Goal: Task Accomplishment & Management: Use online tool/utility

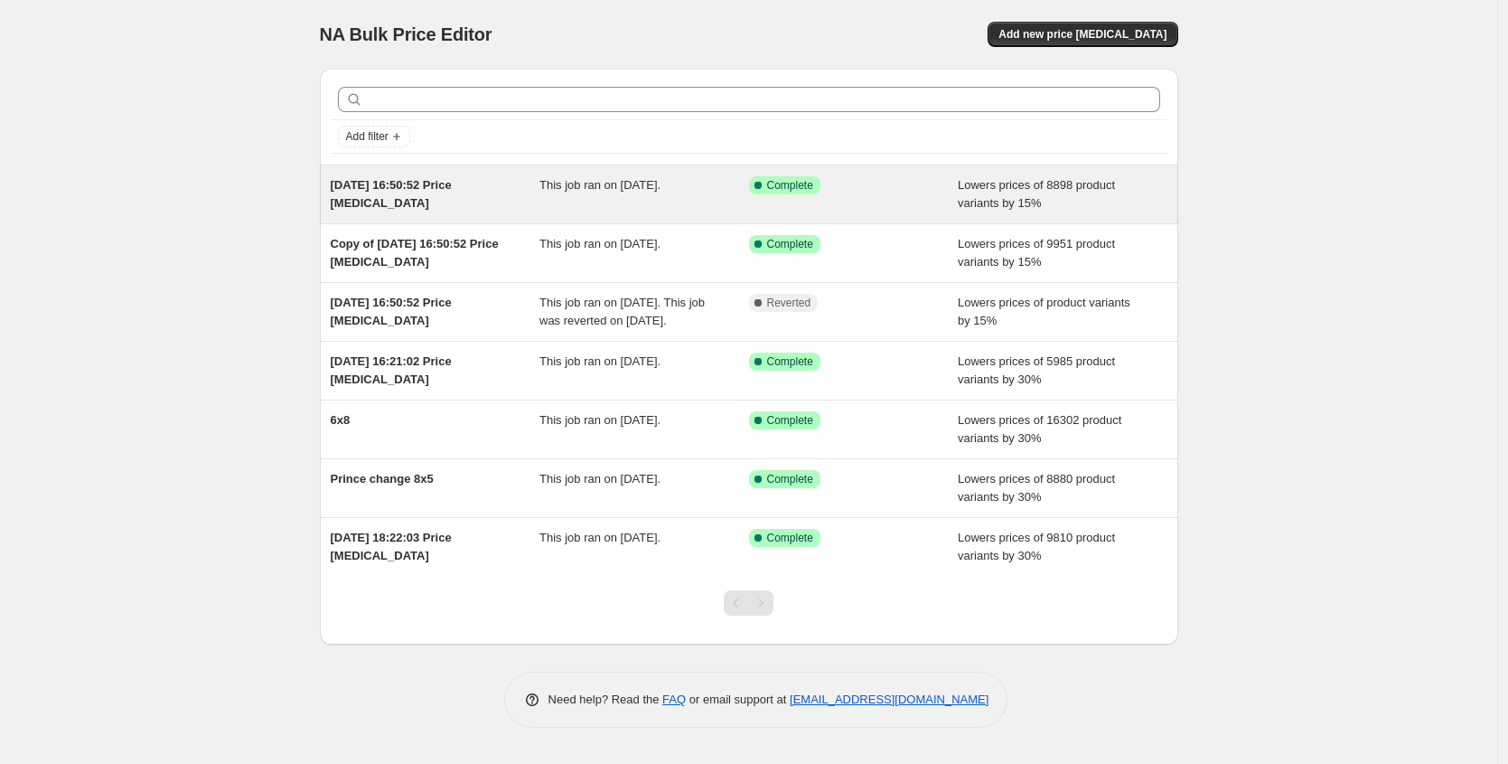
click at [448, 186] on span "[DATE] 16:50:52 Price [MEDICAL_DATA]" at bounding box center [391, 194] width 121 height 32
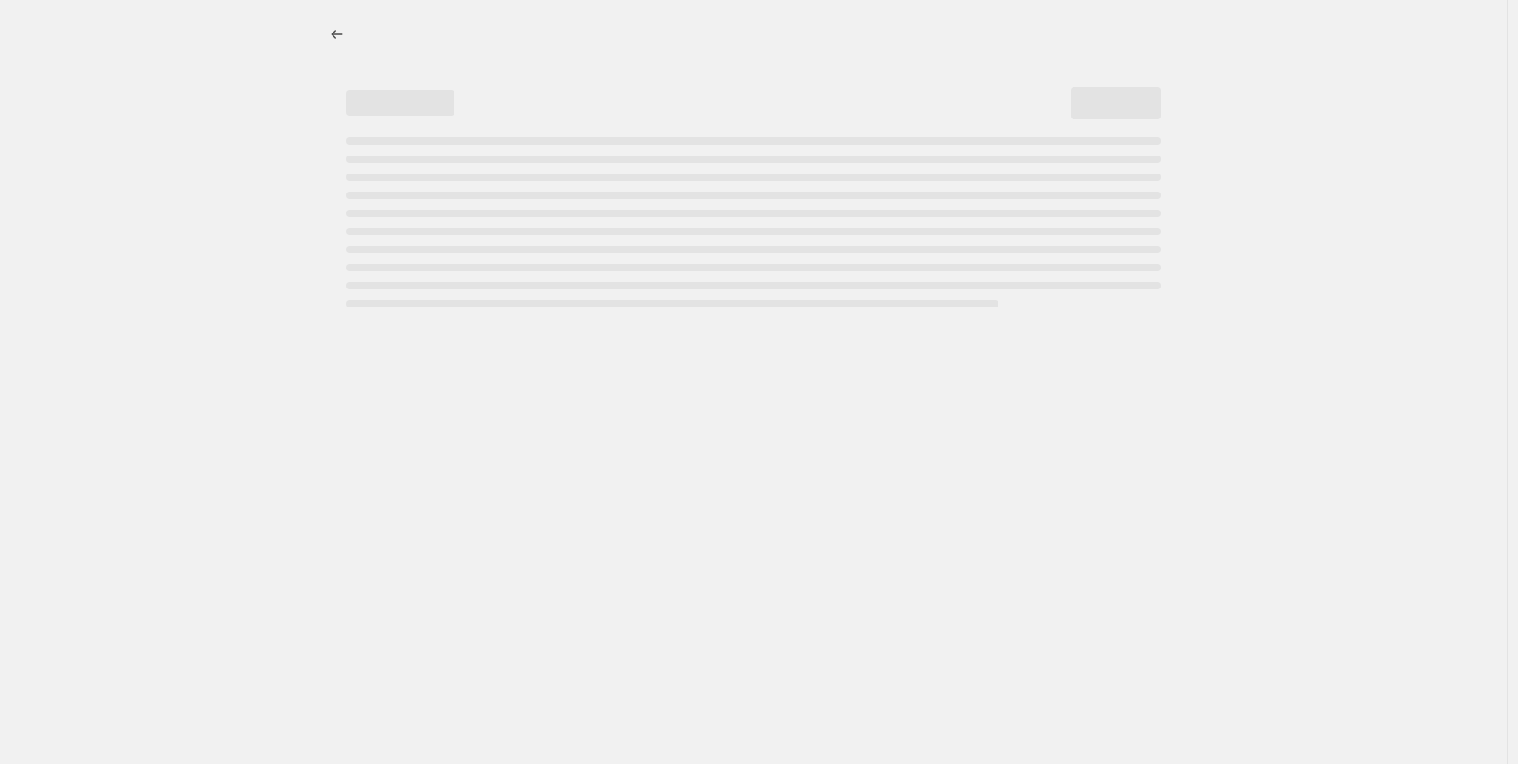
select select "percentage"
select select "pp"
select select "collection"
select select "title"
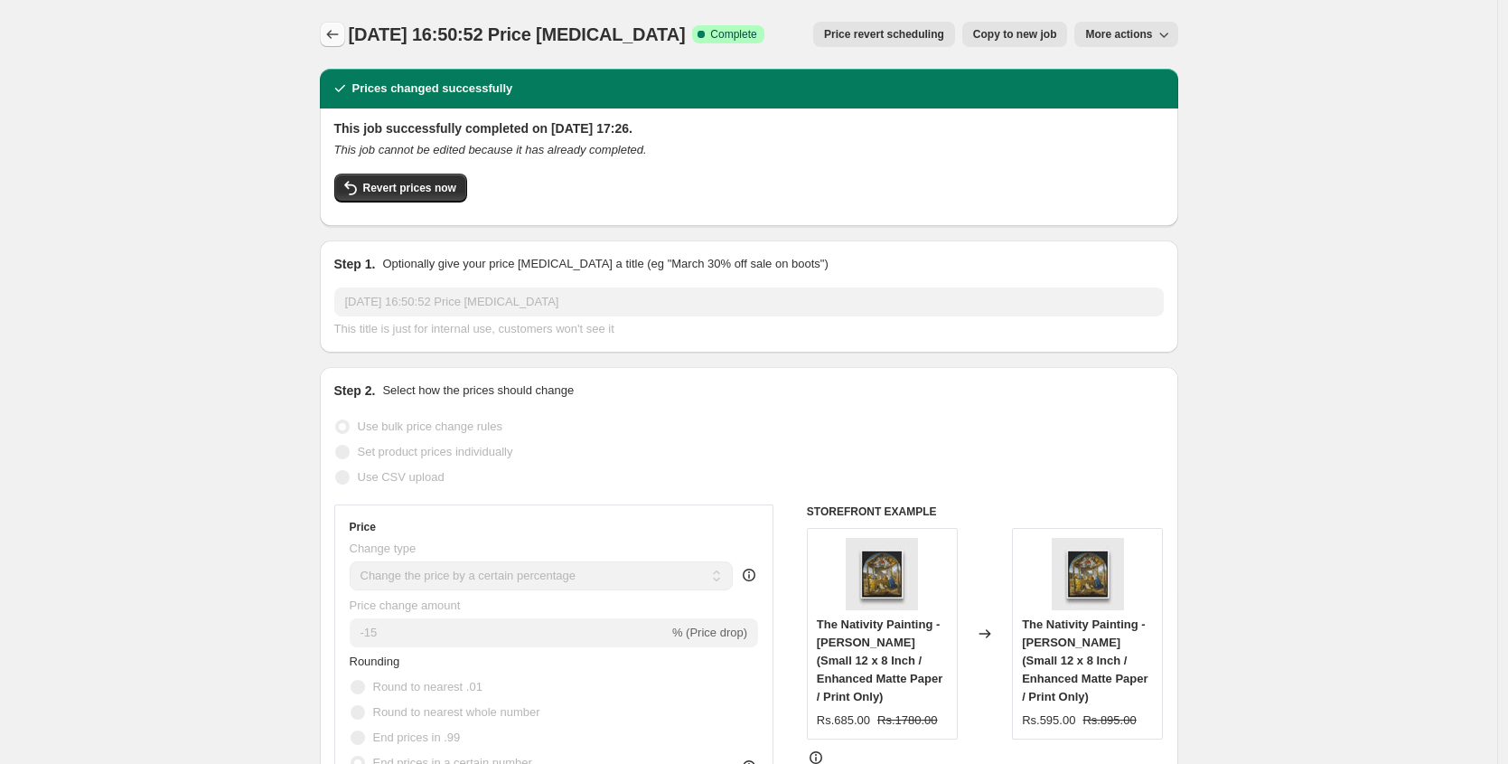
click at [333, 30] on icon "Price change jobs" at bounding box center [333, 34] width 18 height 18
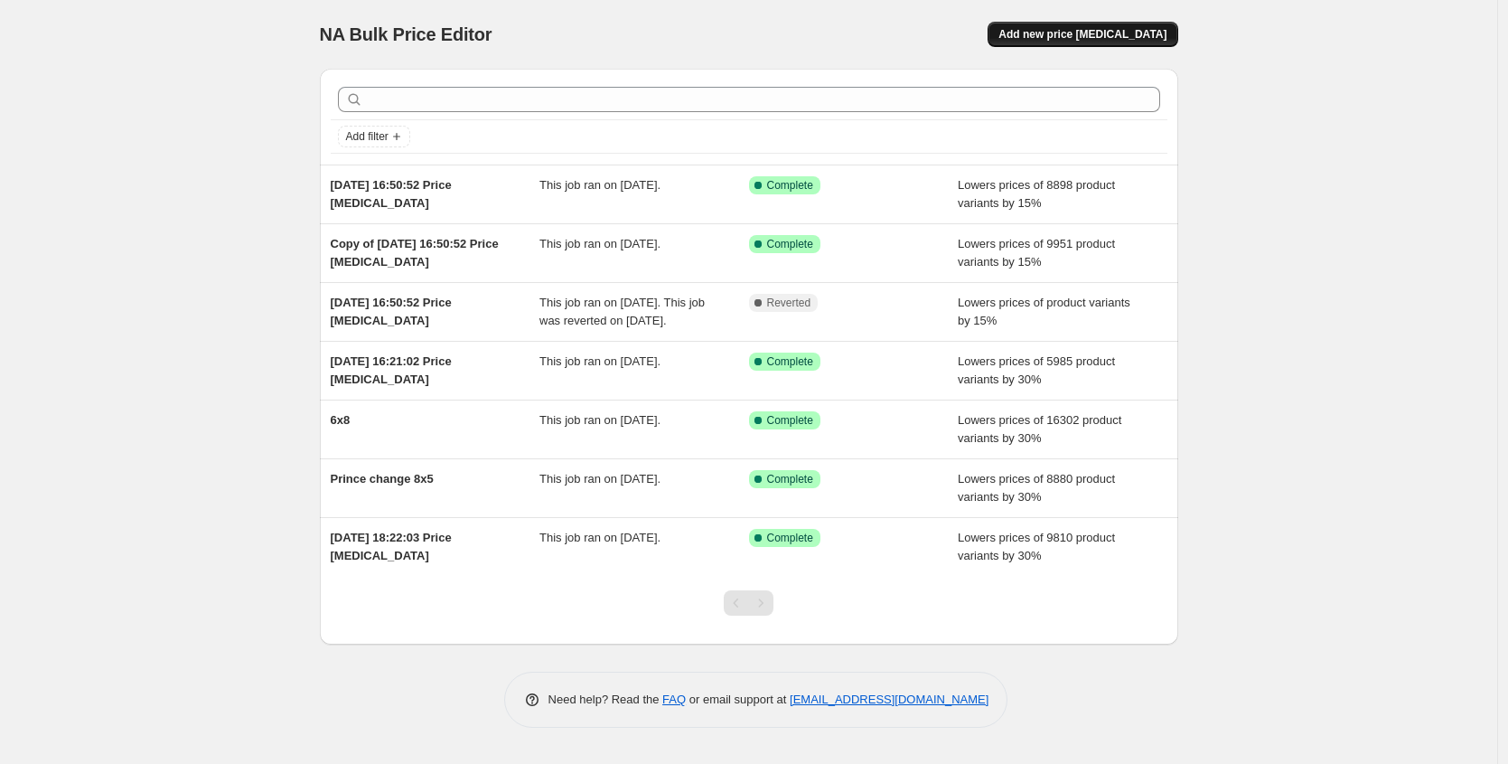
click at [1112, 43] on button "Add new price [MEDICAL_DATA]" at bounding box center [1083, 34] width 190 height 25
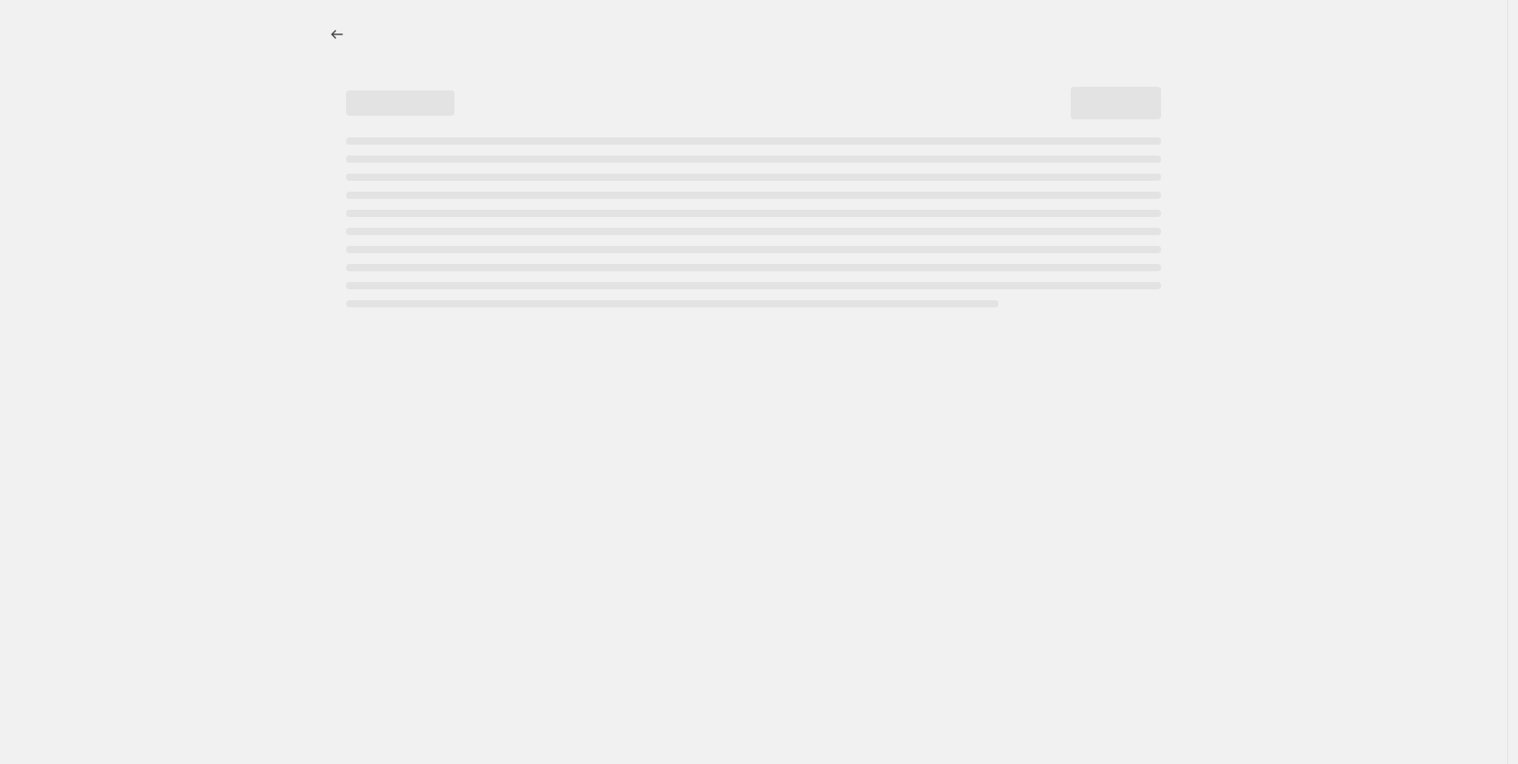
select select "percentage"
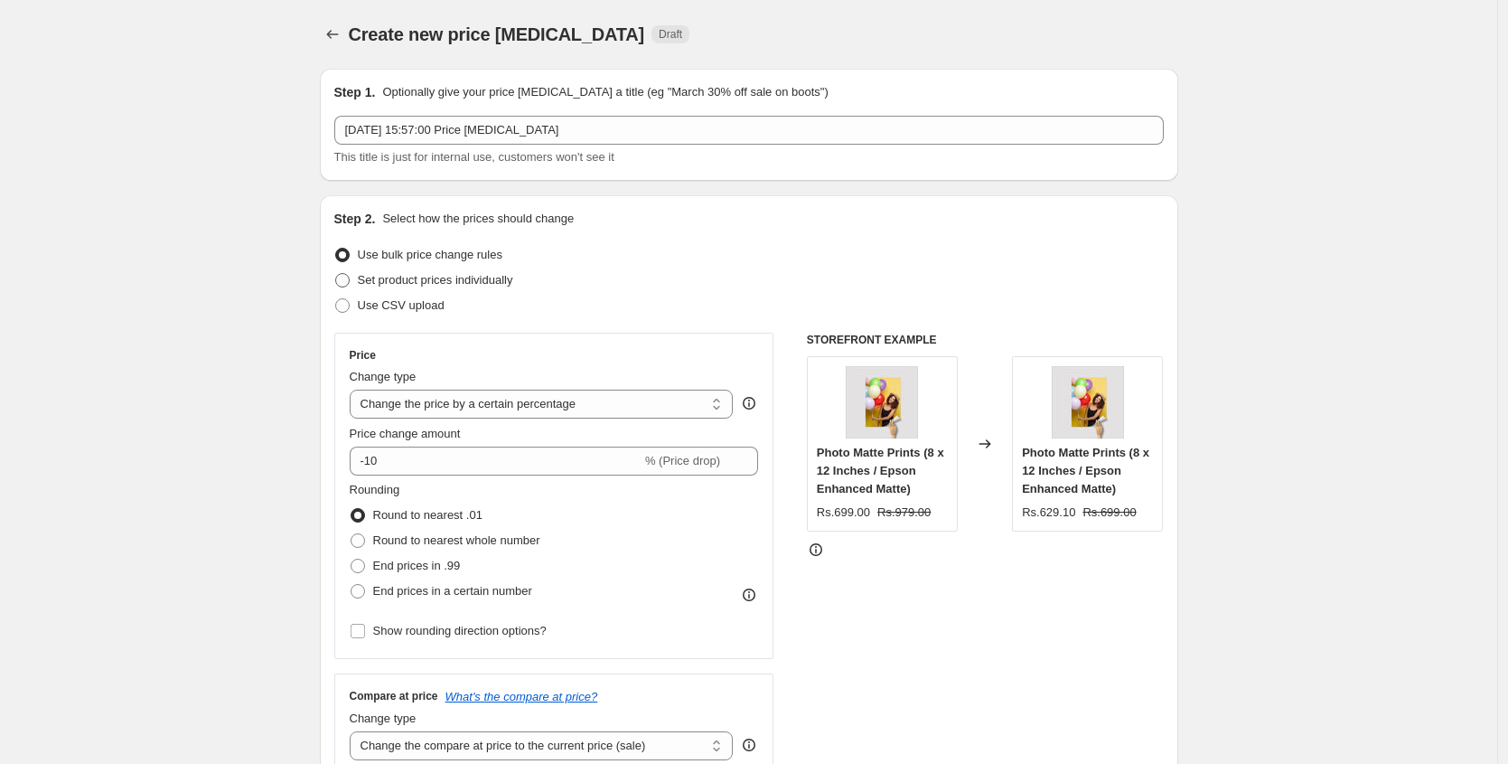
click at [433, 281] on span "Set product prices individually" at bounding box center [435, 280] width 155 height 14
click at [336, 274] on input "Set product prices individually" at bounding box center [335, 273] width 1 height 1
radio input "true"
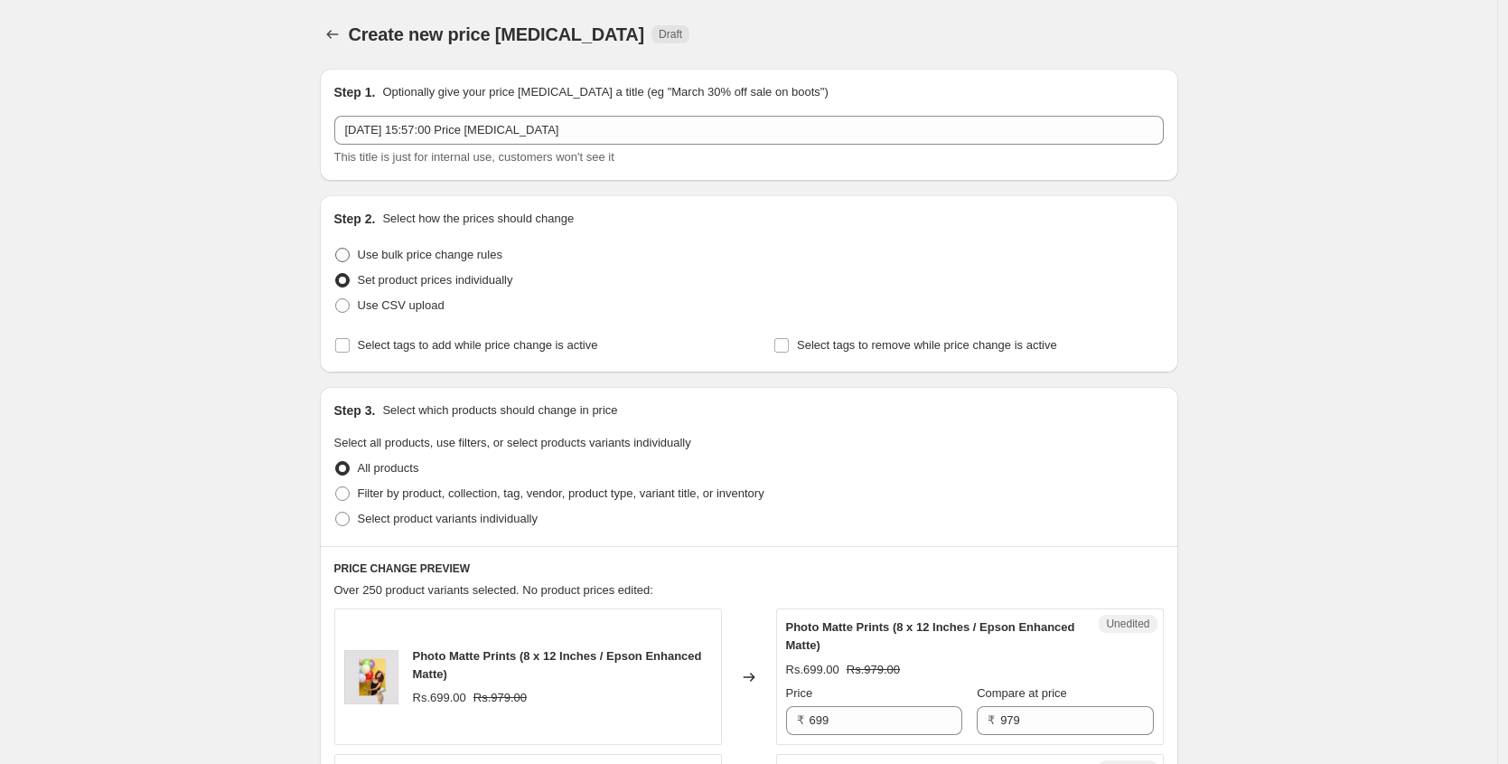
click at [417, 260] on span "Use bulk price change rules" at bounding box center [430, 255] width 145 height 14
click at [336, 249] on input "Use bulk price change rules" at bounding box center [335, 248] width 1 height 1
radio input "true"
select select "percentage"
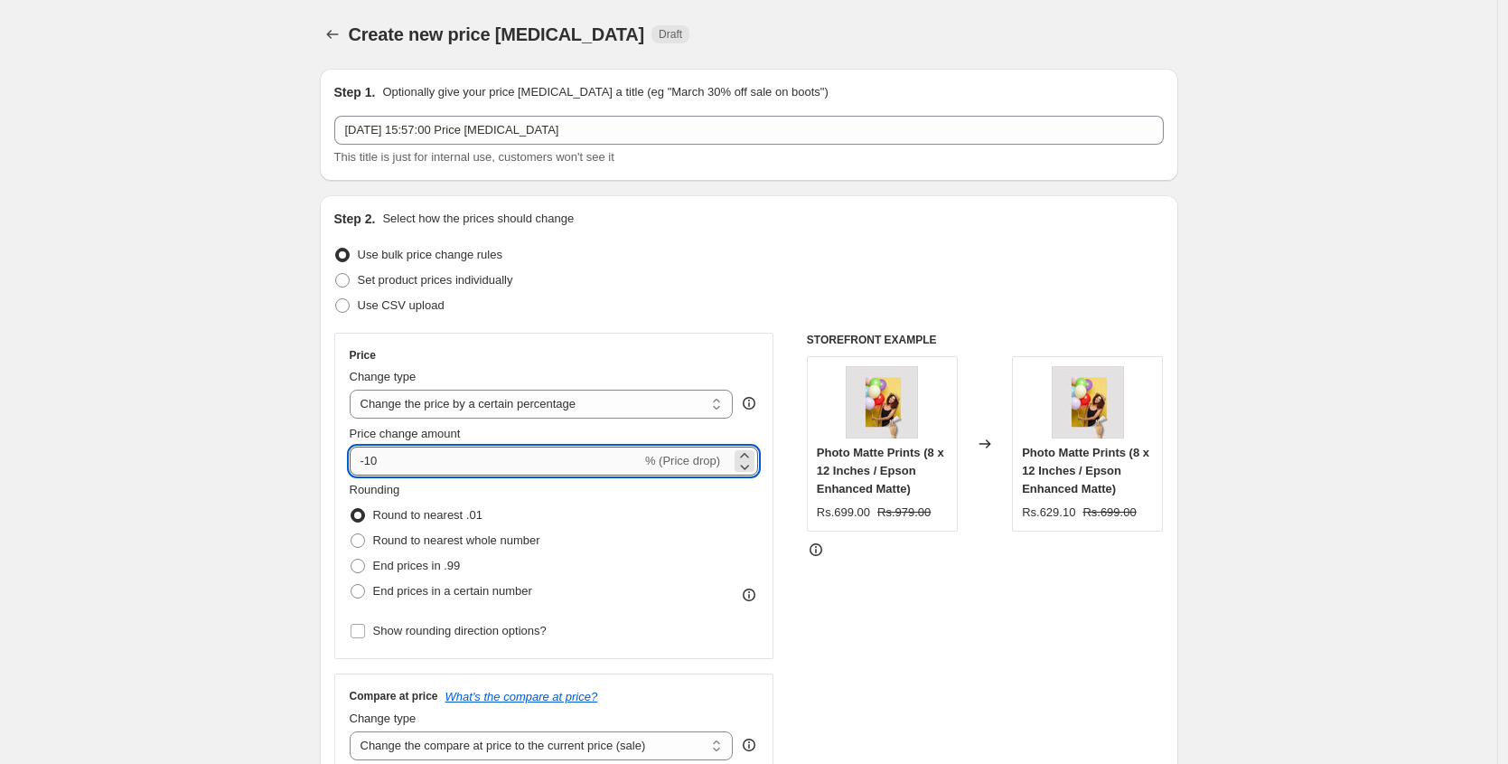
click at [415, 466] on input "-10" at bounding box center [496, 460] width 292 height 29
type input "-1"
type input "-15"
click at [676, 533] on div "Rounding Round to nearest .01 Round to nearest whole number End prices in .99 E…" at bounding box center [554, 542] width 409 height 123
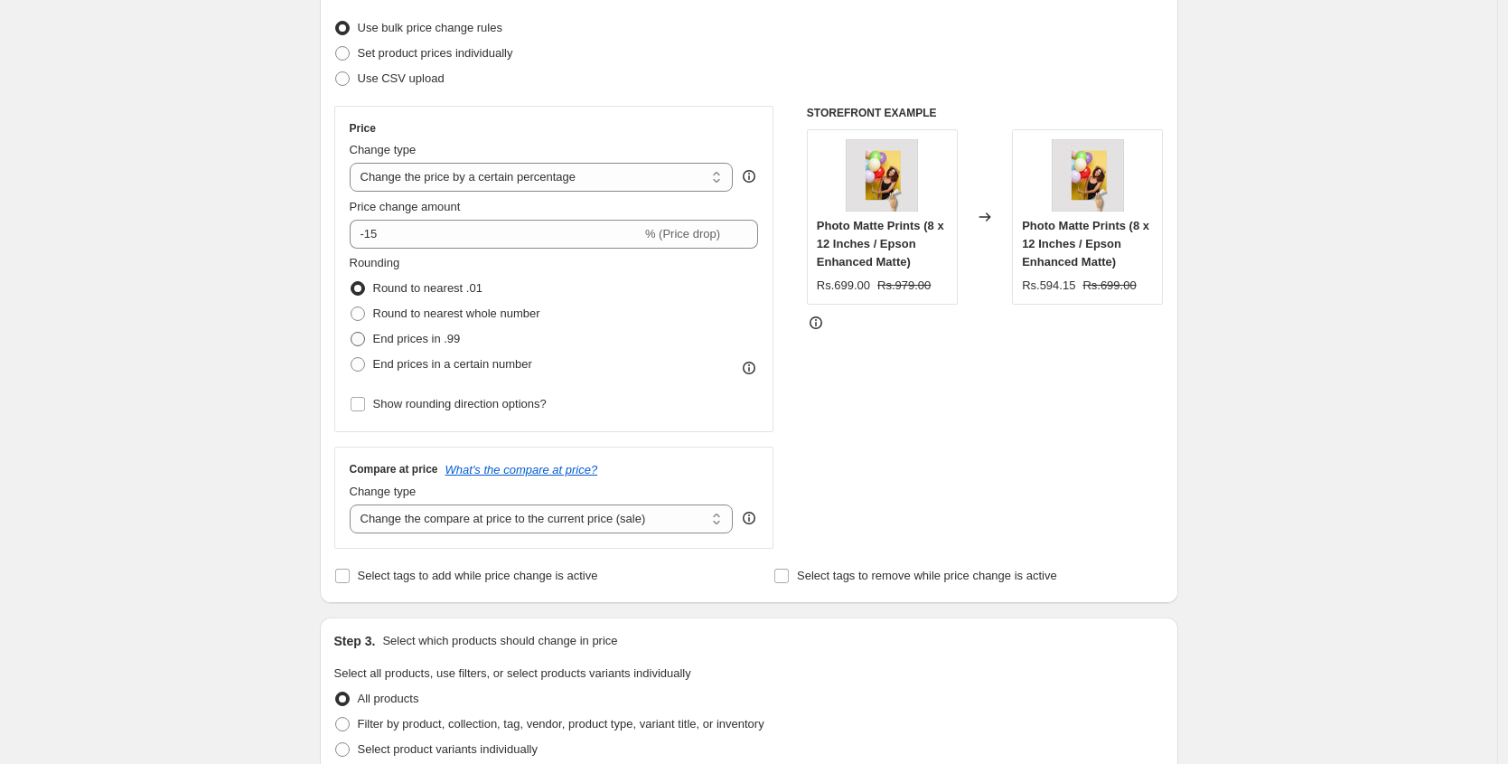
scroll to position [103, 0]
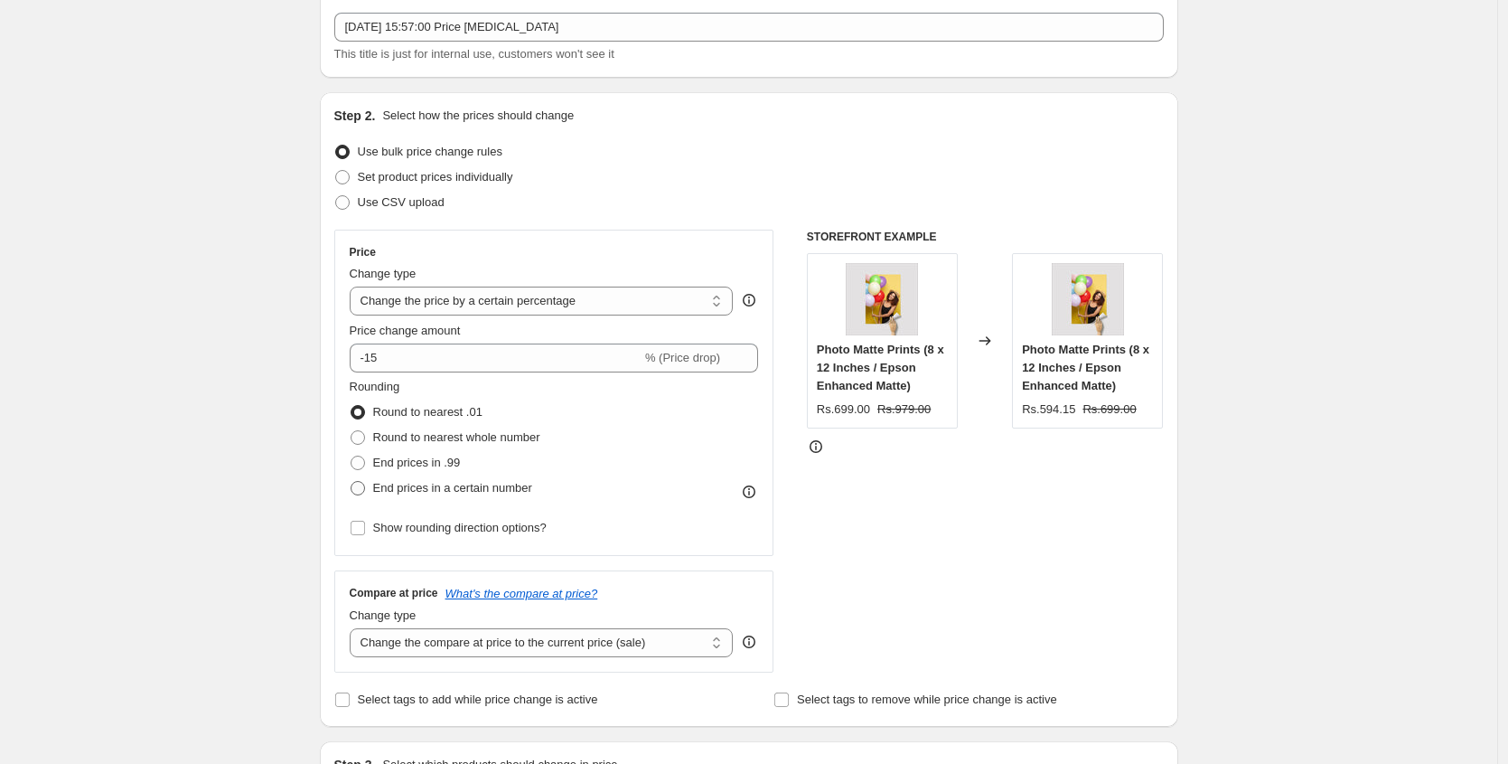
click at [419, 494] on span "End prices in a certain number" at bounding box center [452, 488] width 159 height 14
click at [352, 482] on input "End prices in a certain number" at bounding box center [351, 481] width 1 height 1
radio input "true"
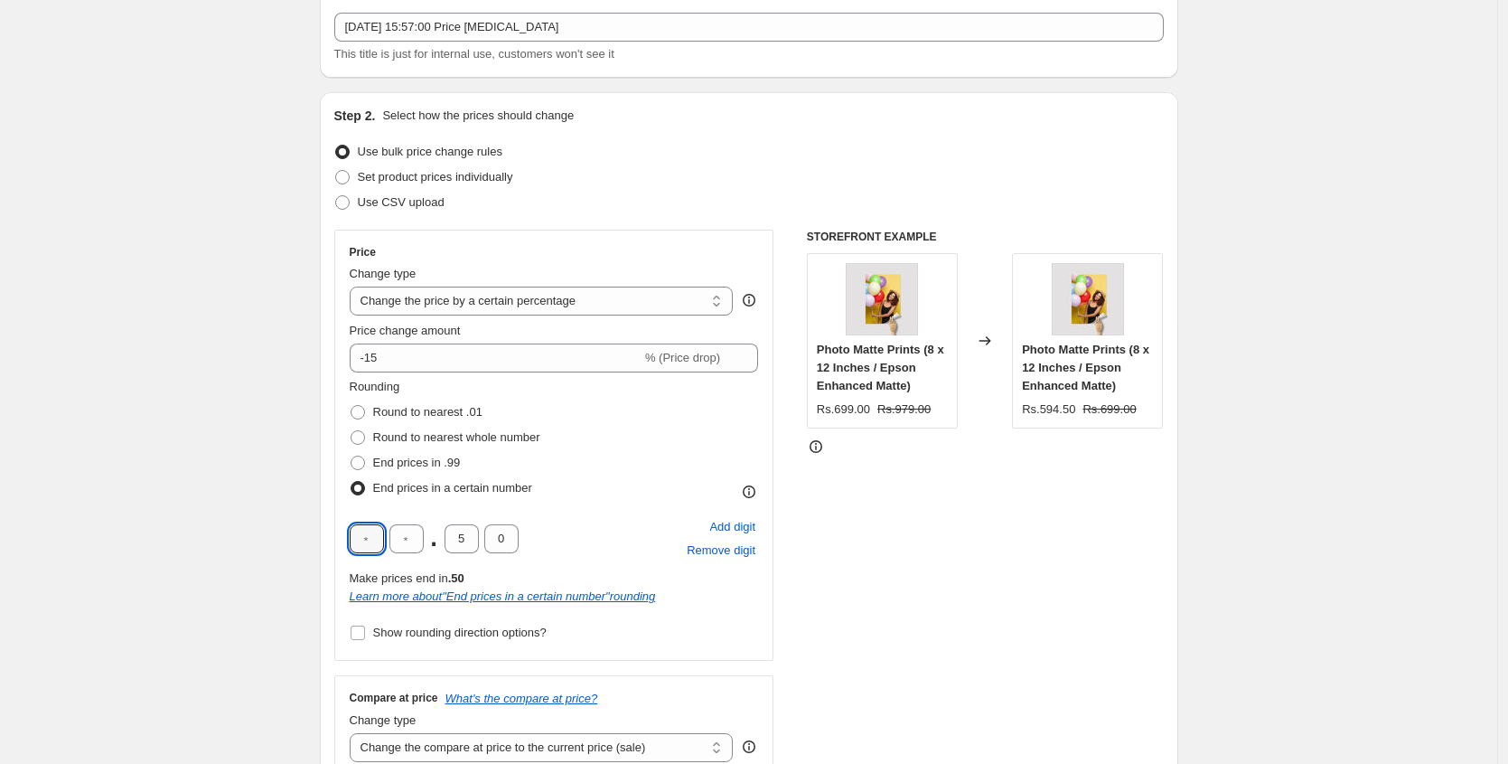
drag, startPoint x: 377, startPoint y: 531, endPoint x: 341, endPoint y: 531, distance: 36.1
click at [341, 531] on div "Price Change type Change the price to a certain amount Change the price by a ce…" at bounding box center [554, 445] width 440 height 431
type input "9"
drag, startPoint x: 397, startPoint y: 534, endPoint x: 458, endPoint y: 542, distance: 62.0
click at [458, 542] on div "9 . 5 0" at bounding box center [434, 538] width 169 height 29
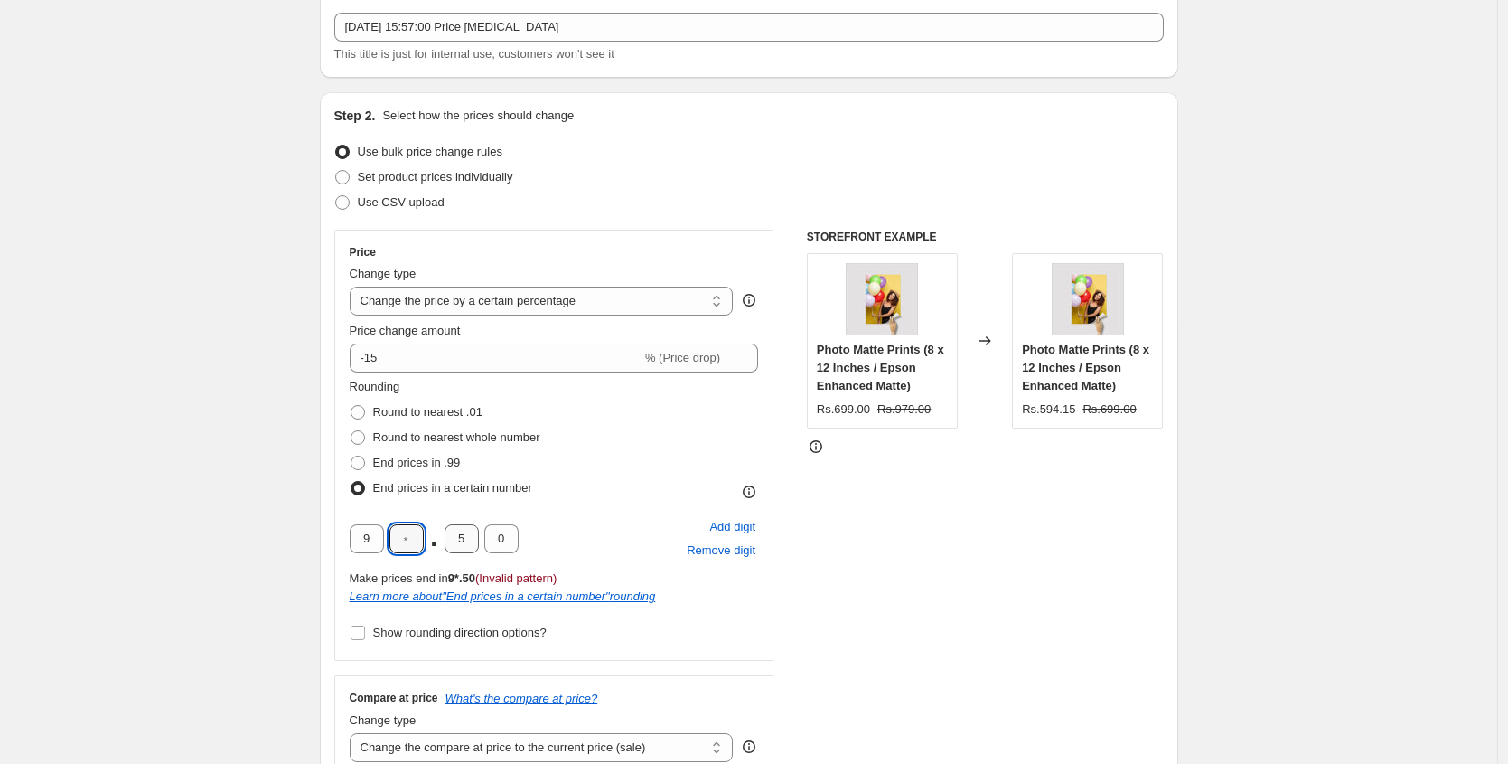
type input "5"
click at [459, 542] on input "5" at bounding box center [462, 538] width 34 height 29
type input "0"
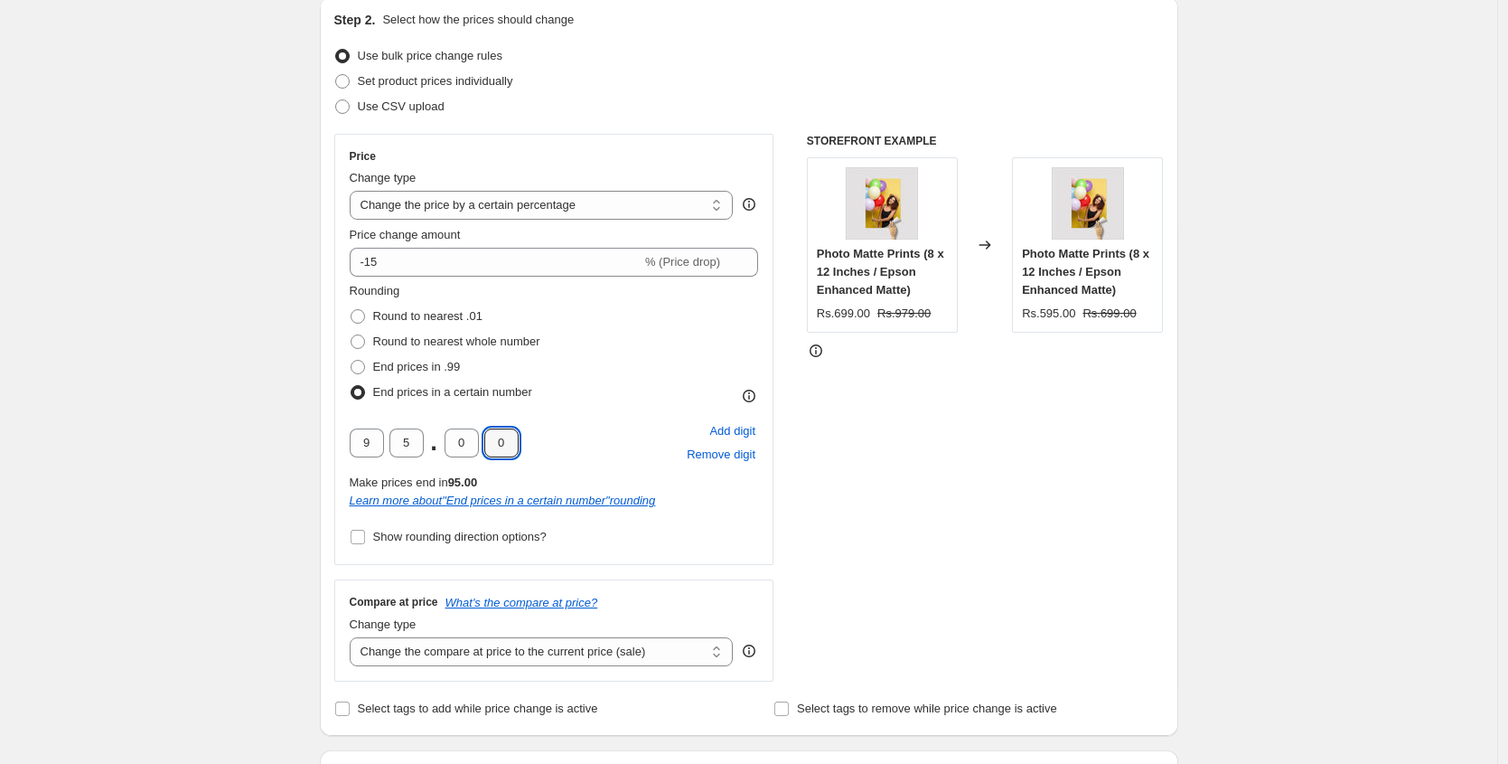
scroll to position [400, 0]
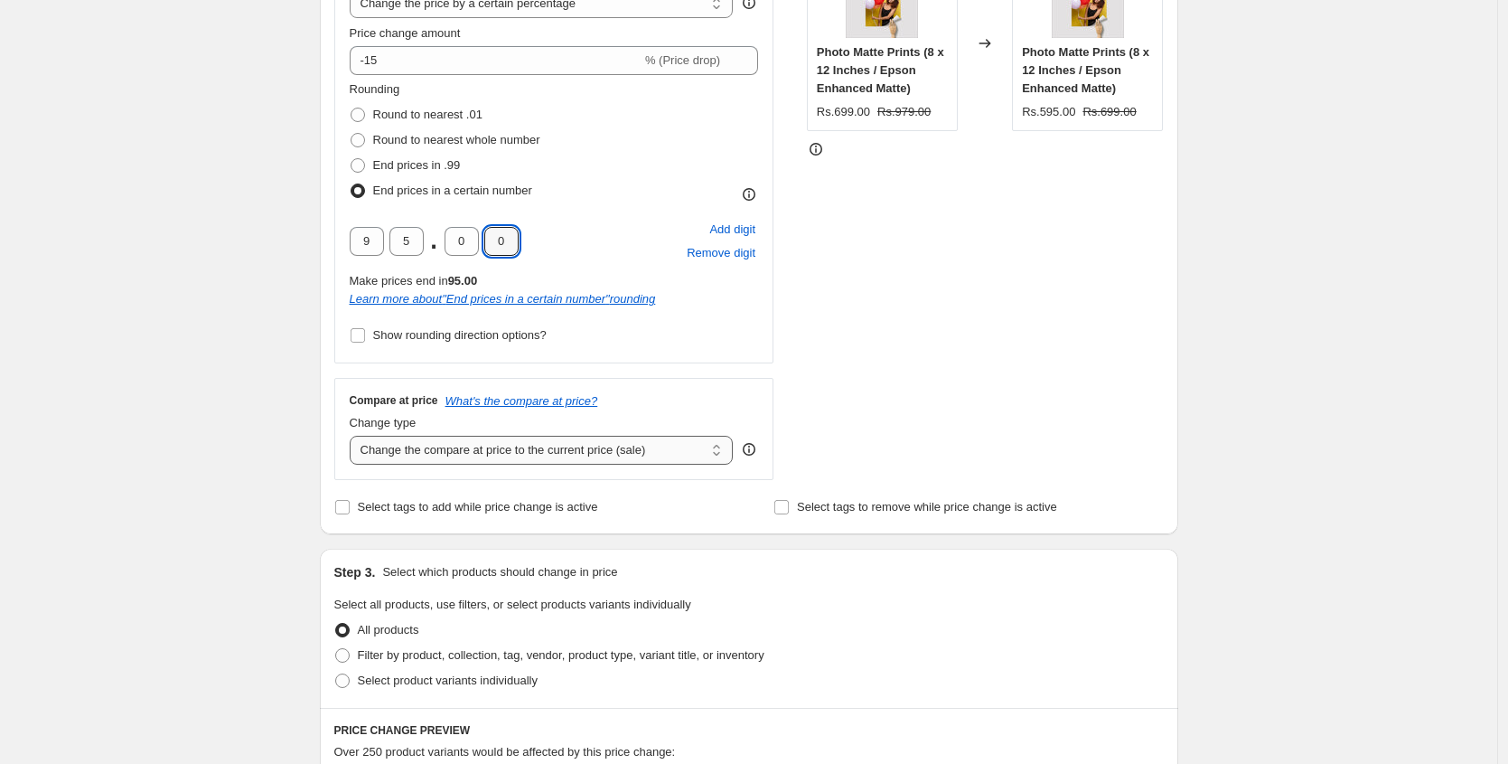
click at [488, 453] on select "Change the compare at price to the current price (sale) Change the compare at p…" at bounding box center [542, 450] width 384 height 29
click at [354, 436] on select "Change the compare at price to the current price (sale) Change the compare at p…" at bounding box center [542, 450] width 384 height 29
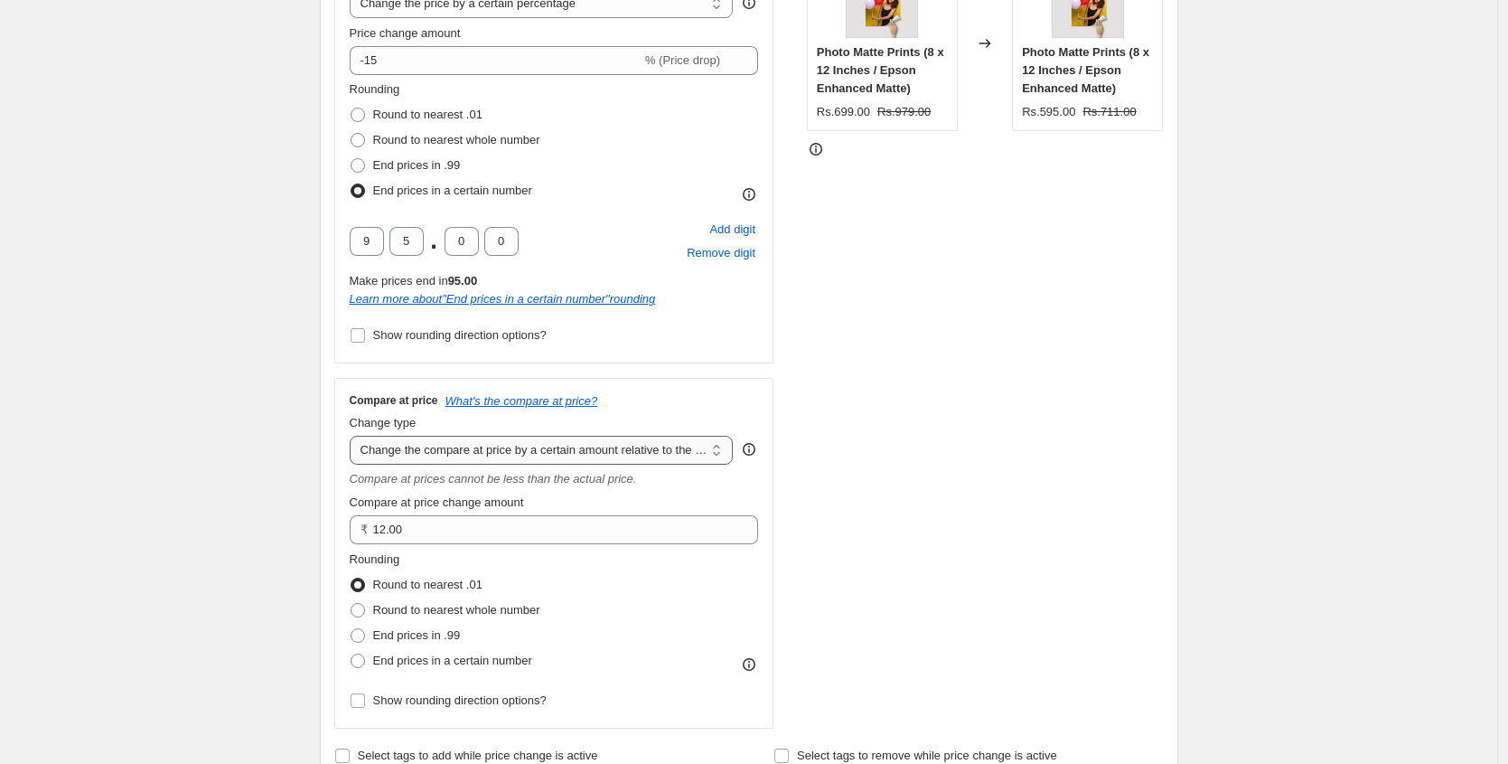
click at [461, 457] on select "Change the compare at price to the current price (sale) Change the compare at p…" at bounding box center [542, 450] width 384 height 29
select select "pp"
click at [354, 436] on select "Change the compare at price to the current price (sale) Change the compare at p…" at bounding box center [542, 450] width 384 height 29
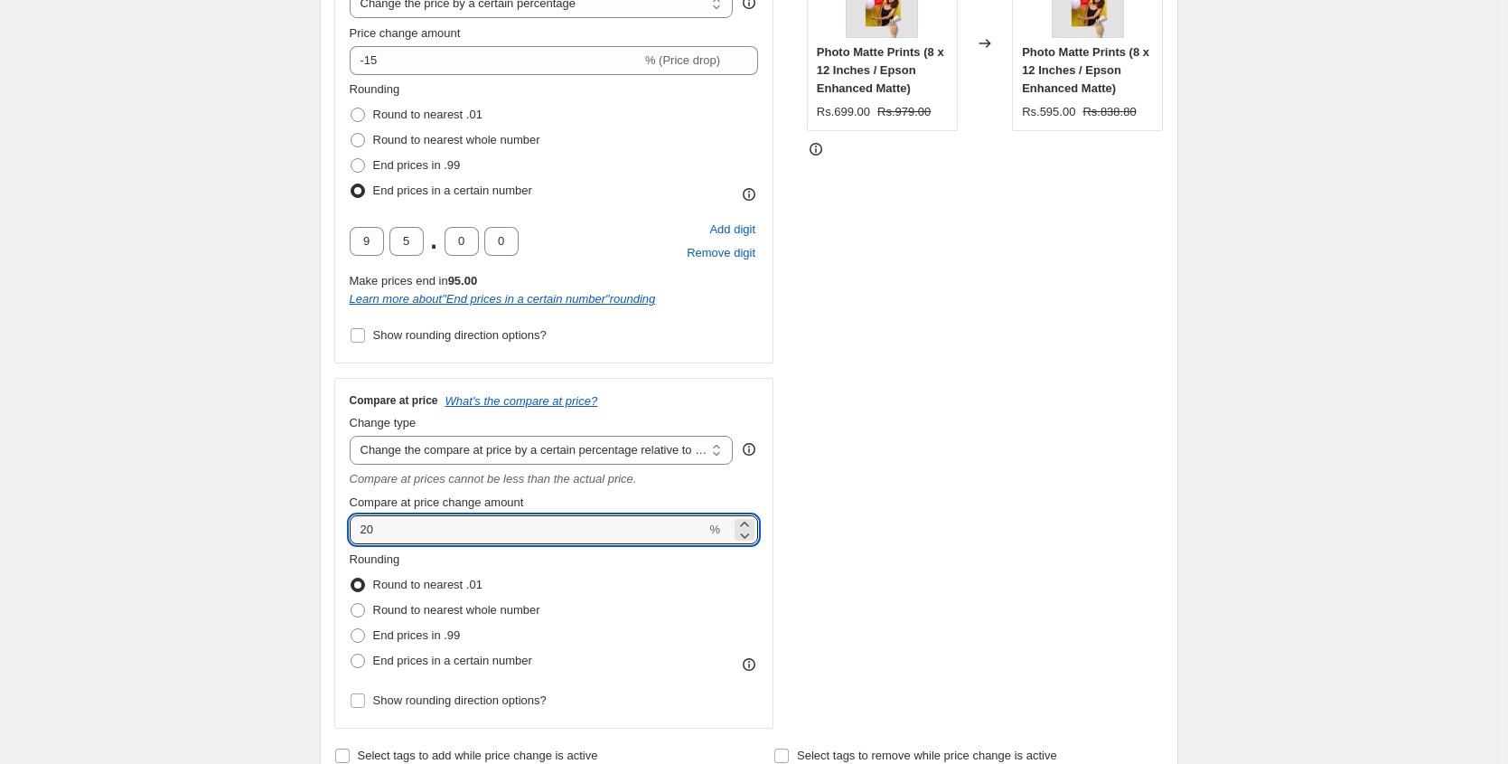
drag, startPoint x: 424, startPoint y: 535, endPoint x: 346, endPoint y: 533, distance: 77.7
click at [346, 533] on div "Compare at price What's the compare at price? Change type Change the compare at…" at bounding box center [554, 553] width 440 height 351
type input "30"
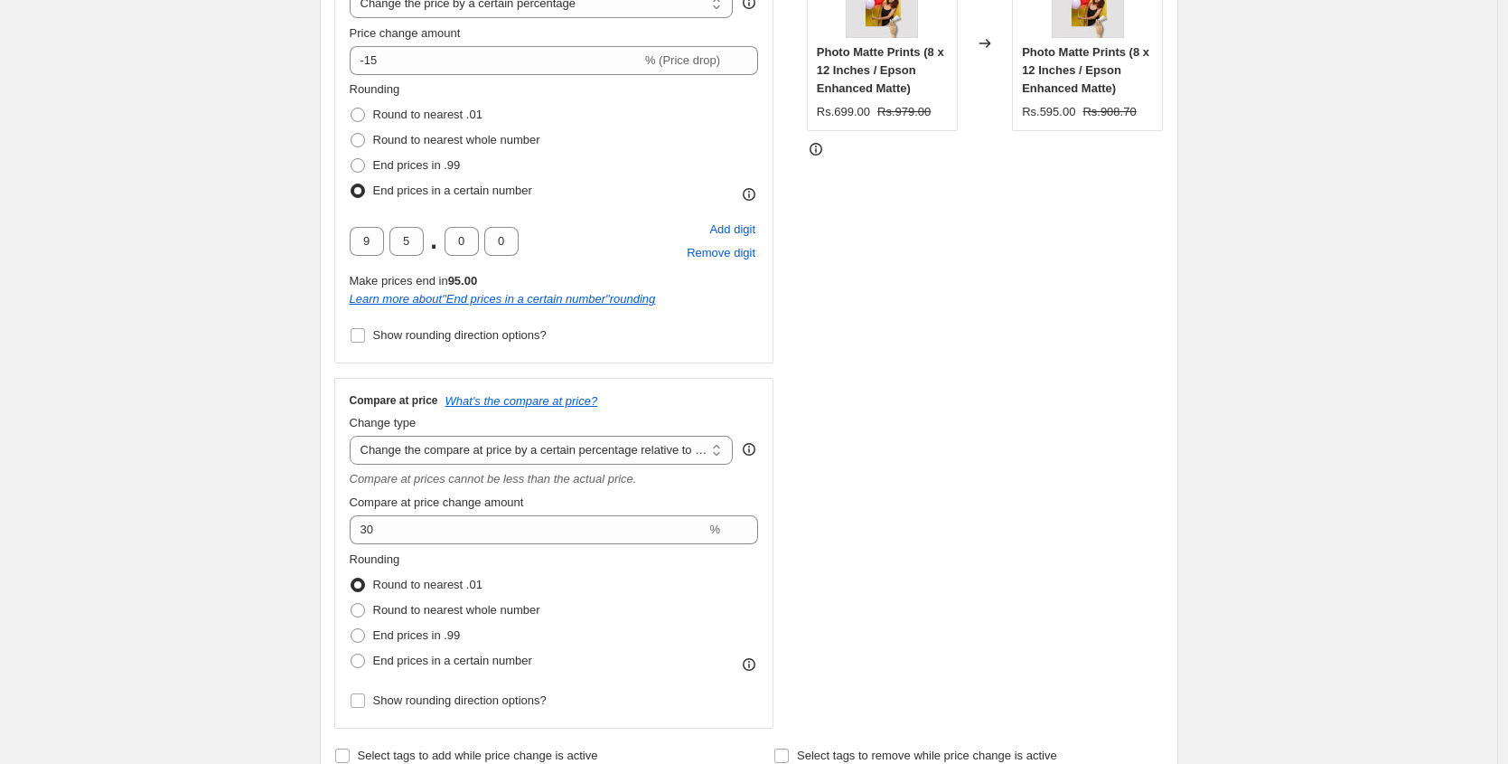
click at [902, 397] on div "STOREFRONT EXAMPLE Photo Matte Prints (8 x 12 Inches / Epson Enhanced Matte) Rs…" at bounding box center [985, 330] width 357 height 796
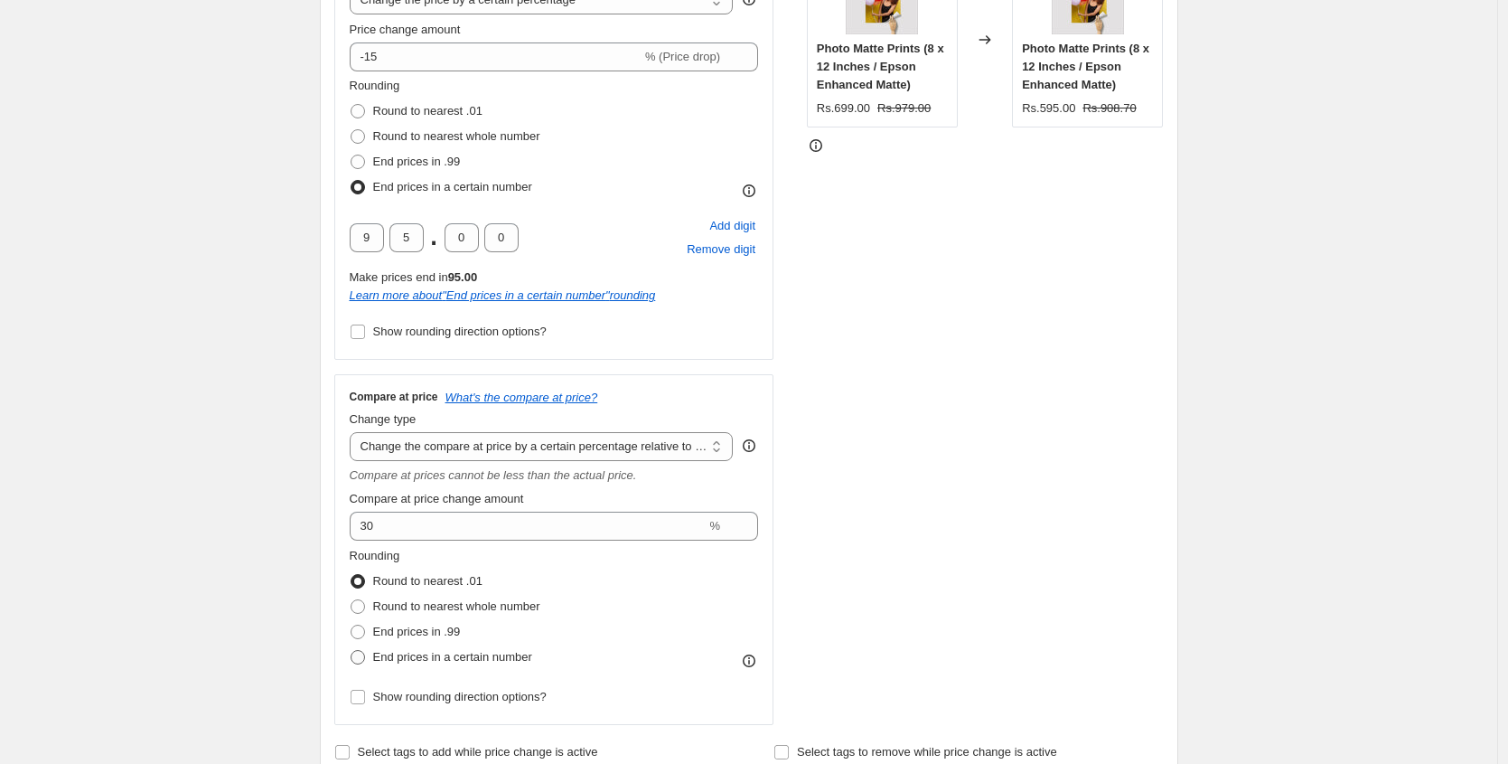
click at [417, 654] on span "End prices in a certain number" at bounding box center [452, 657] width 159 height 14
click at [352, 651] on input "End prices in a certain number" at bounding box center [351, 650] width 1 height 1
radio input "true"
drag, startPoint x: 381, startPoint y: 701, endPoint x: 358, endPoint y: 696, distance: 24.1
click at [357, 697] on input "text" at bounding box center [367, 707] width 34 height 29
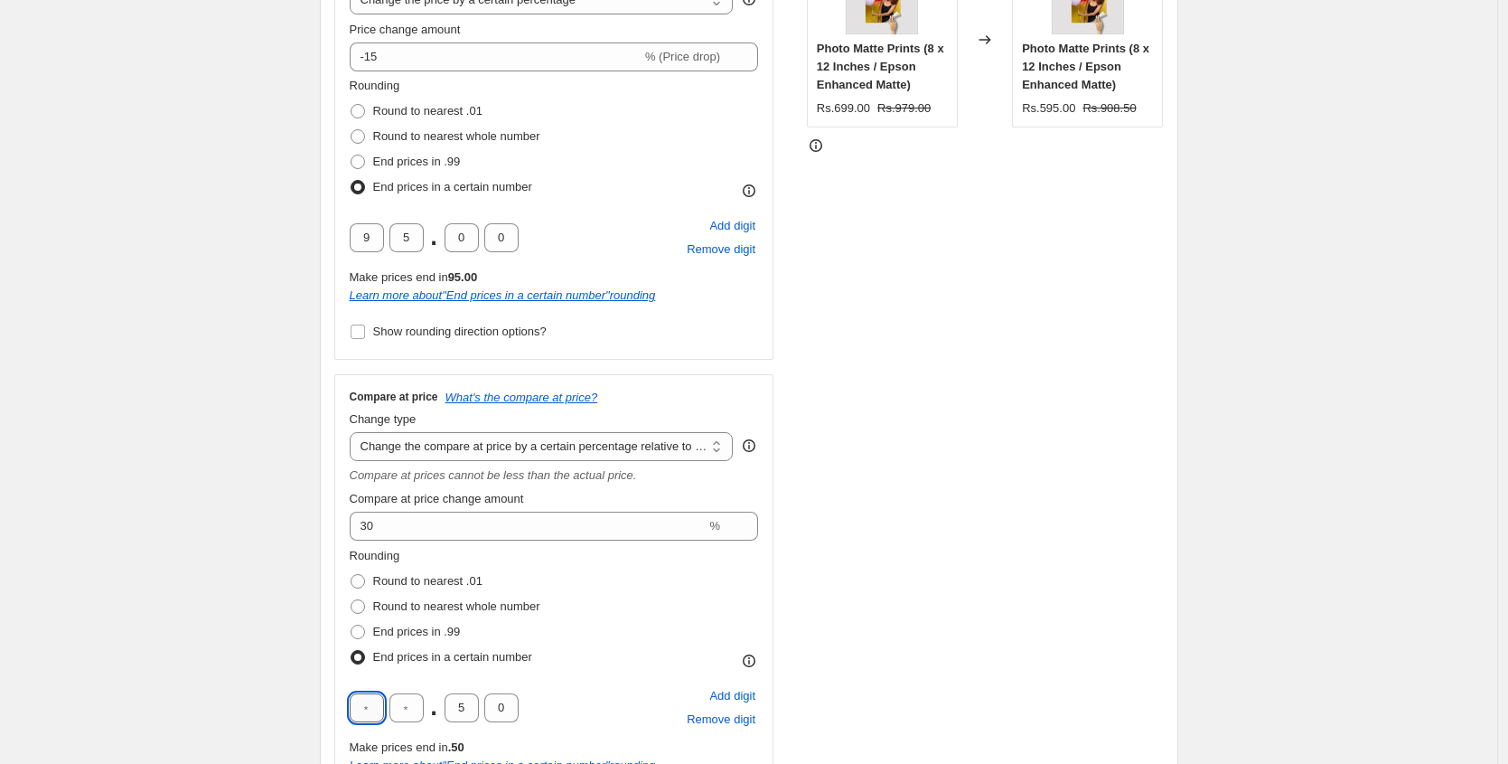
type input "9"
type input "0"
click at [408, 707] on input "text" at bounding box center [406, 707] width 34 height 29
type input "5"
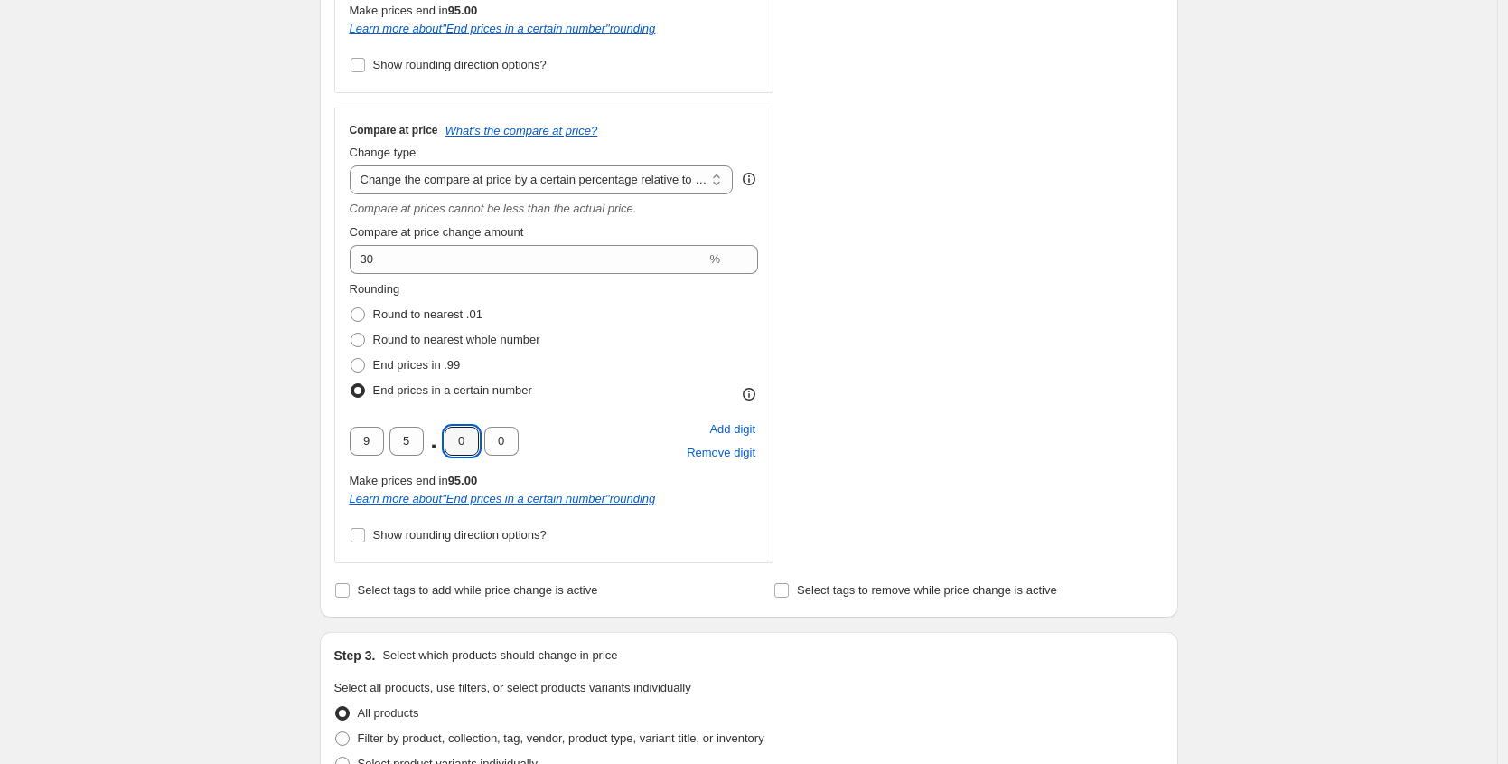
scroll to position [1098, 0]
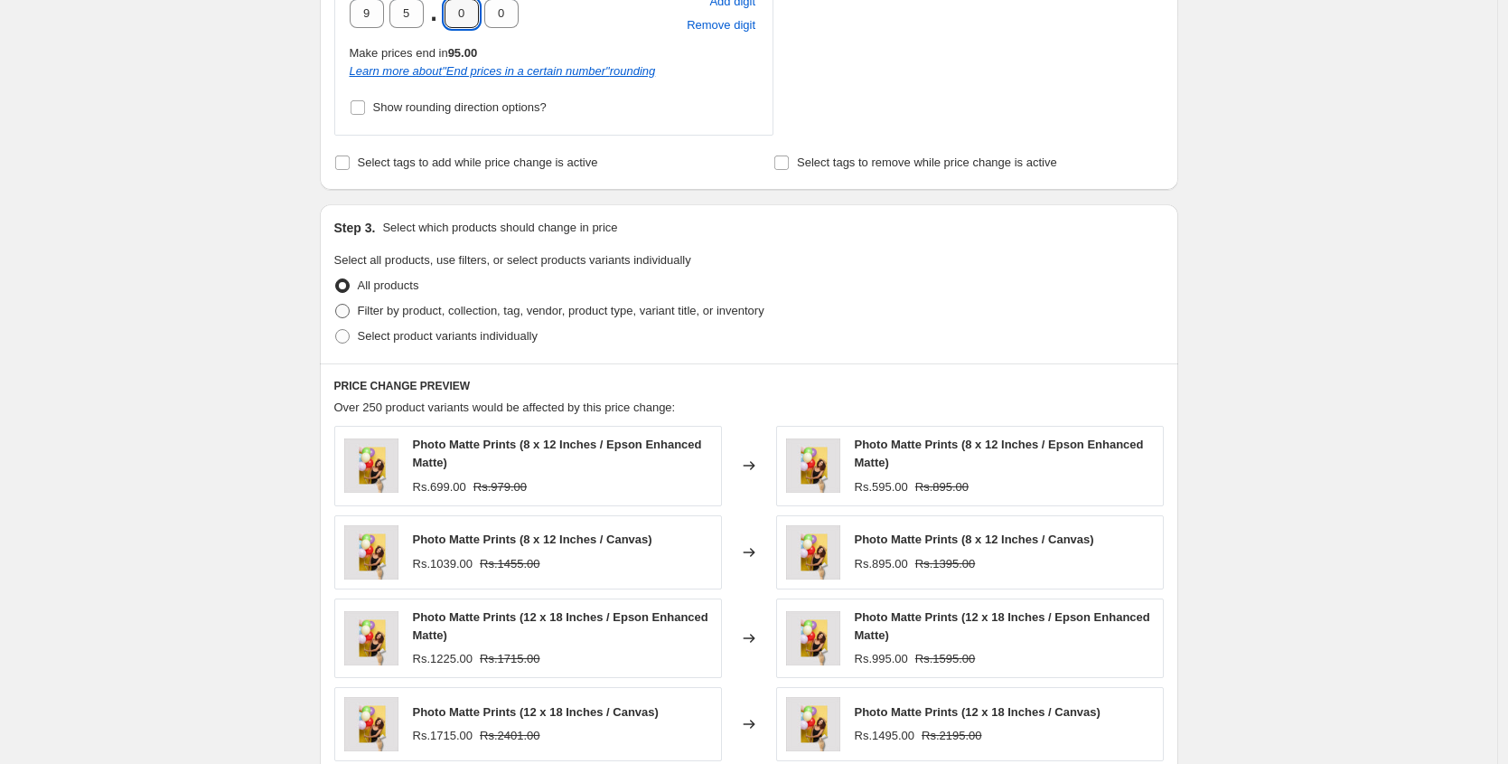
click at [407, 307] on span "Filter by product, collection, tag, vendor, product type, variant title, or inv…" at bounding box center [561, 311] width 407 height 14
click at [336, 305] on input "Filter by product, collection, tag, vendor, product type, variant title, or inv…" at bounding box center [335, 304] width 1 height 1
radio input "true"
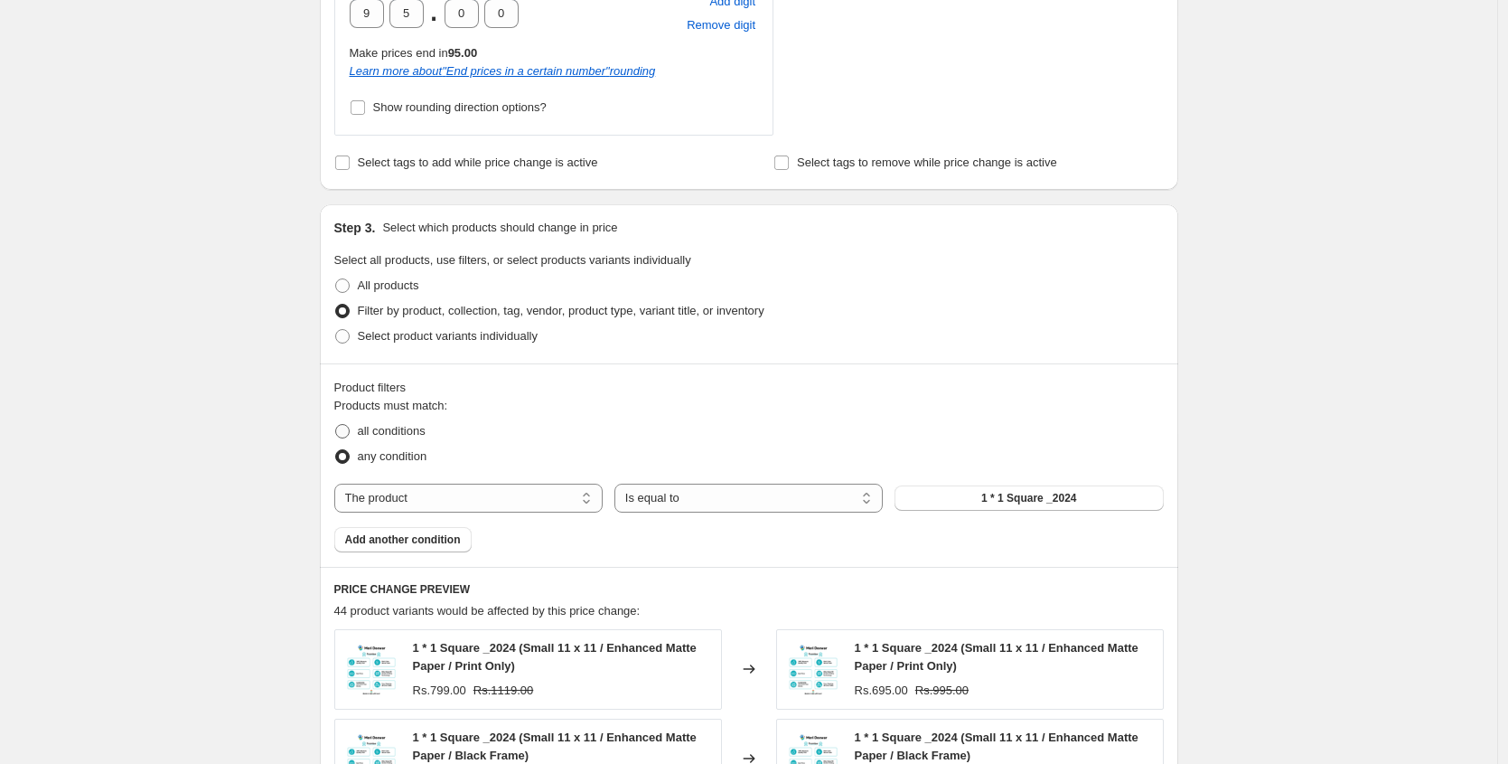
click at [391, 424] on span "all conditions" at bounding box center [392, 431] width 68 height 14
click at [336, 424] on input "all conditions" at bounding box center [335, 424] width 1 height 1
radio input "true"
click at [429, 501] on select "The product The product's collection The product's tag The product's vendor The…" at bounding box center [468, 497] width 268 height 29
select select "collection"
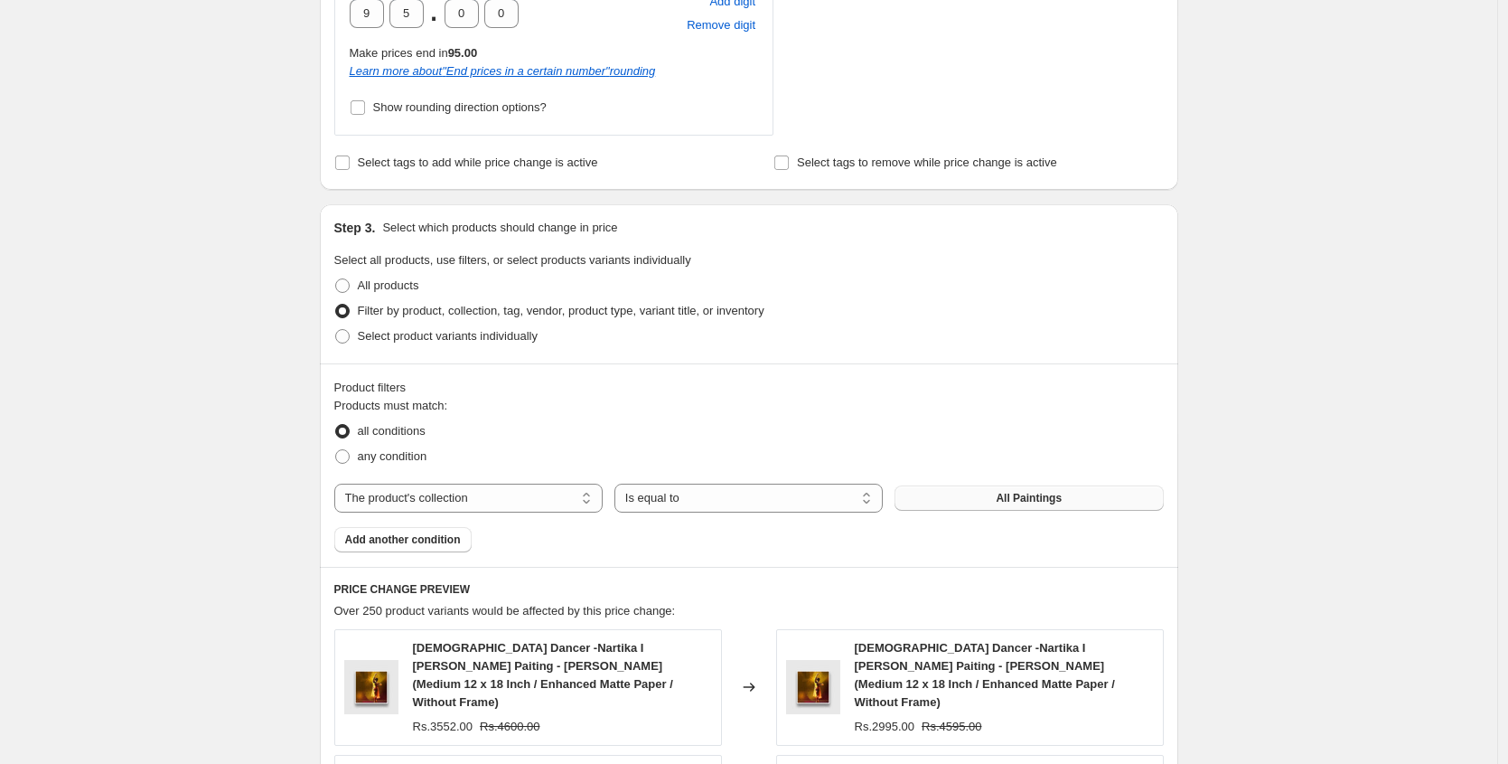
click at [982, 492] on button "All Paintings" at bounding box center [1029, 497] width 268 height 25
click at [454, 534] on span "Add another condition" at bounding box center [403, 539] width 116 height 14
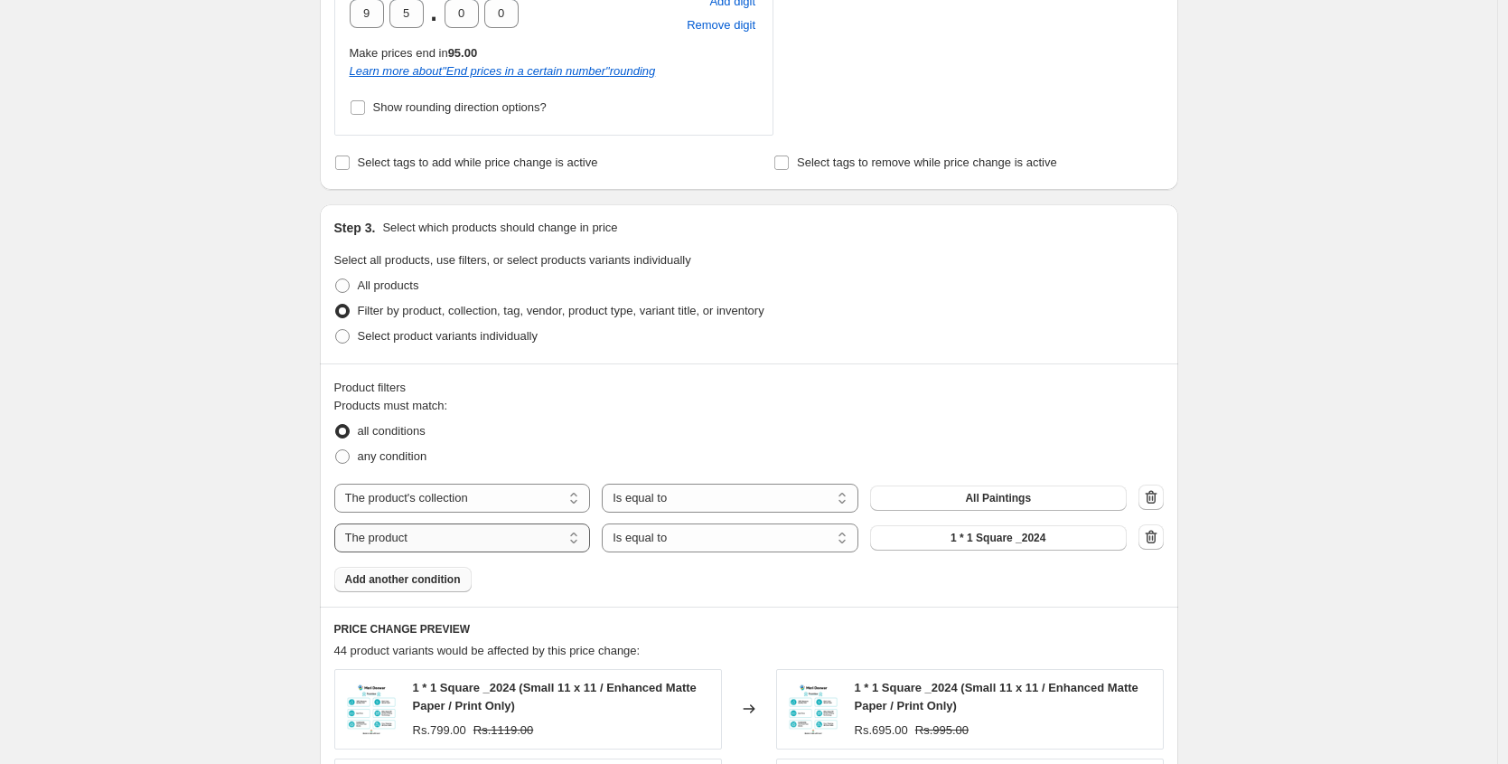
click at [548, 531] on select "The product The product's collection The product's tag The product's vendor The…" at bounding box center [462, 537] width 257 height 29
select select "title"
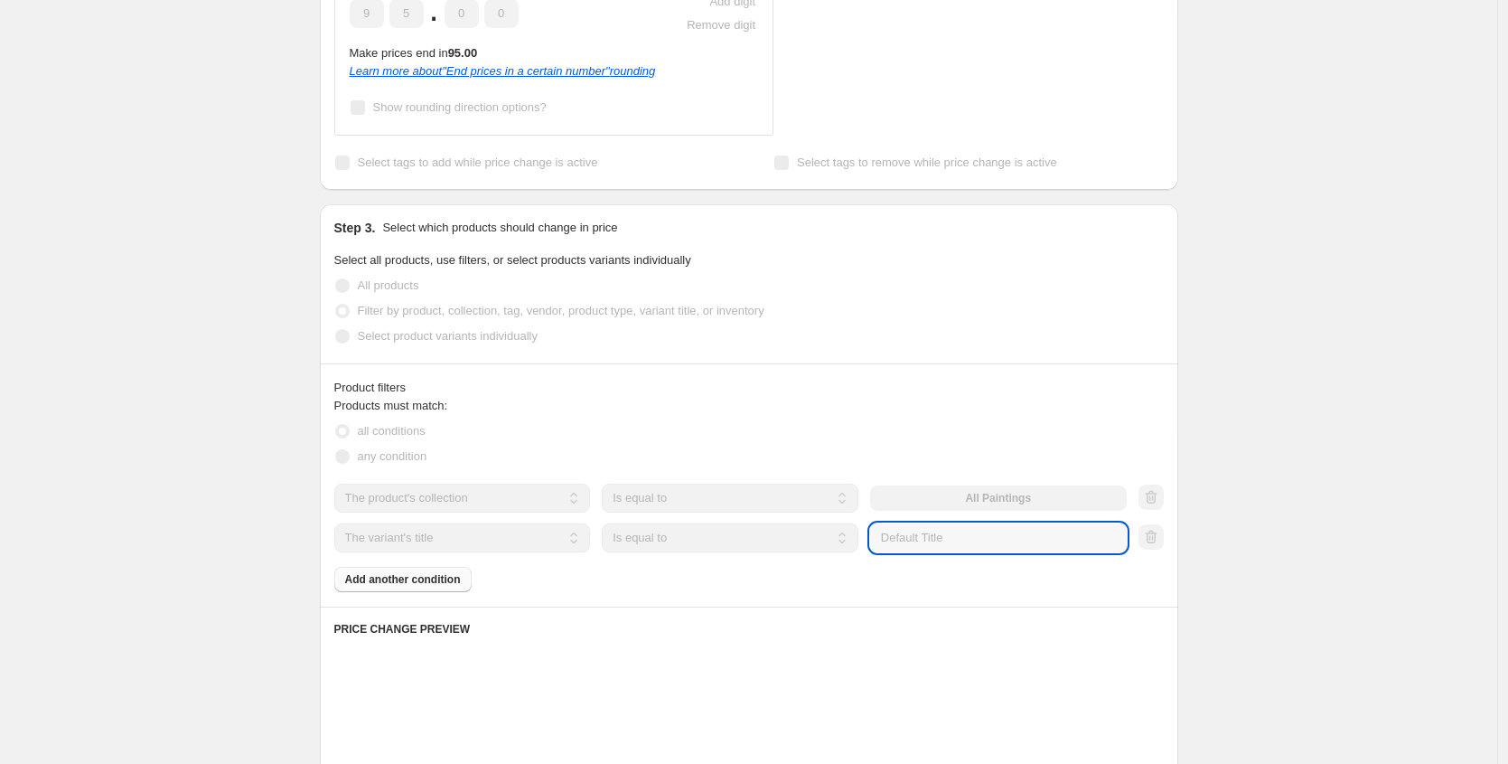
click at [979, 530] on input "Default Title" at bounding box center [998, 537] width 257 height 29
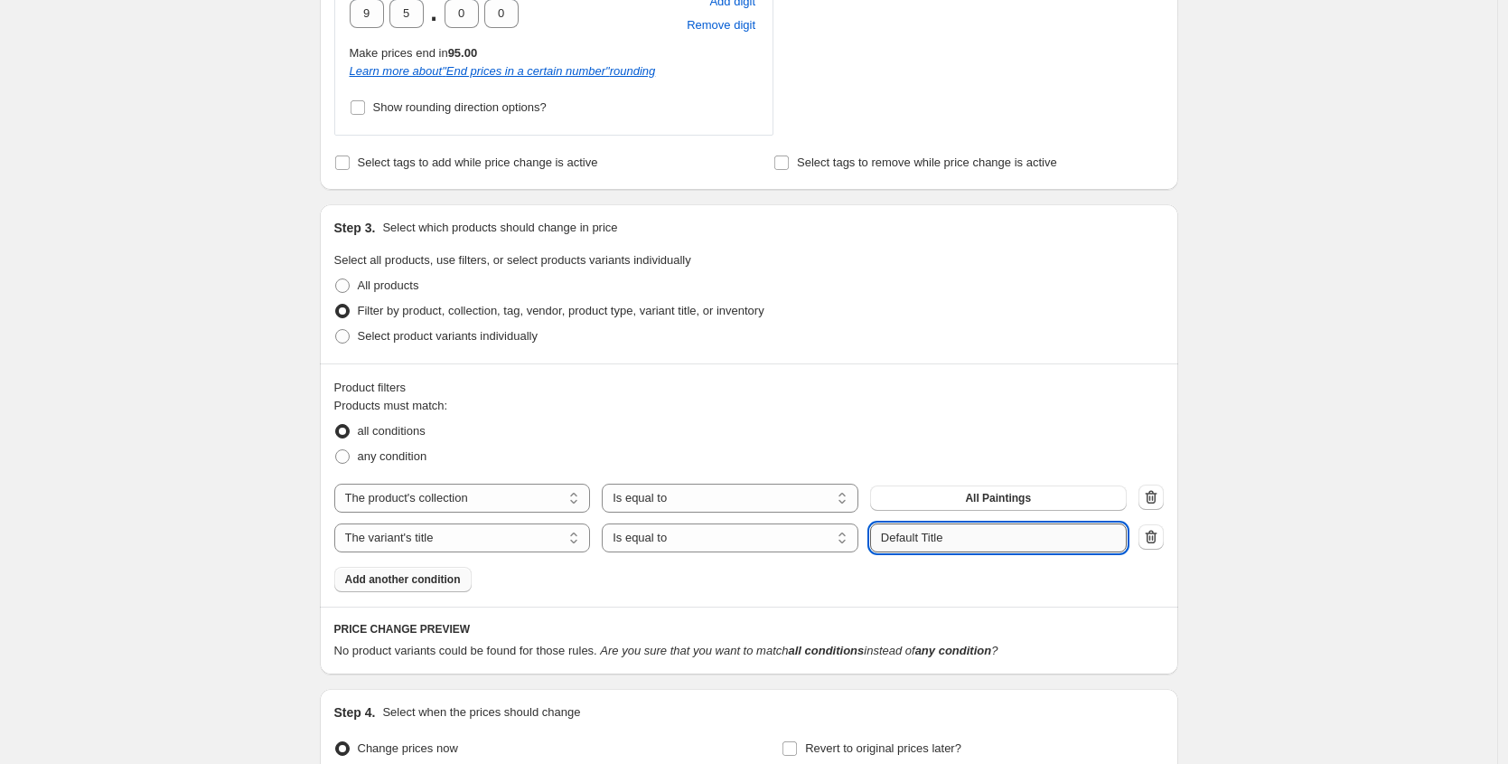
click at [969, 537] on input "Default Title" at bounding box center [998, 537] width 257 height 29
paste input "Small 9 x 12"
type input "Small 9 x 12"
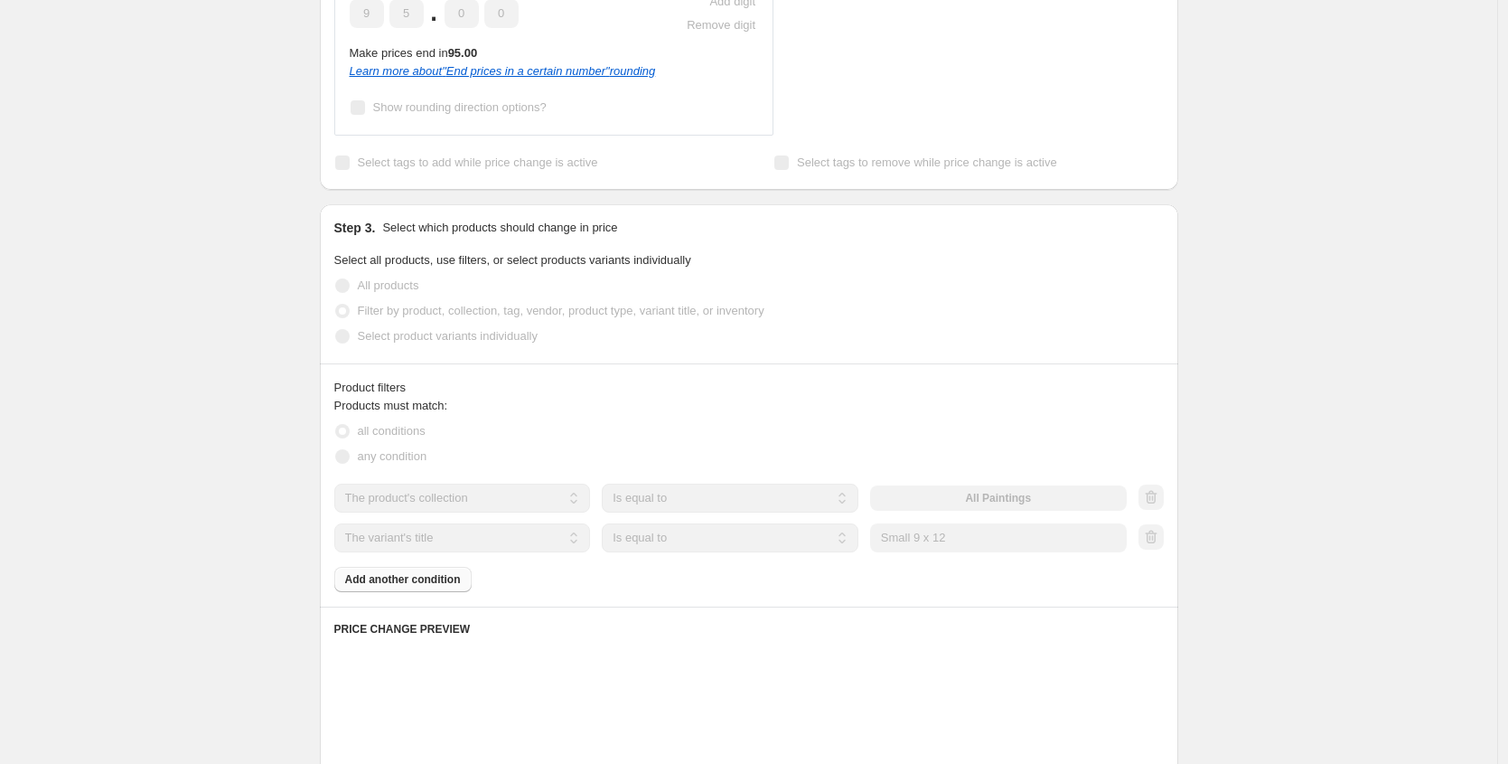
click at [1030, 586] on div "Products must match: all conditions any condition The product The product's col…" at bounding box center [749, 494] width 830 height 195
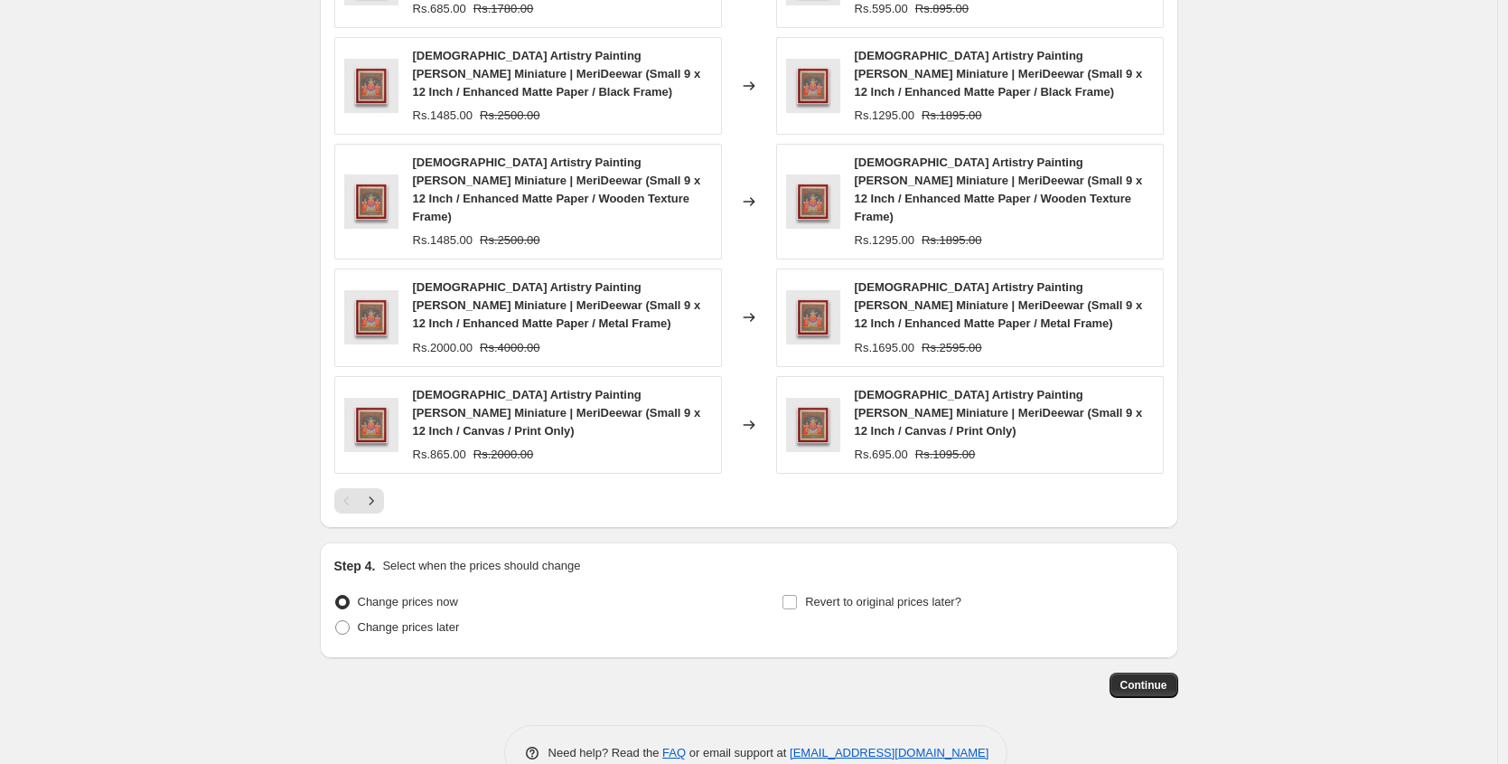
scroll to position [1845, 0]
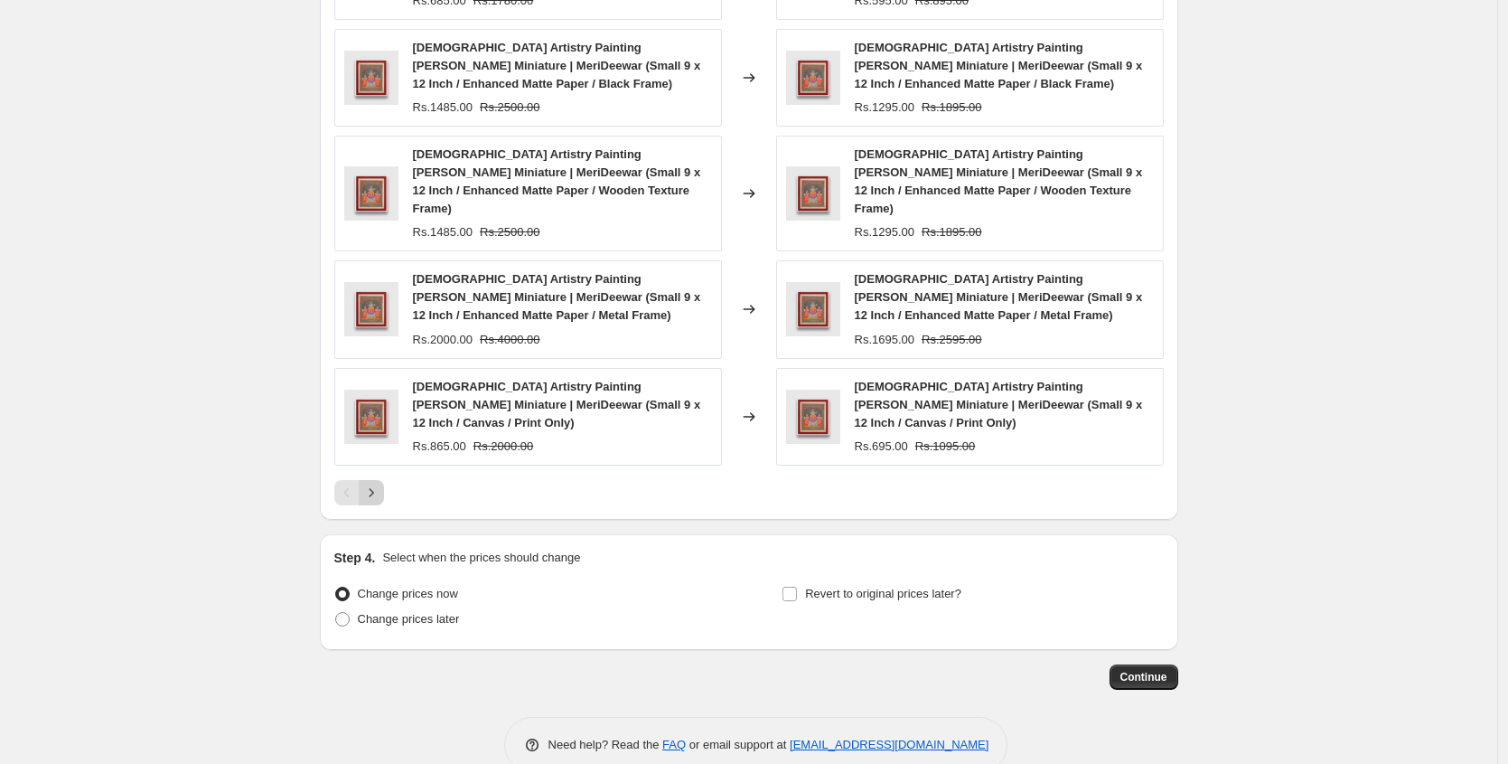
click at [380, 483] on icon "Next" at bounding box center [371, 492] width 18 height 18
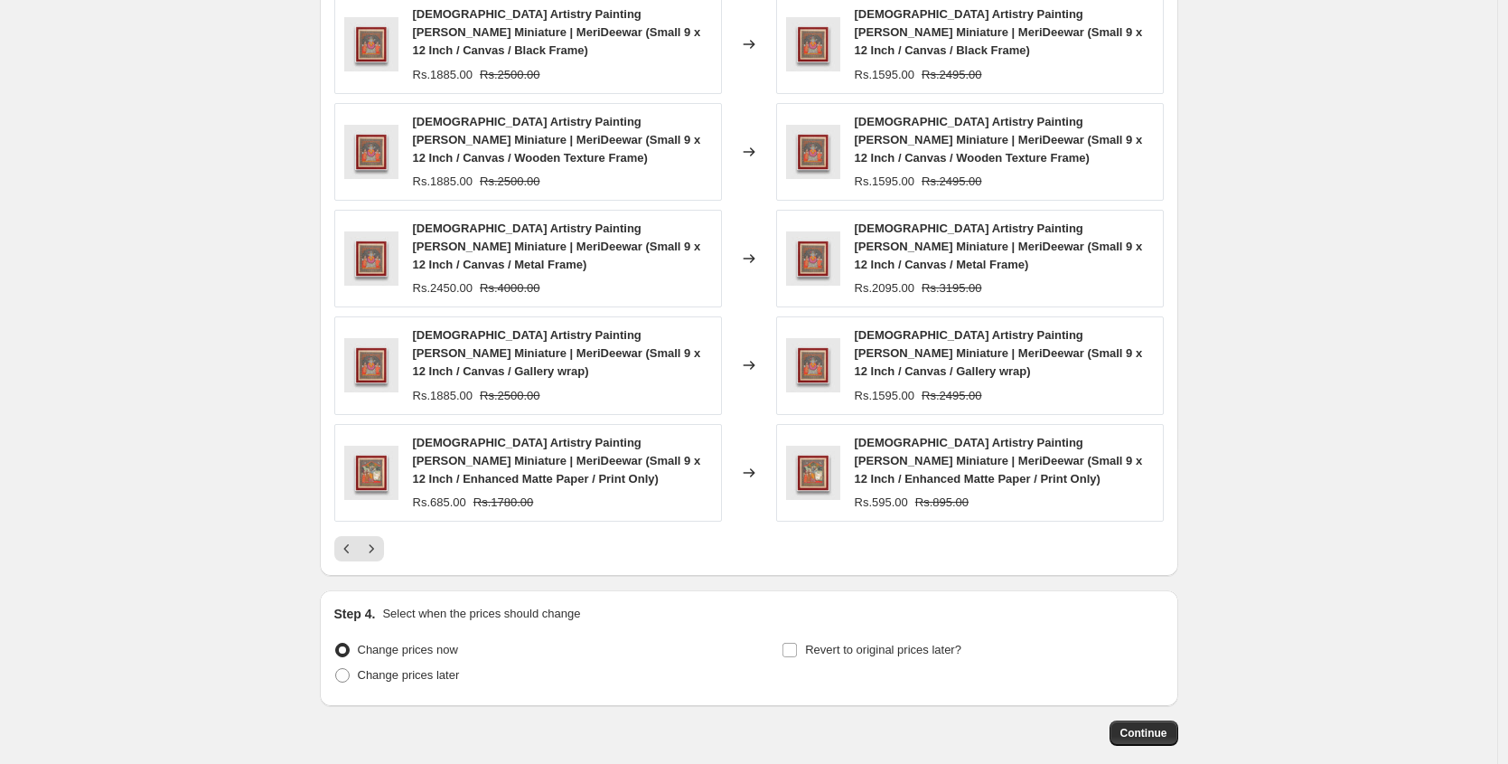
scroll to position [1863, 0]
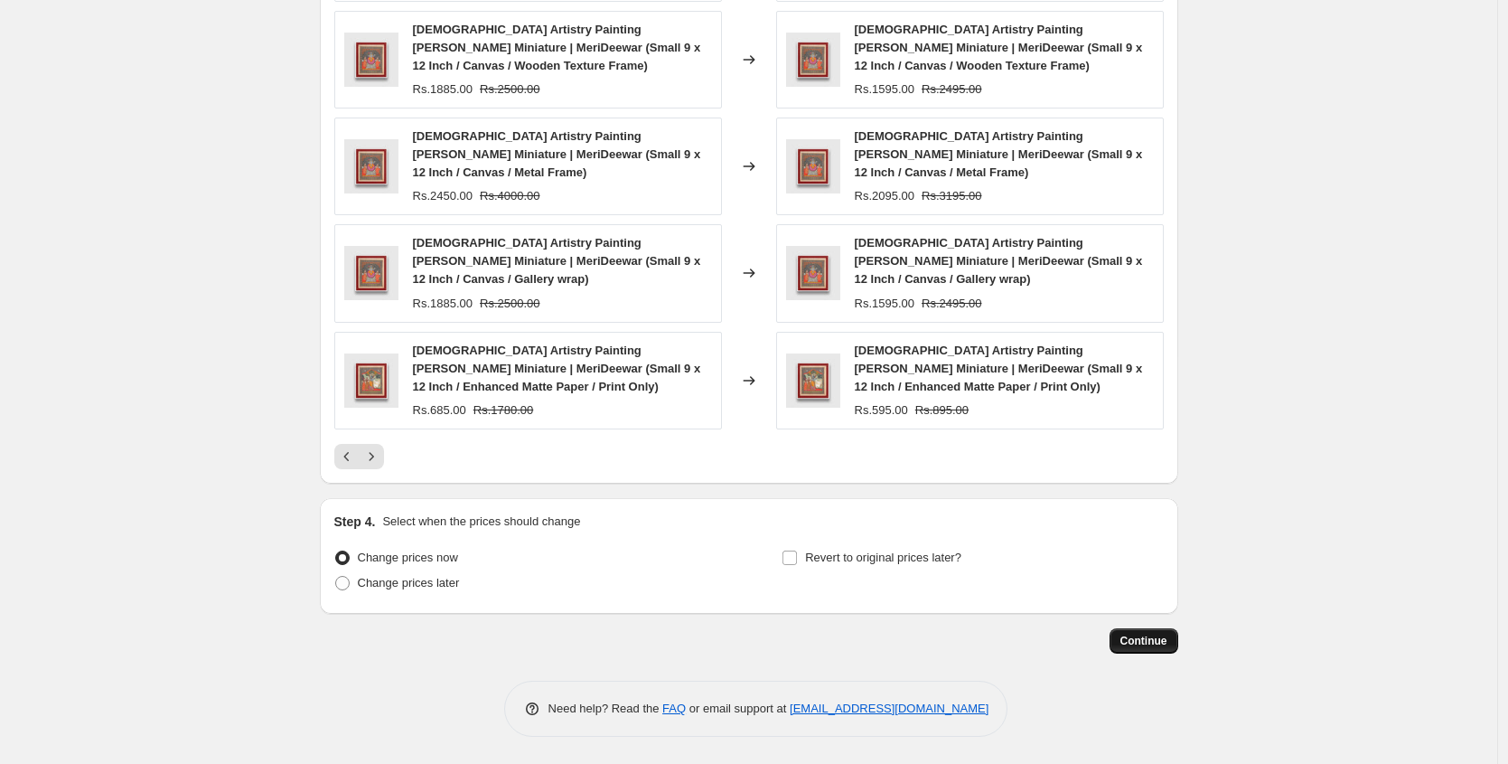
click at [1150, 644] on span "Continue" at bounding box center [1144, 640] width 47 height 14
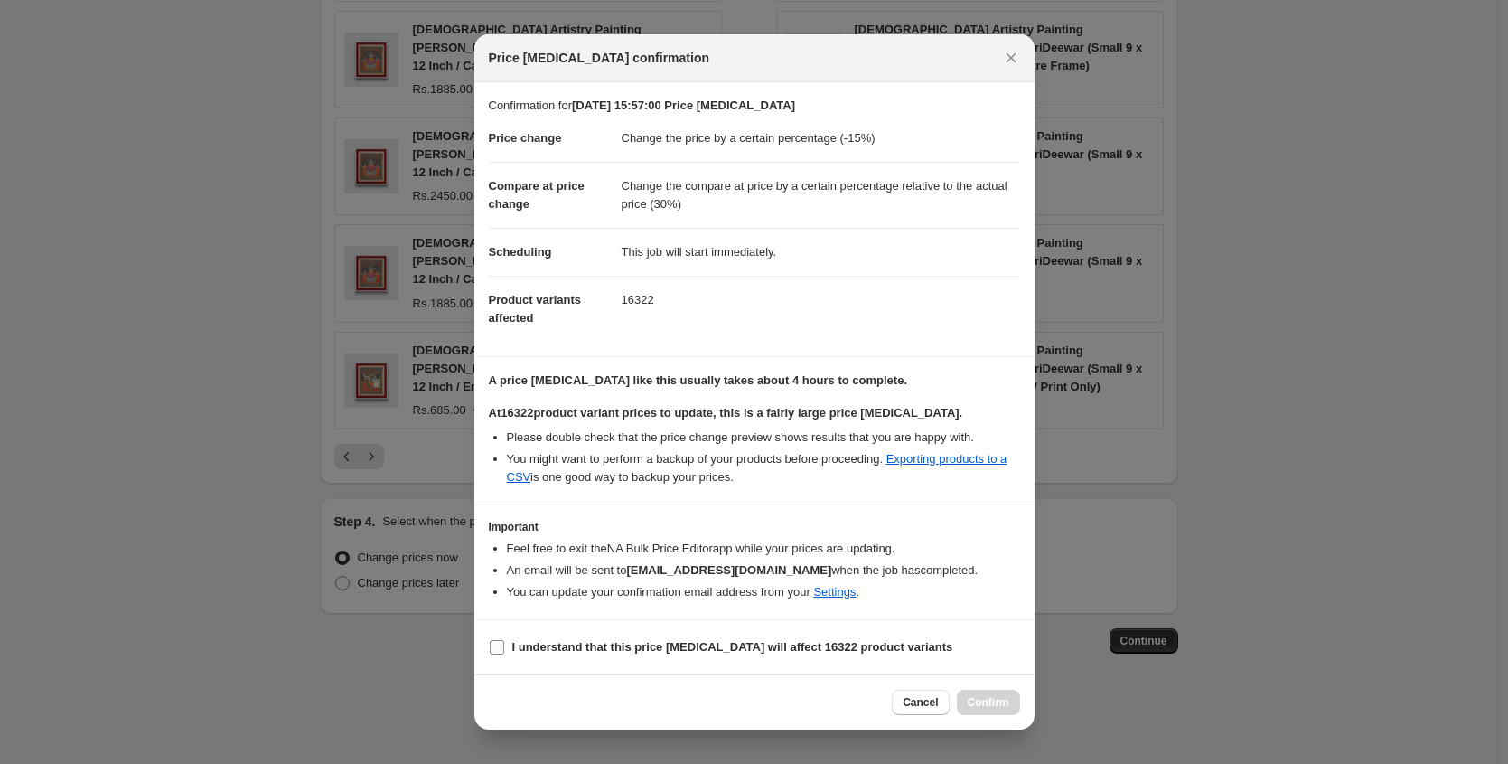
click at [563, 641] on b "I understand that this price [MEDICAL_DATA] will affect 16322 product variants" at bounding box center [732, 647] width 441 height 14
click at [504, 641] on input "I understand that this price [MEDICAL_DATA] will affect 16322 product variants" at bounding box center [497, 647] width 14 height 14
checkbox input "true"
click at [1006, 704] on span "Confirm" at bounding box center [989, 702] width 42 height 14
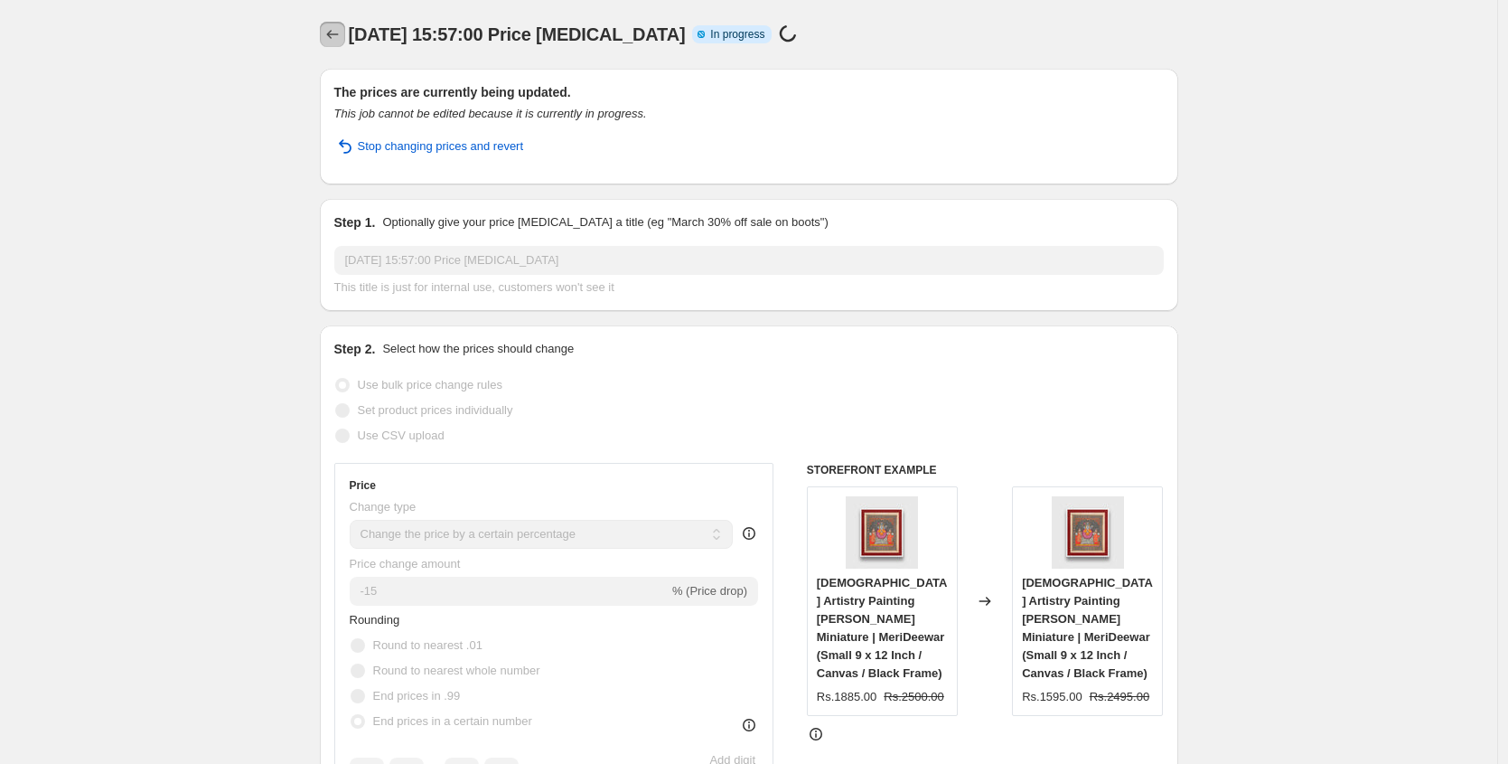
click at [325, 33] on button "Price change jobs" at bounding box center [332, 34] width 25 height 25
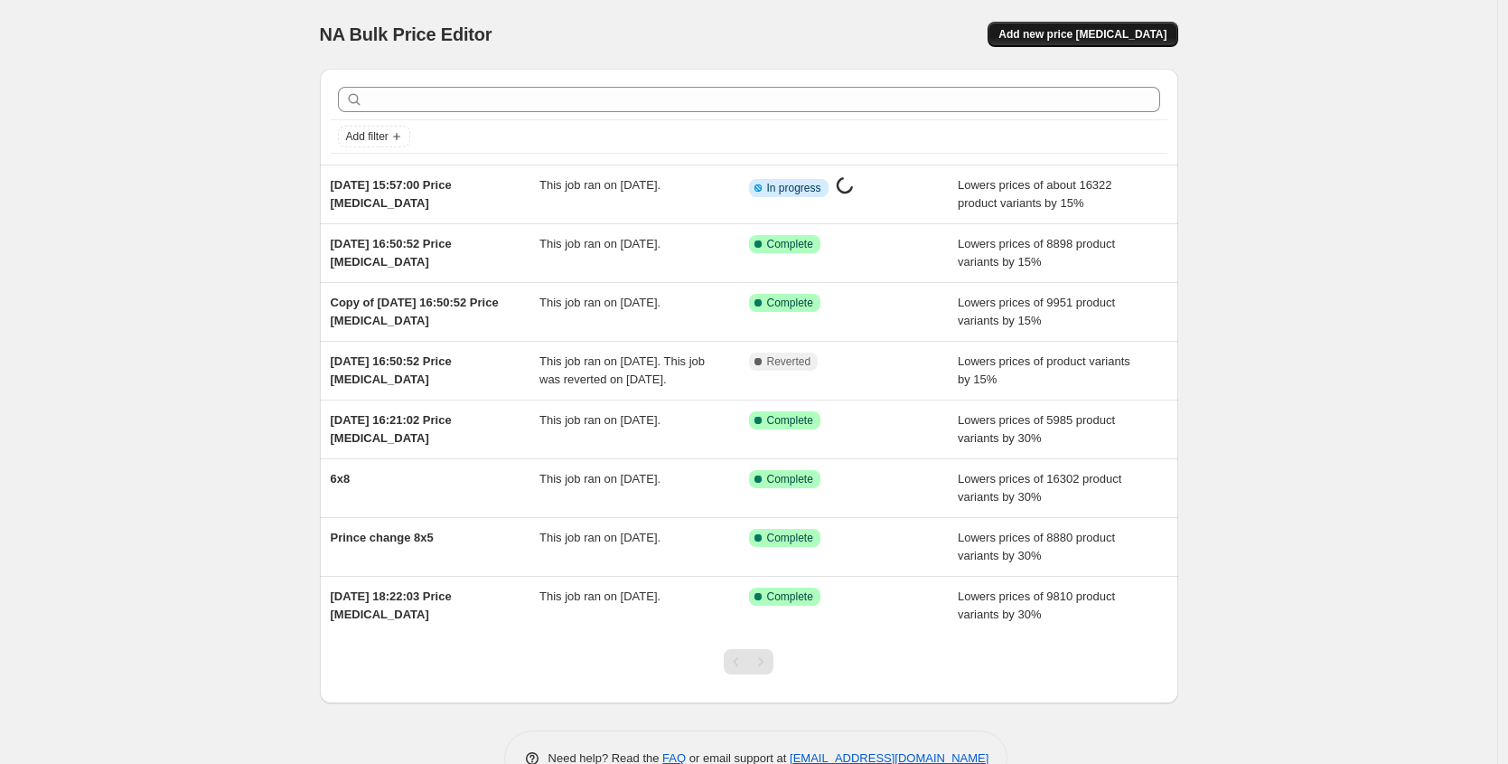
click at [1065, 39] on span "Add new price [MEDICAL_DATA]" at bounding box center [1083, 34] width 168 height 14
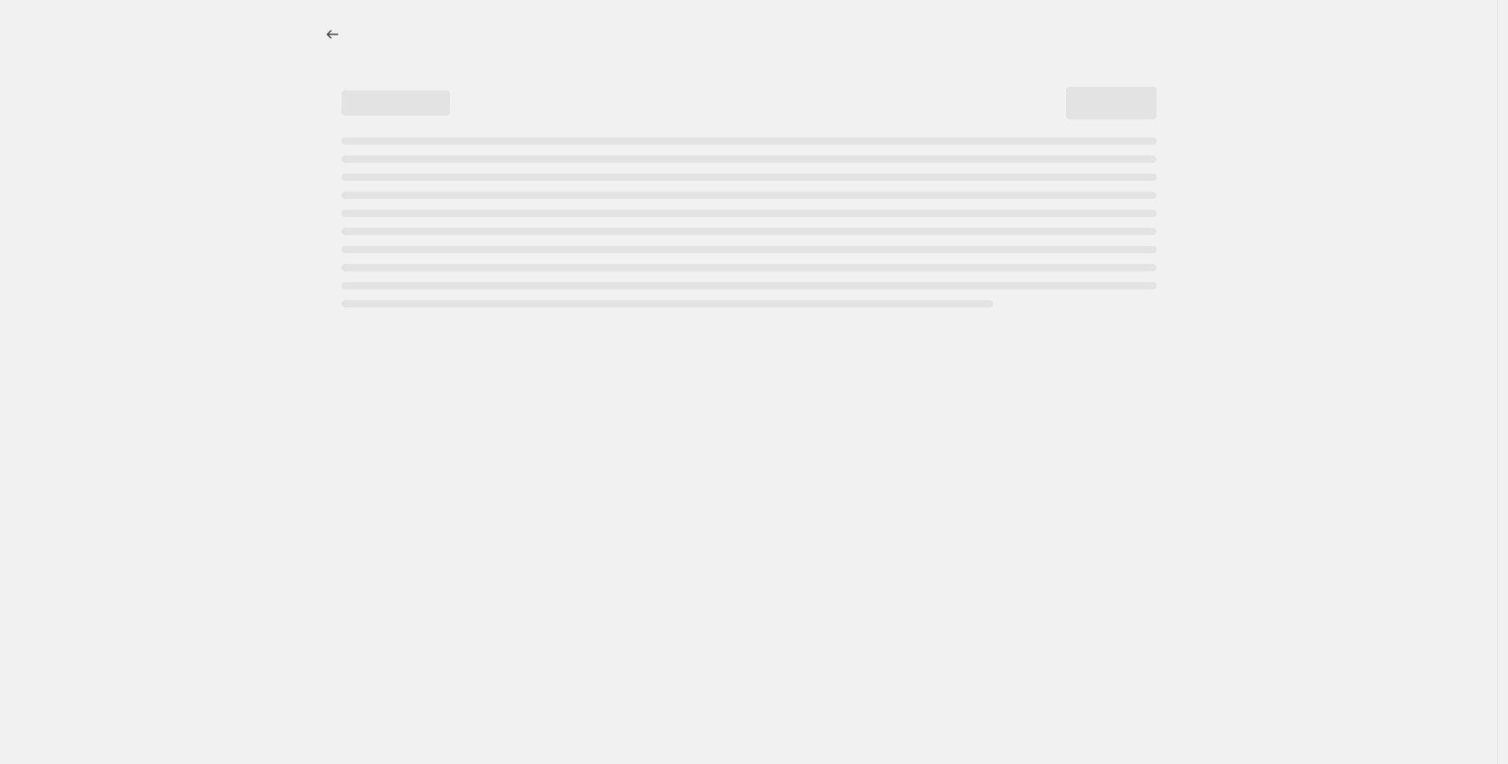
select select "percentage"
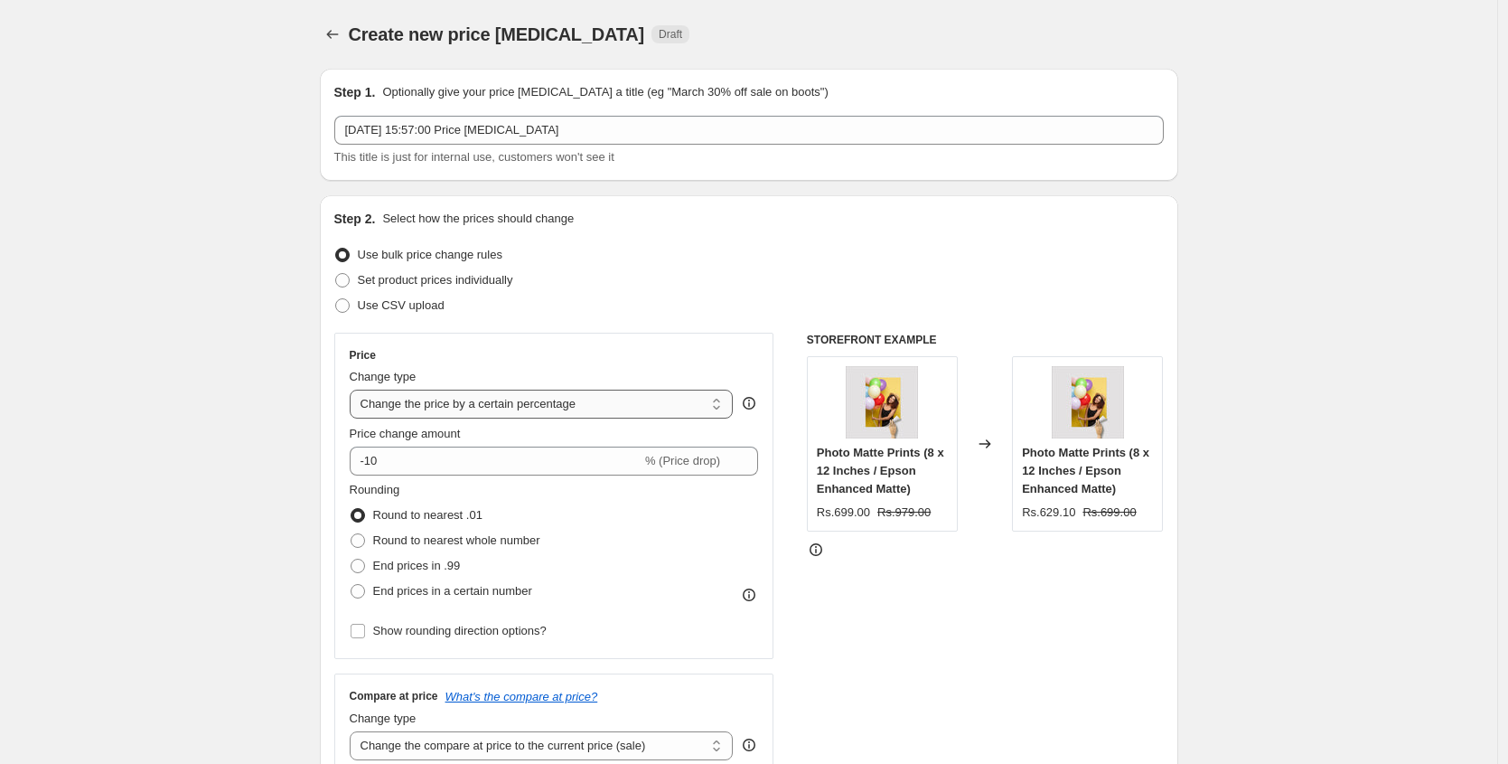
click at [441, 400] on select "Change the price to a certain amount Change the price by a certain amount Chang…" at bounding box center [542, 403] width 384 height 29
click at [354, 389] on select "Change the price to a certain amount Change the price by a certain amount Chang…" at bounding box center [542, 403] width 384 height 29
drag, startPoint x: 418, startPoint y: 460, endPoint x: 375, endPoint y: 461, distance: 43.4
click at [375, 461] on input "-10" at bounding box center [496, 460] width 292 height 29
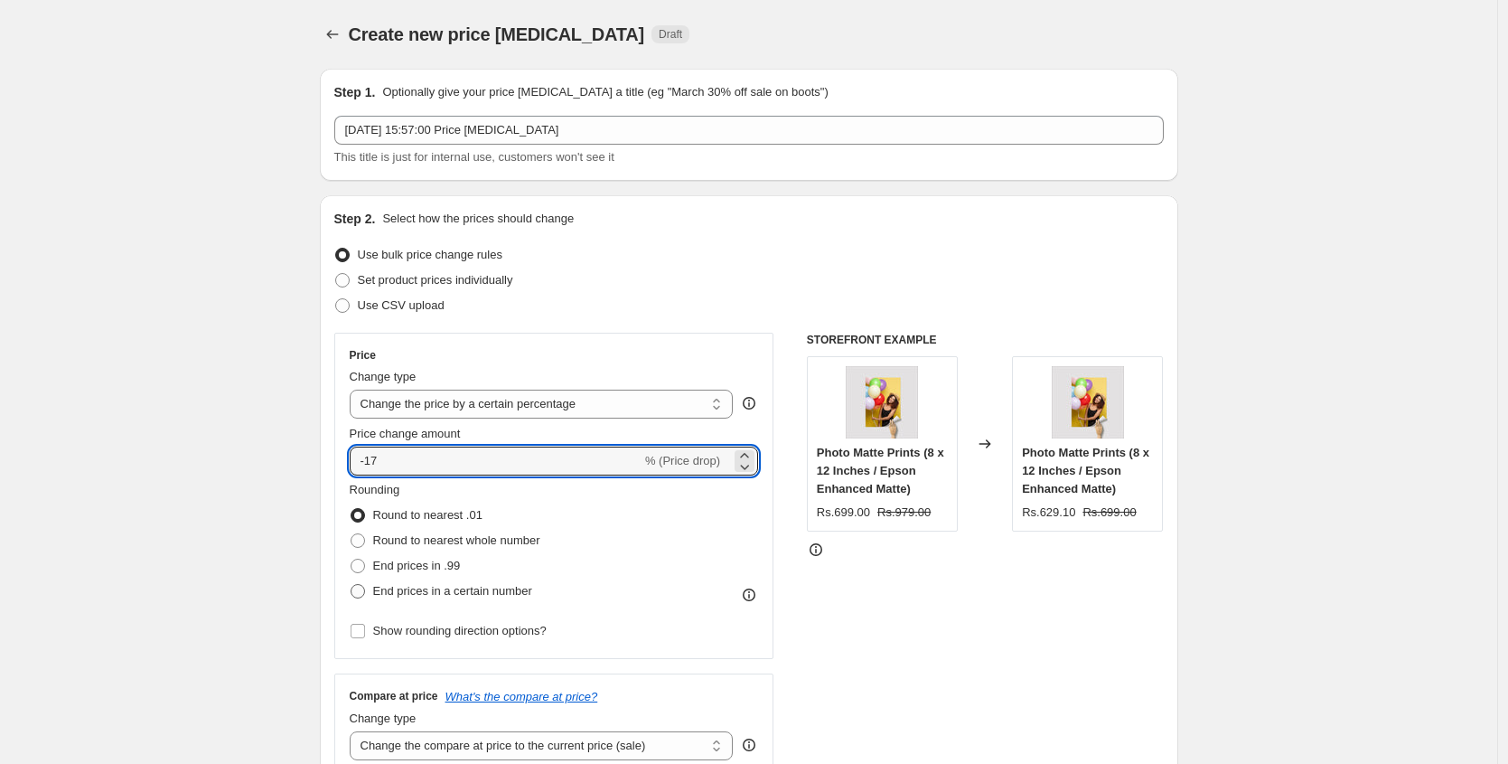
type input "-17"
click at [411, 587] on span "End prices in a certain number" at bounding box center [452, 591] width 159 height 14
click at [352, 585] on input "End prices in a certain number" at bounding box center [351, 584] width 1 height 1
radio input "true"
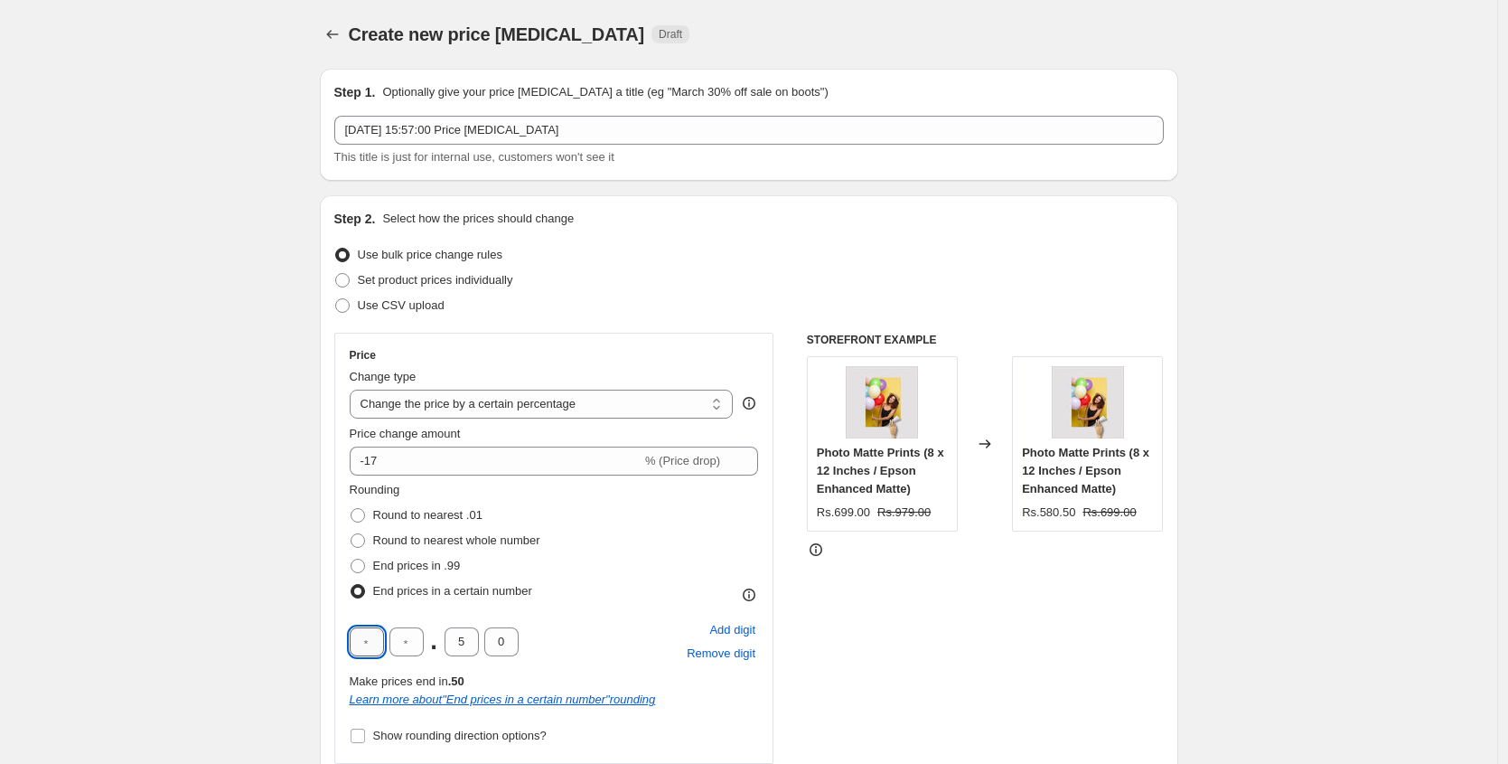
drag, startPoint x: 382, startPoint y: 642, endPoint x: 355, endPoint y: 640, distance: 27.2
click at [355, 640] on input "text" at bounding box center [367, 641] width 34 height 29
type input "9"
click at [407, 644] on input "text" at bounding box center [406, 641] width 34 height 29
type input "5"
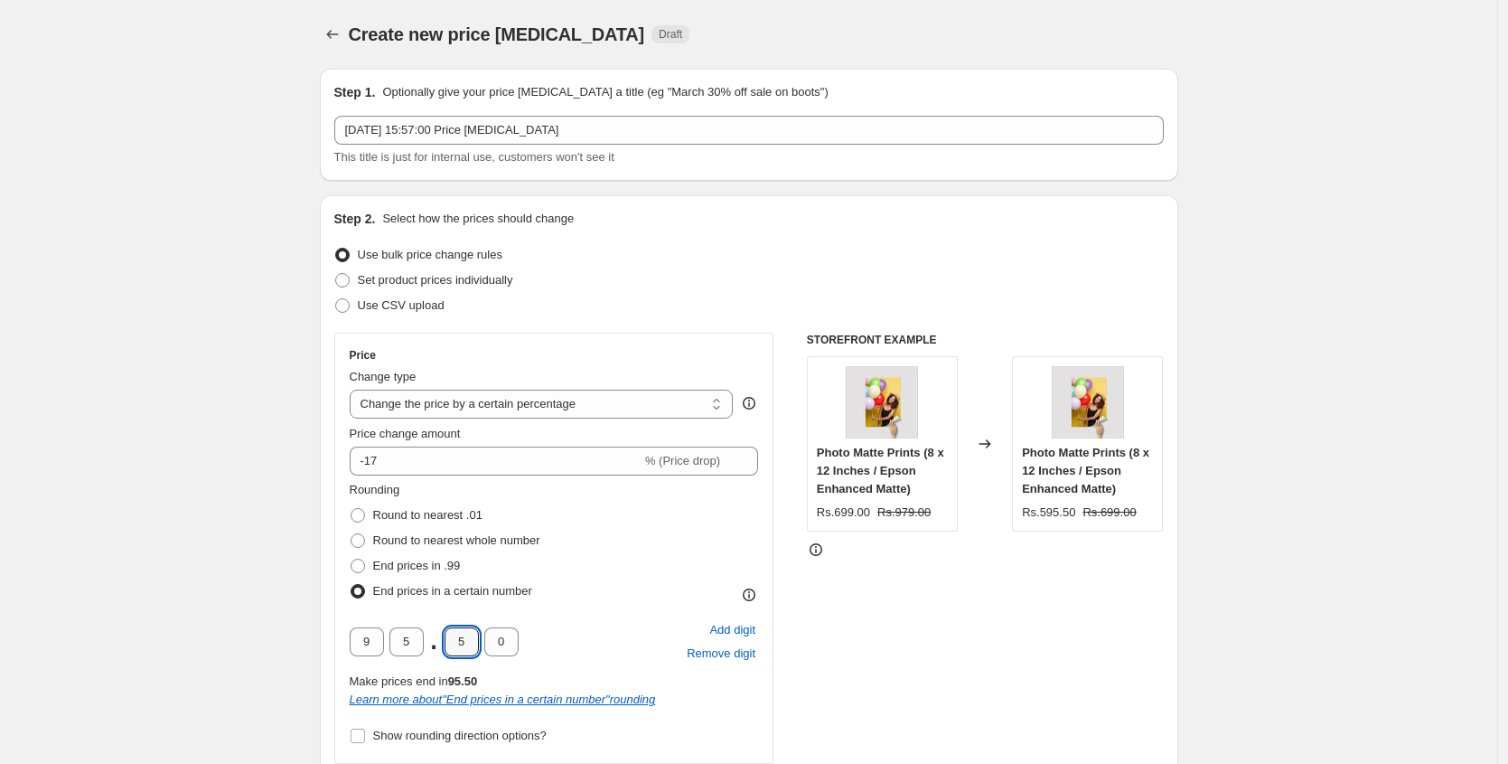
scroll to position [4, 0]
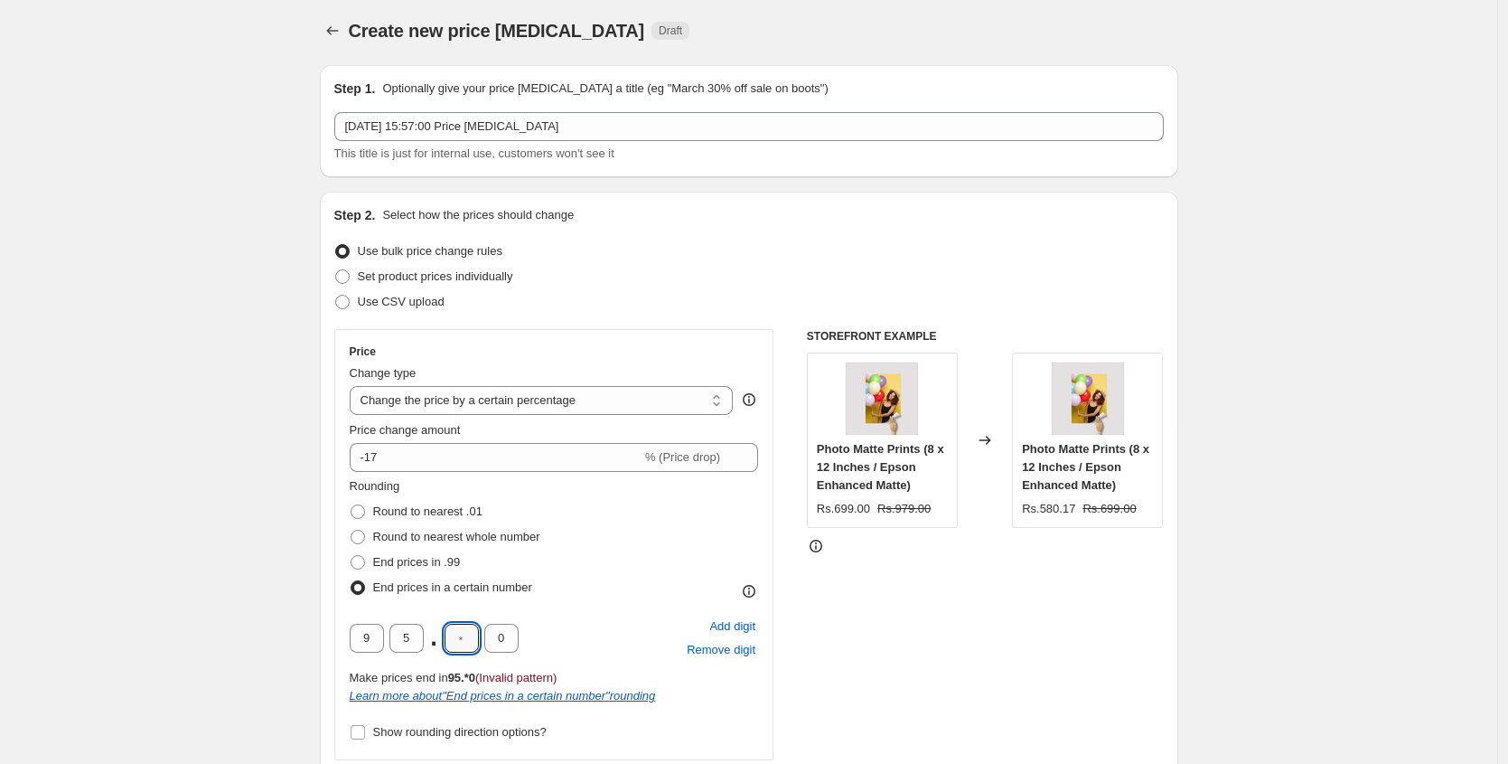
type input "0"
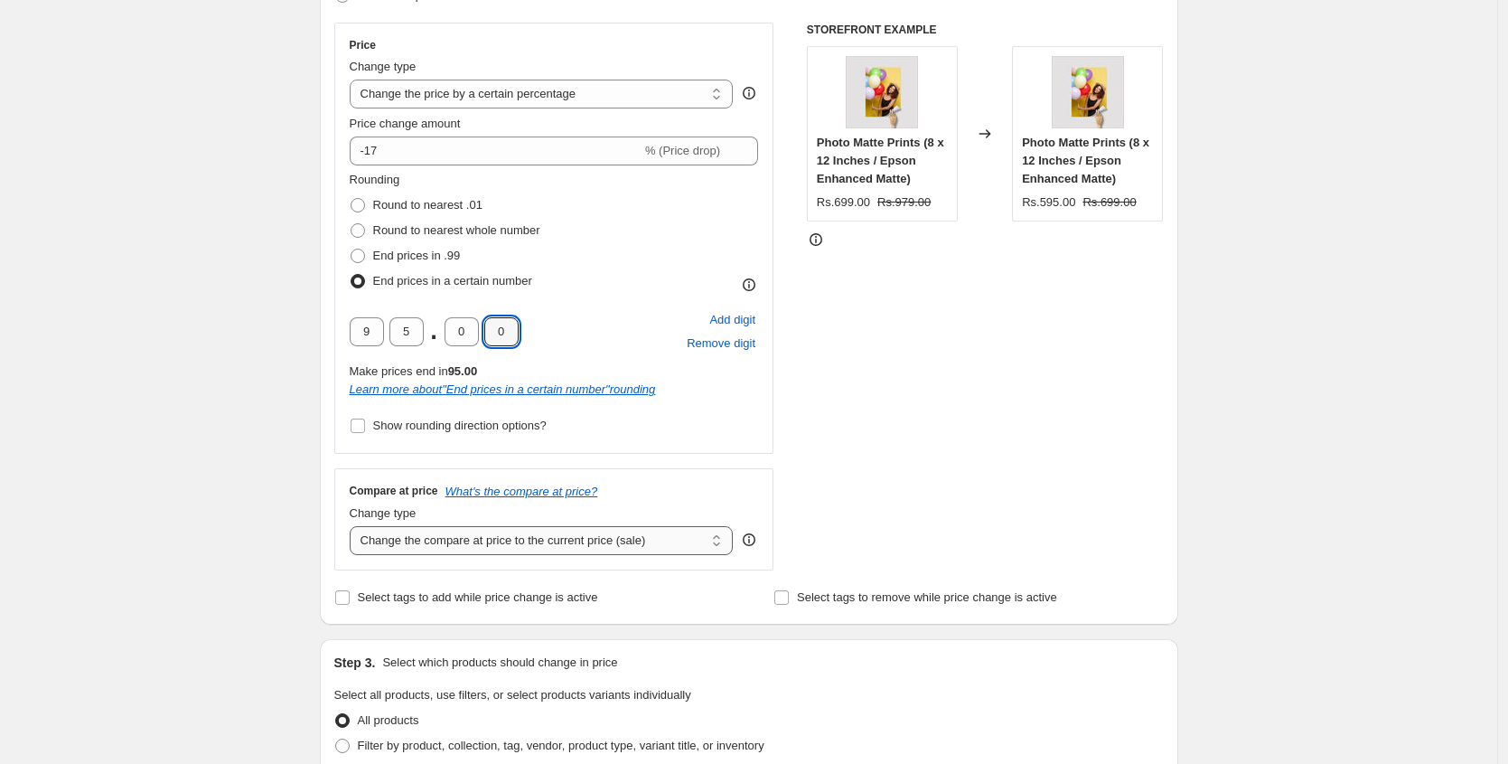
scroll to position [312, 0]
click at [442, 429] on span "Show rounding direction options?" at bounding box center [460, 424] width 174 height 14
click at [365, 429] on input "Show rounding direction options?" at bounding box center [358, 424] width 14 height 14
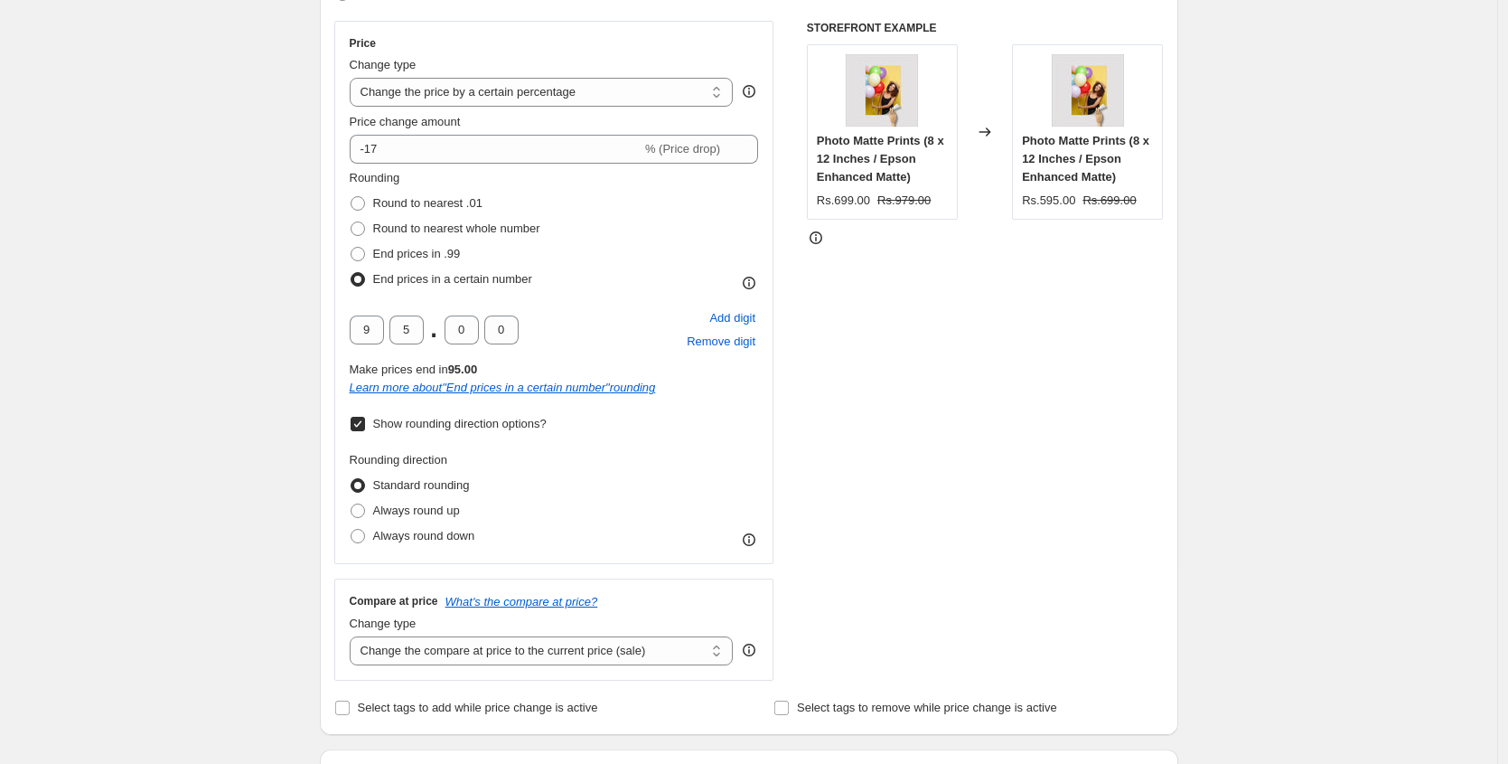
click at [442, 428] on span "Show rounding direction options?" at bounding box center [460, 424] width 174 height 14
click at [365, 428] on input "Show rounding direction options?" at bounding box center [358, 424] width 14 height 14
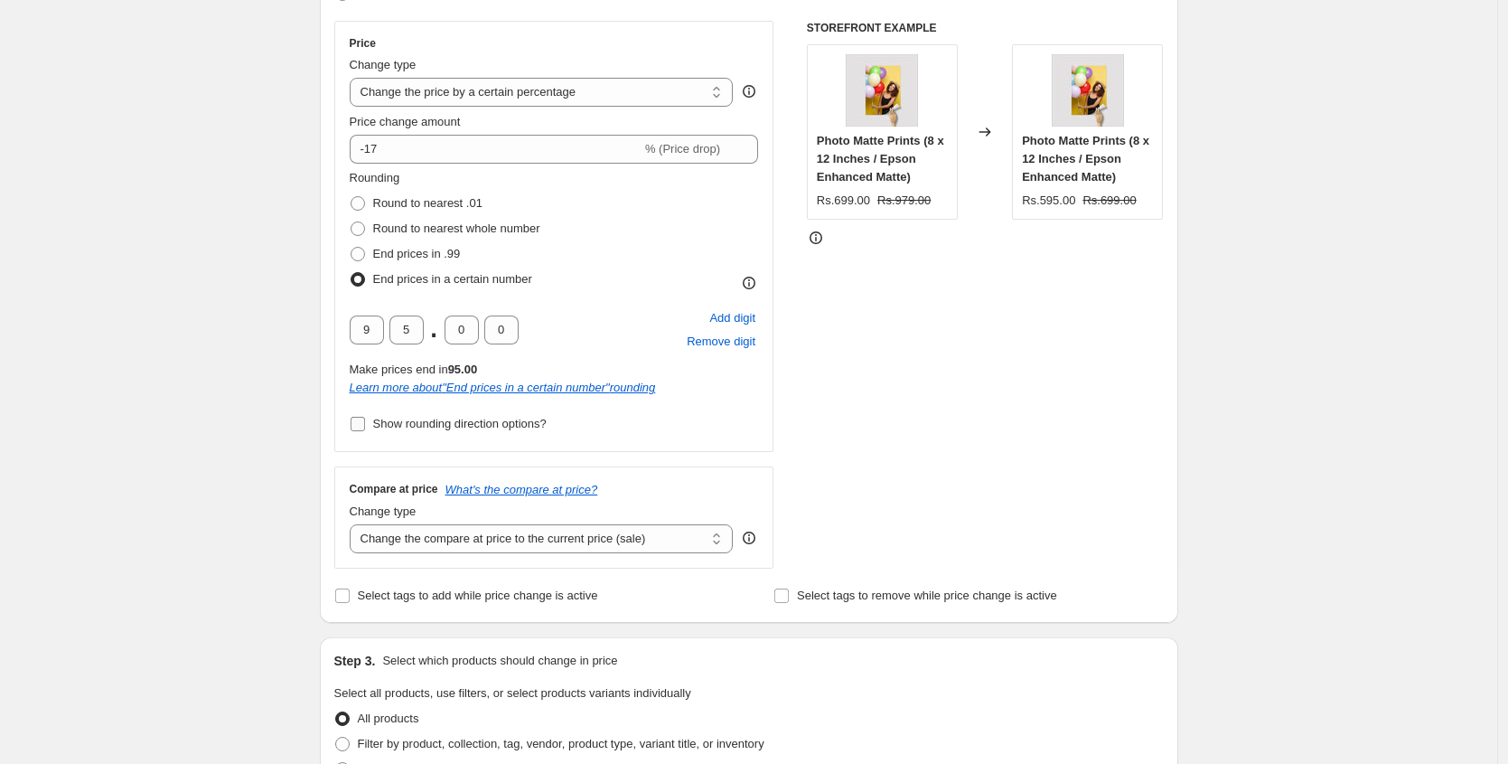
click at [445, 429] on span "Show rounding direction options?" at bounding box center [460, 424] width 174 height 14
click at [365, 429] on input "Show rounding direction options?" at bounding box center [358, 424] width 14 height 14
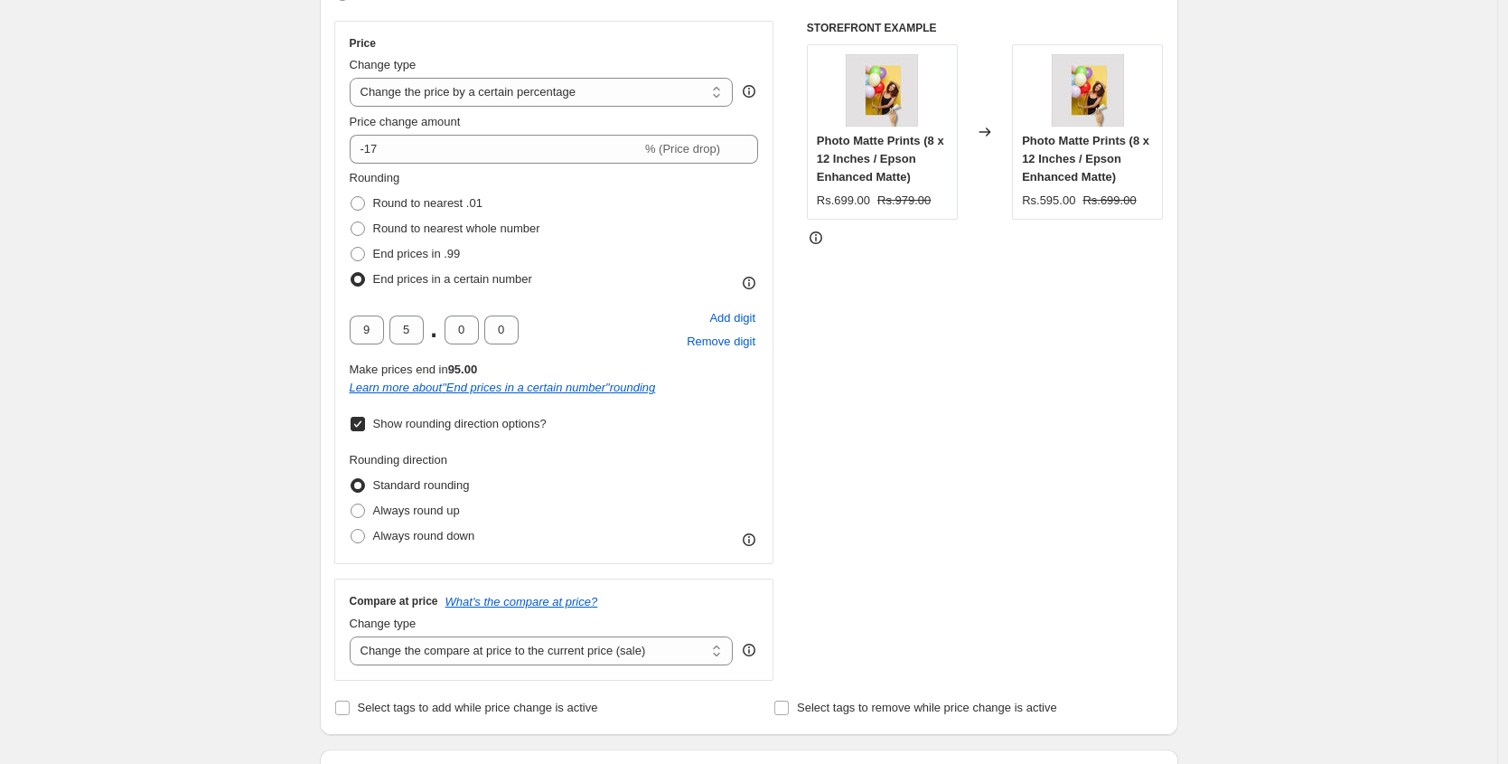
click at [446, 427] on span "Show rounding direction options?" at bounding box center [460, 424] width 174 height 14
click at [365, 427] on input "Show rounding direction options?" at bounding box center [358, 424] width 14 height 14
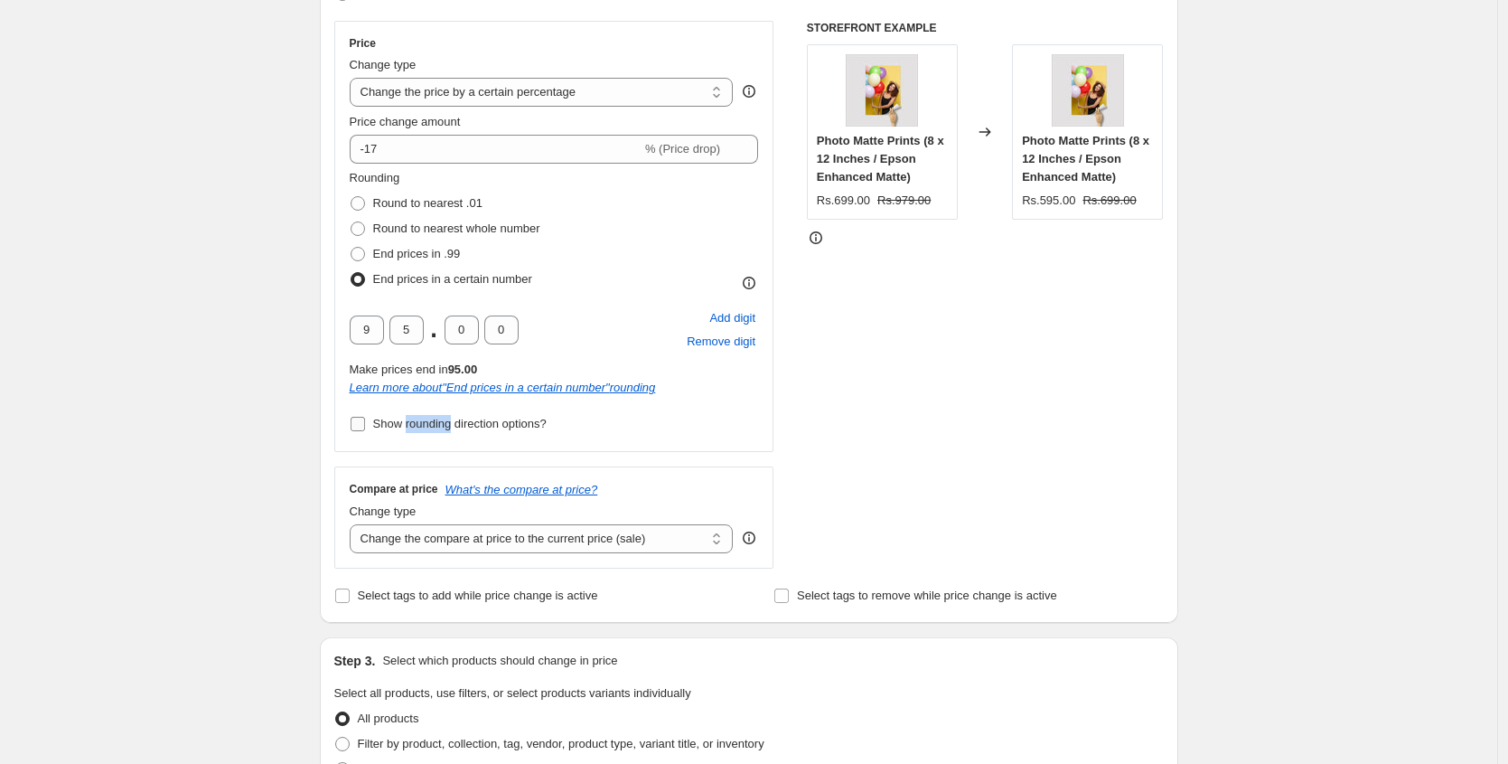
click at [446, 427] on span "Show rounding direction options?" at bounding box center [460, 424] width 174 height 14
click at [365, 427] on input "Show rounding direction options?" at bounding box center [358, 424] width 14 height 14
checkbox input "true"
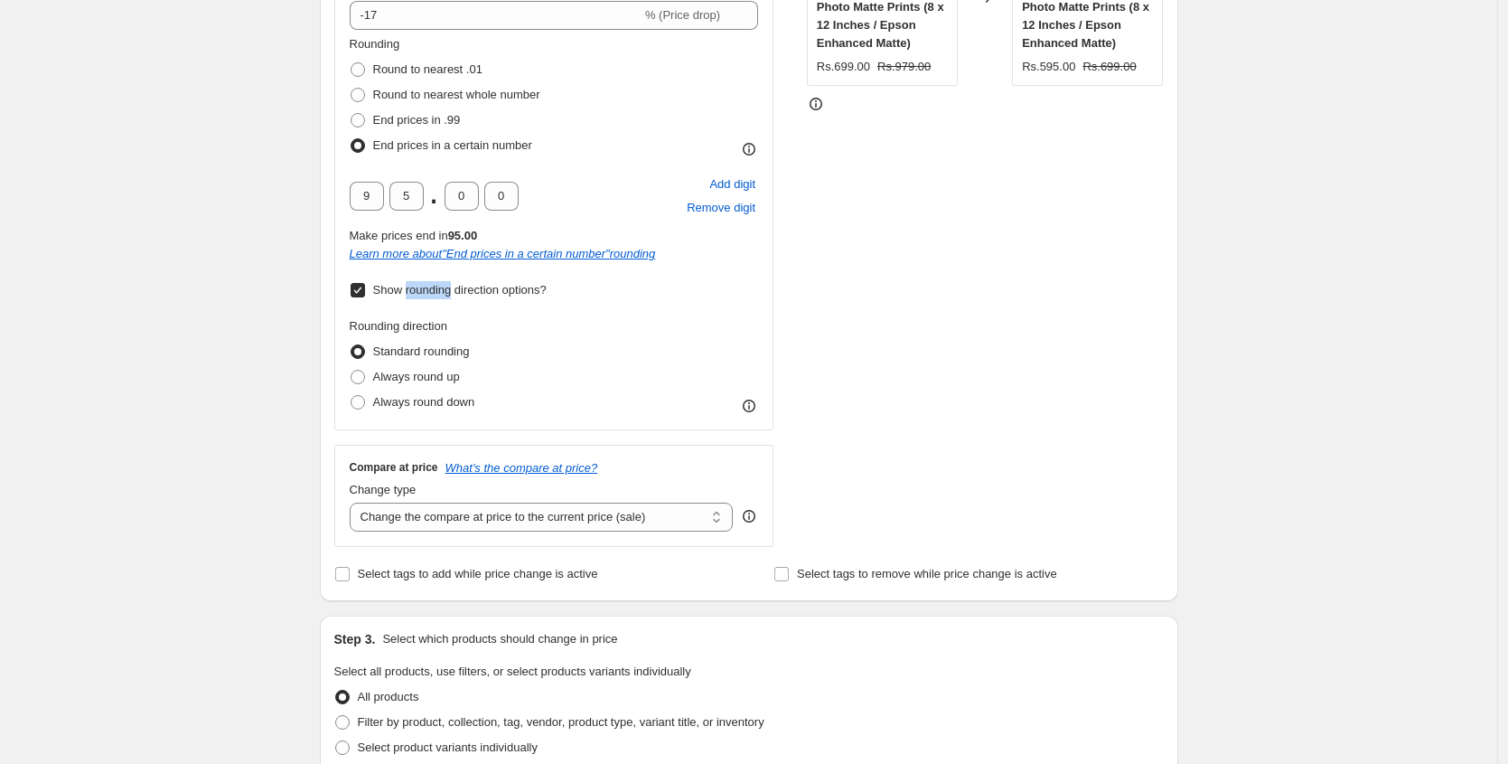
scroll to position [472, 0]
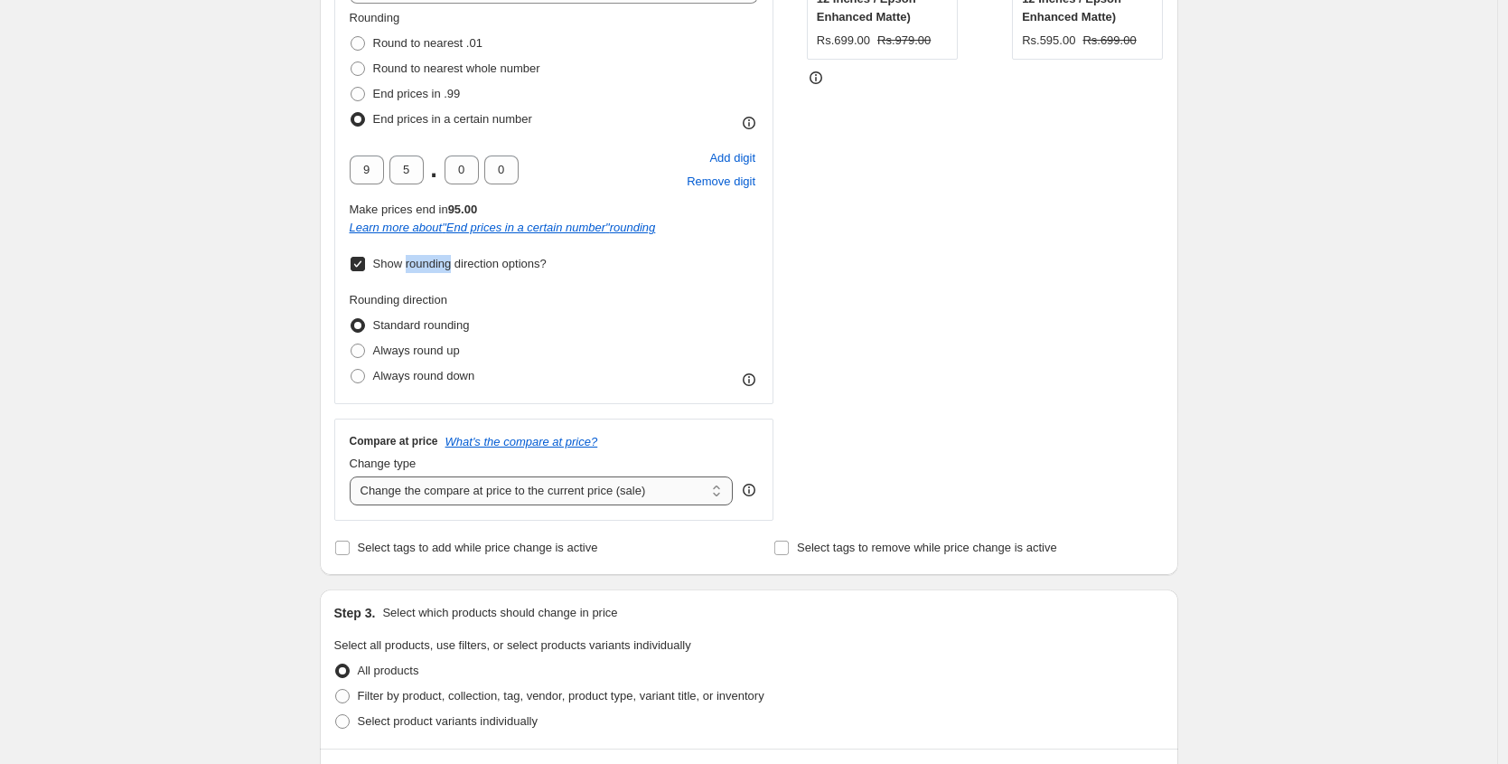
click at [427, 493] on select "Change the compare at price to the current price (sale) Change the compare at p…" at bounding box center [542, 490] width 384 height 29
select select "pp"
click at [354, 476] on select "Change the compare at price to the current price (sale) Change the compare at p…" at bounding box center [542, 490] width 384 height 29
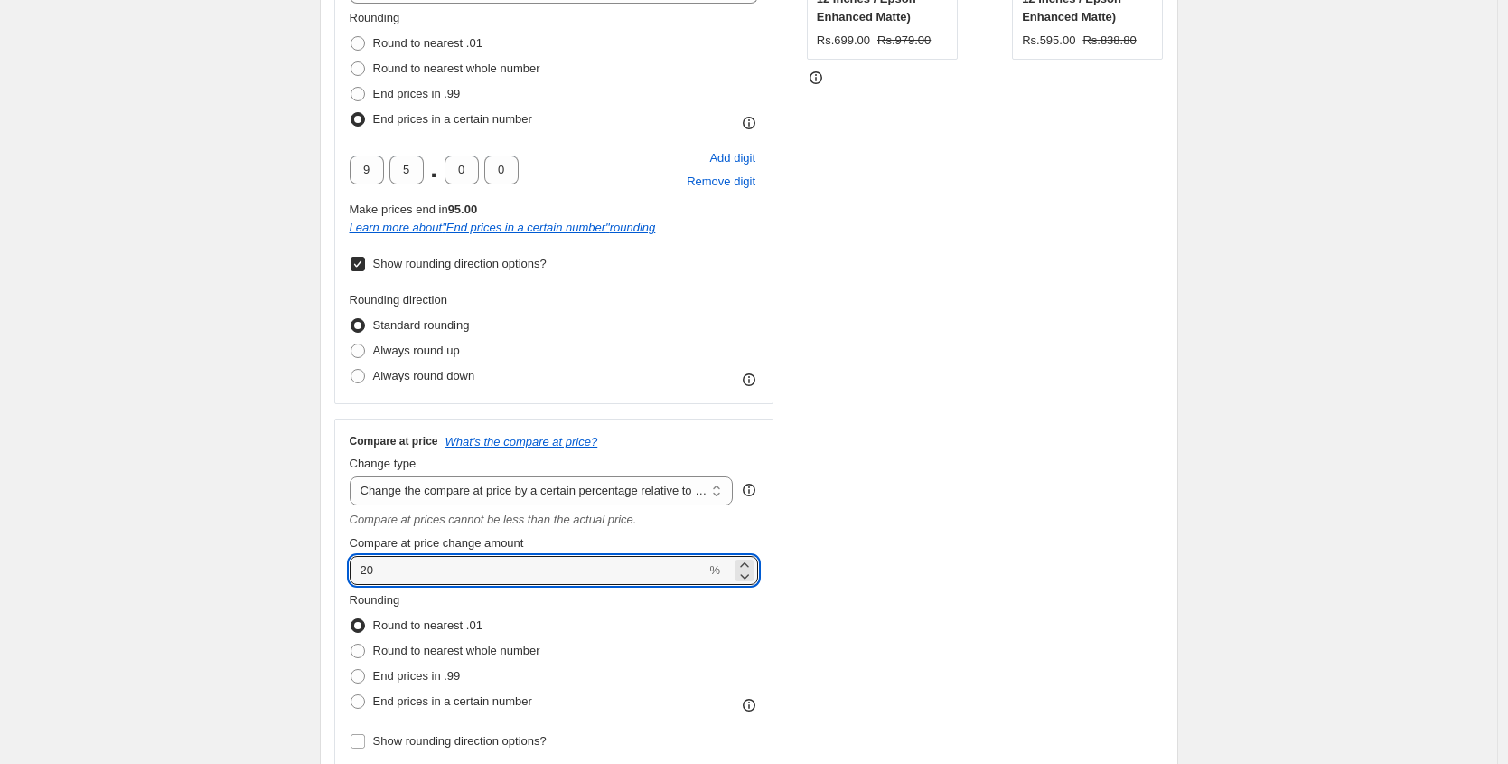
drag, startPoint x: 374, startPoint y: 569, endPoint x: 342, endPoint y: 568, distance: 31.7
click at [342, 568] on div "Compare at price What's the compare at price? Change type Change the compare at…" at bounding box center [554, 593] width 440 height 351
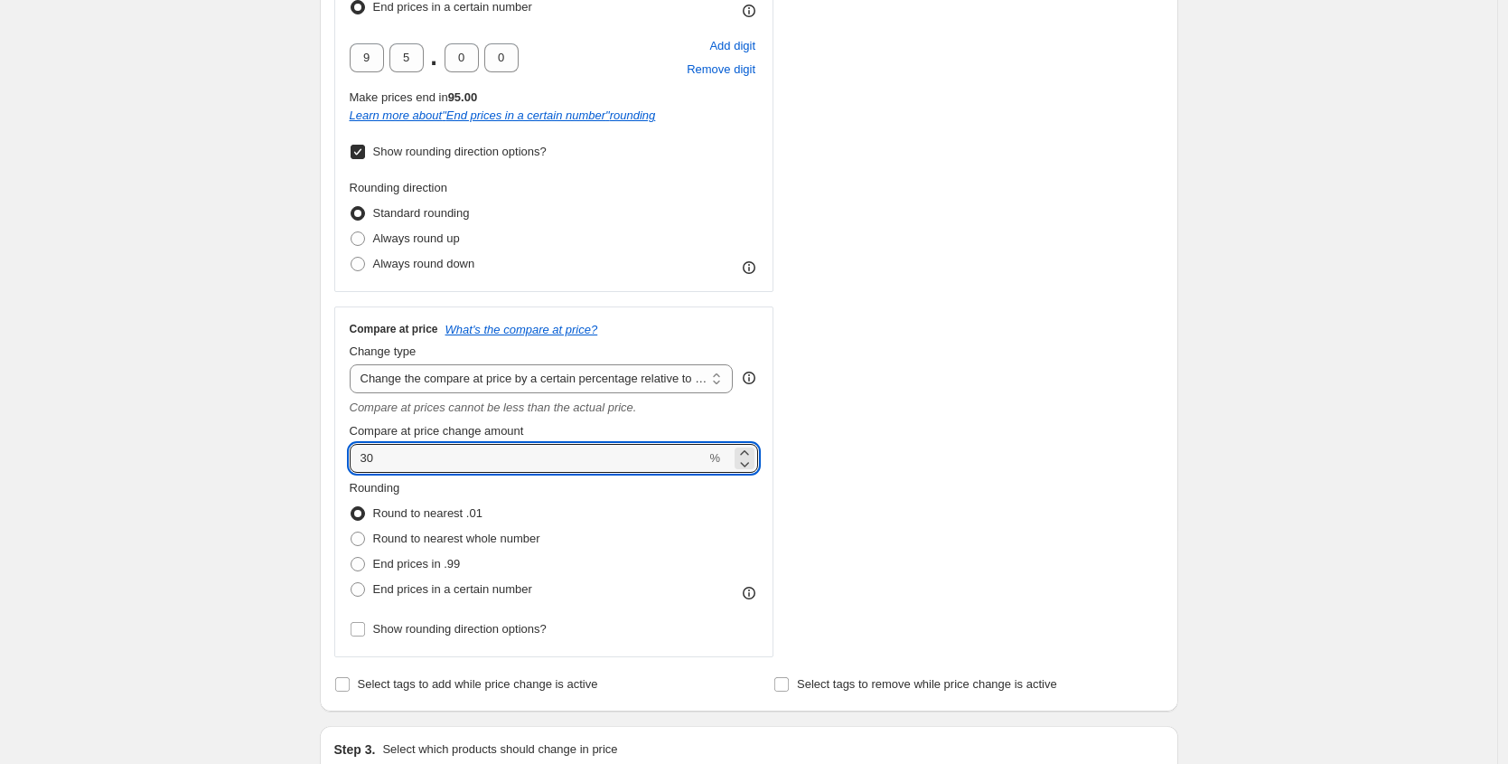
scroll to position [612, 0]
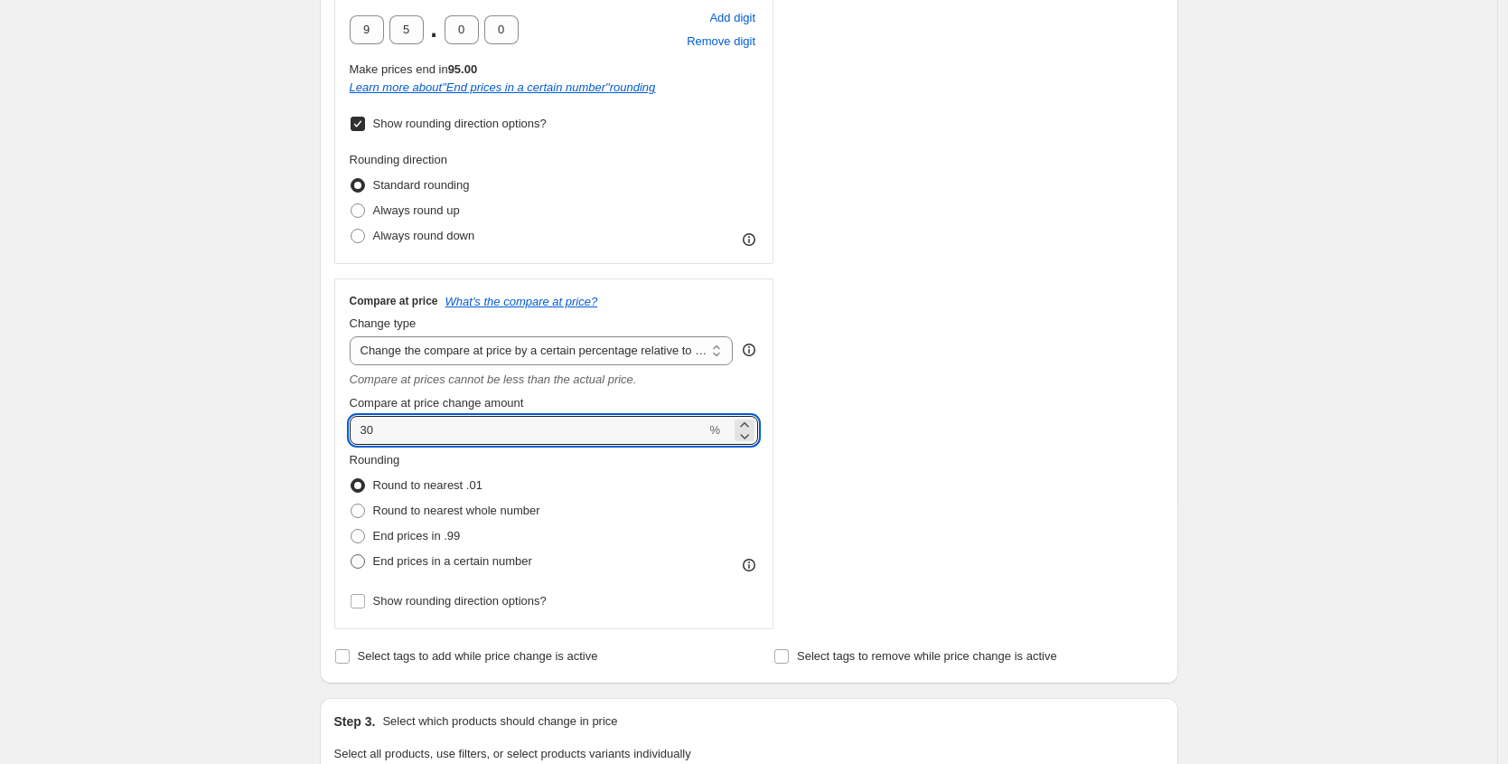
type input "30"
click at [365, 559] on span at bounding box center [358, 561] width 14 height 14
click at [352, 555] on input "End prices in a certain number" at bounding box center [351, 554] width 1 height 1
radio input "true"
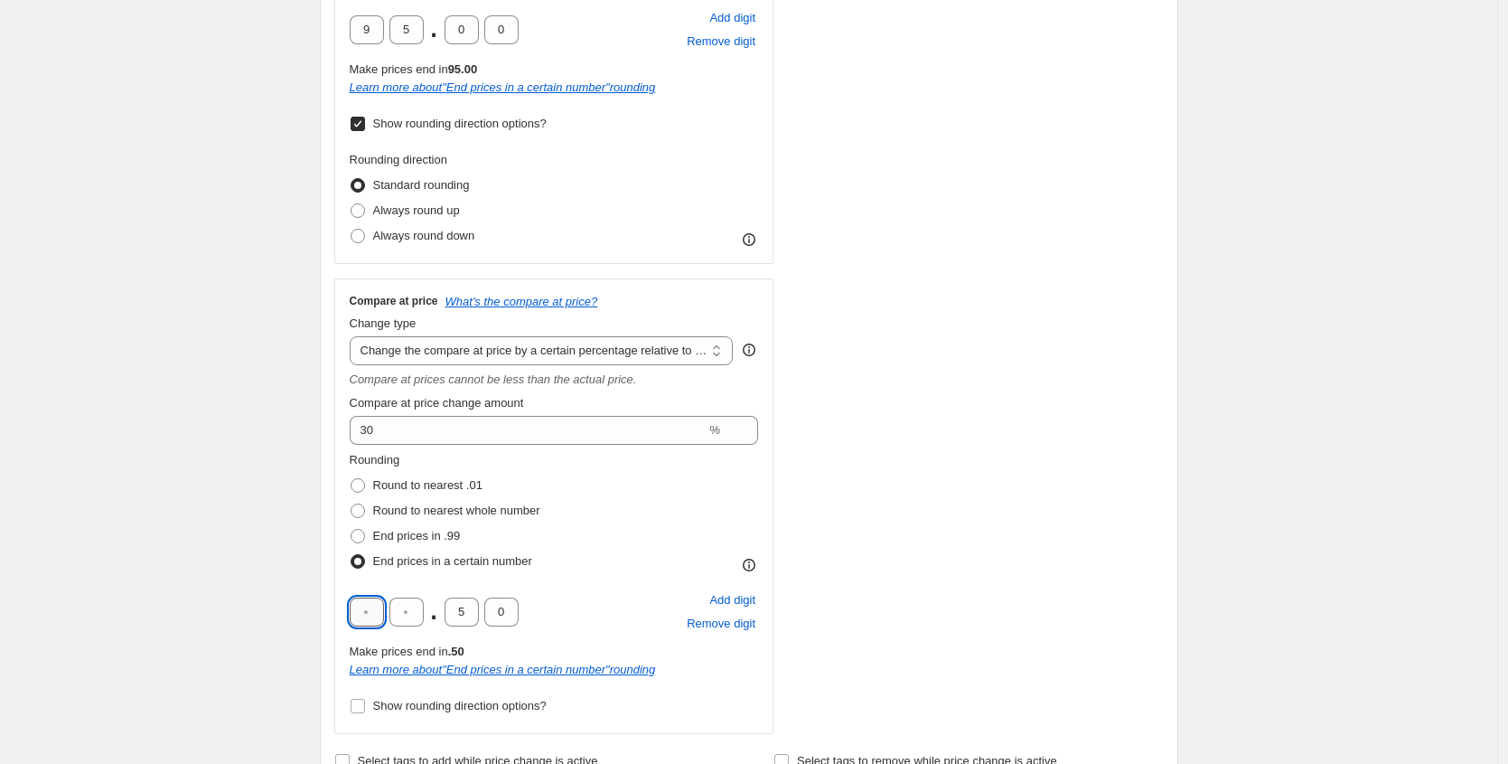
click at [371, 608] on input "text" at bounding box center [367, 611] width 34 height 29
type input "9"
type input "5"
type input "0"
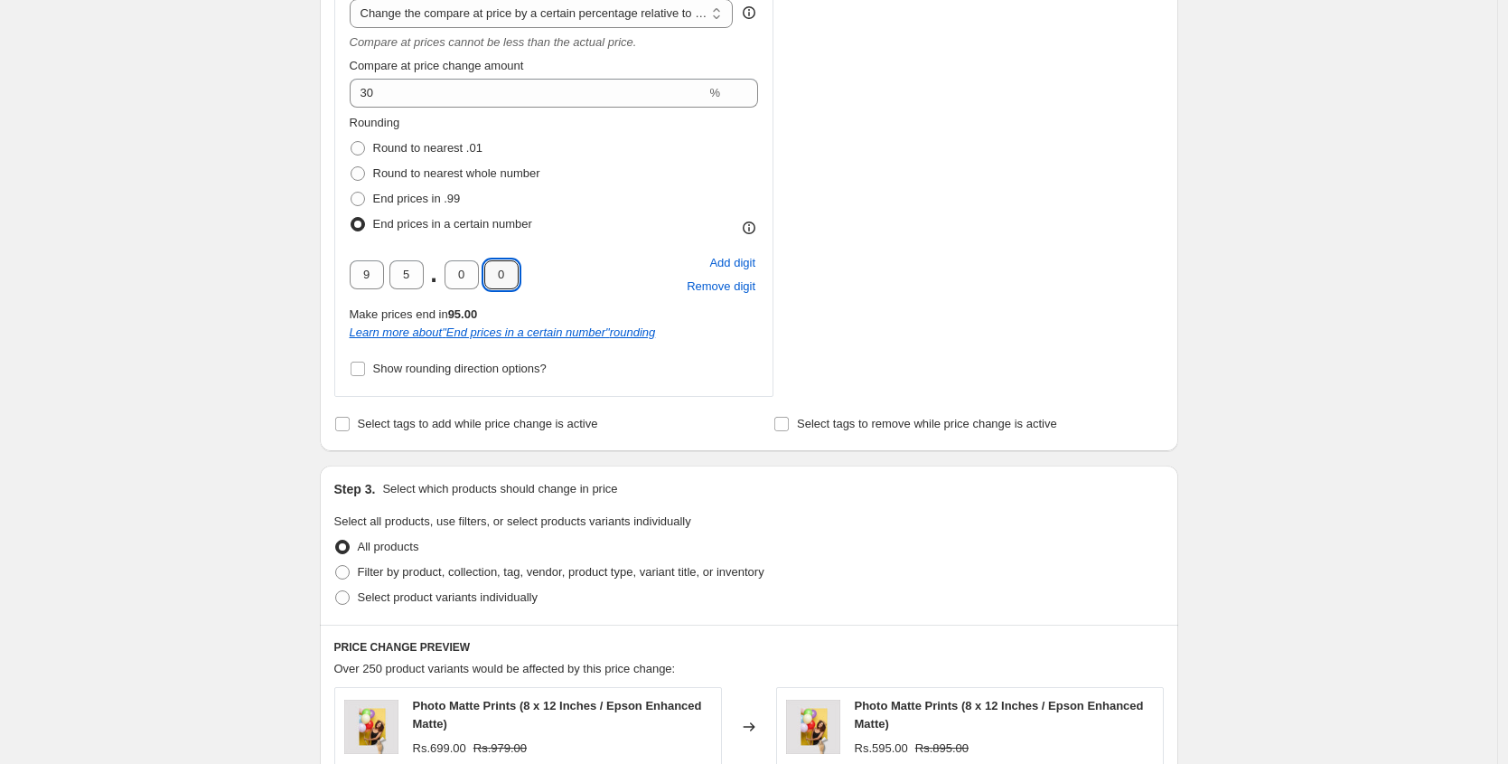
scroll to position [1139, 0]
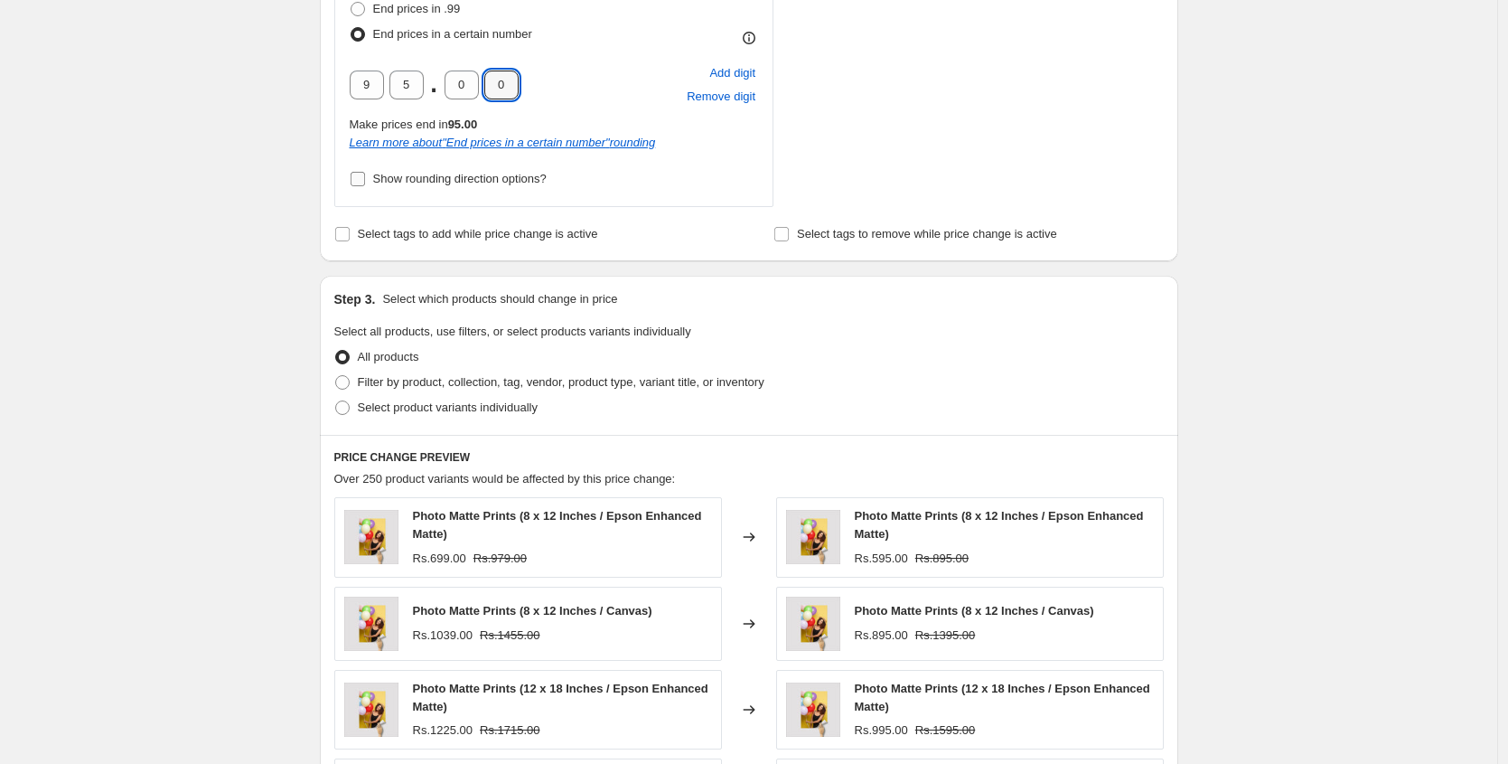
click at [423, 182] on span "Show rounding direction options?" at bounding box center [460, 179] width 174 height 14
click at [365, 182] on input "Show rounding direction options?" at bounding box center [358, 179] width 14 height 14
checkbox input "true"
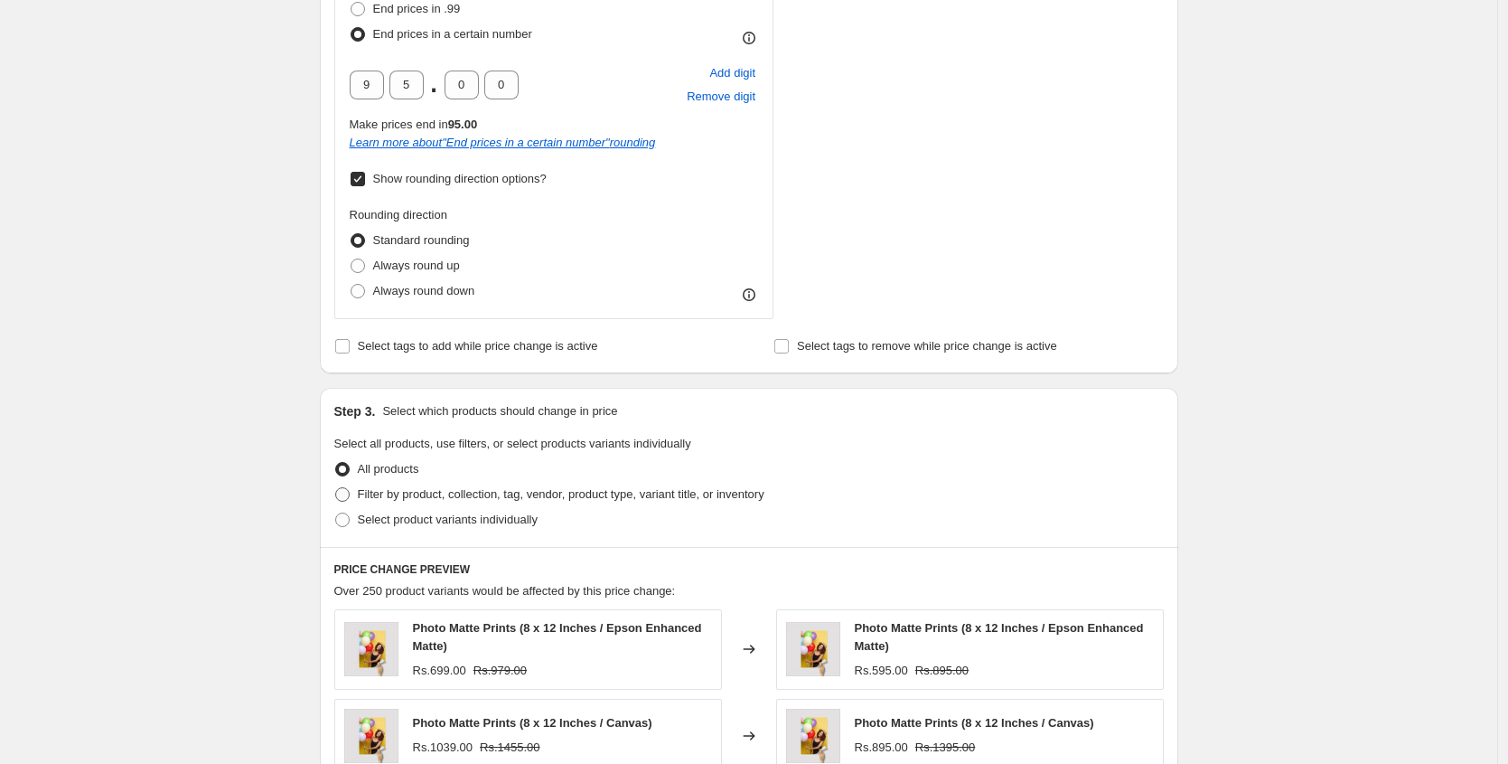
click at [490, 497] on span "Filter by product, collection, tag, vendor, product type, variant title, or inv…" at bounding box center [561, 494] width 407 height 14
click at [336, 488] on input "Filter by product, collection, tag, vendor, product type, variant title, or inv…" at bounding box center [335, 487] width 1 height 1
radio input "true"
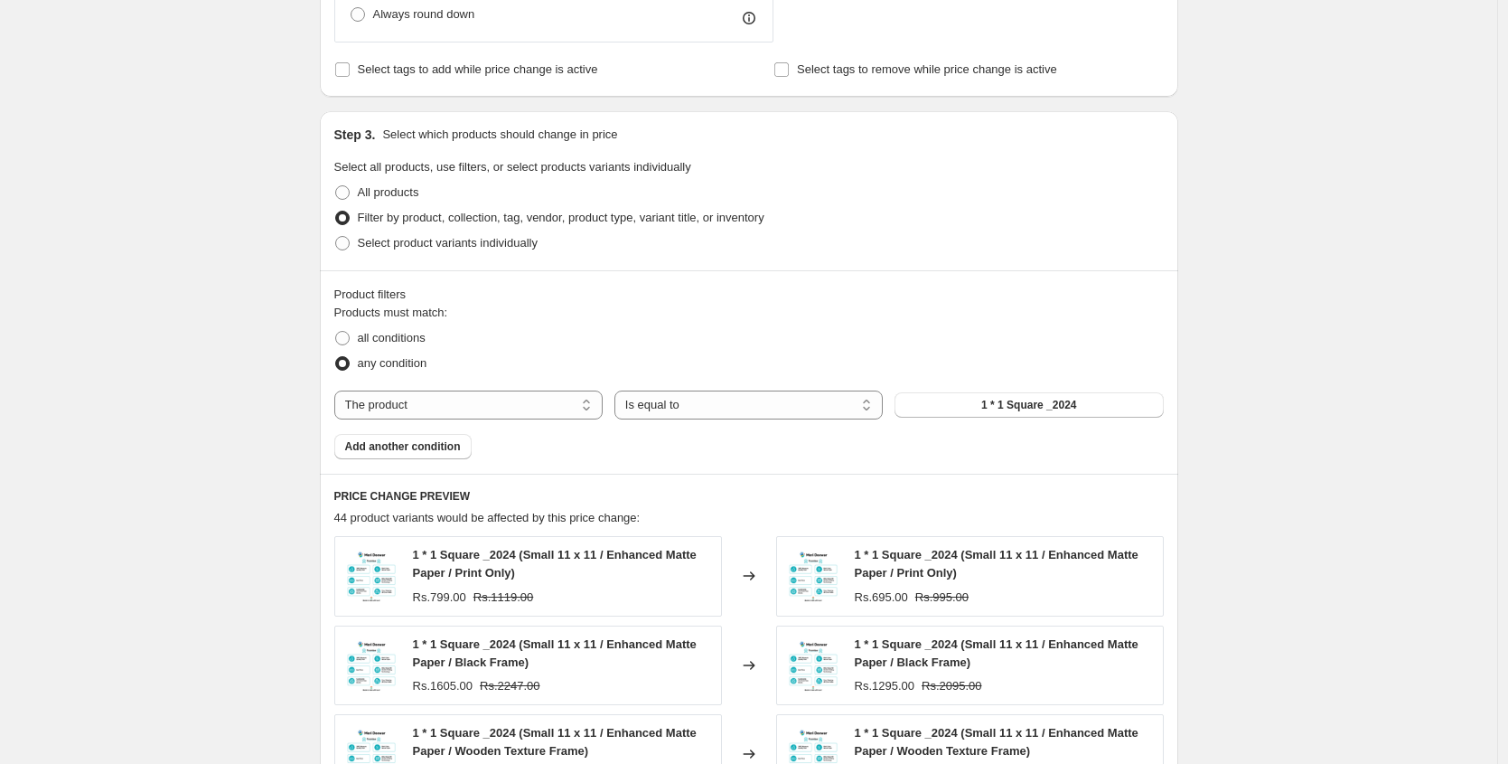
scroll to position [1517, 0]
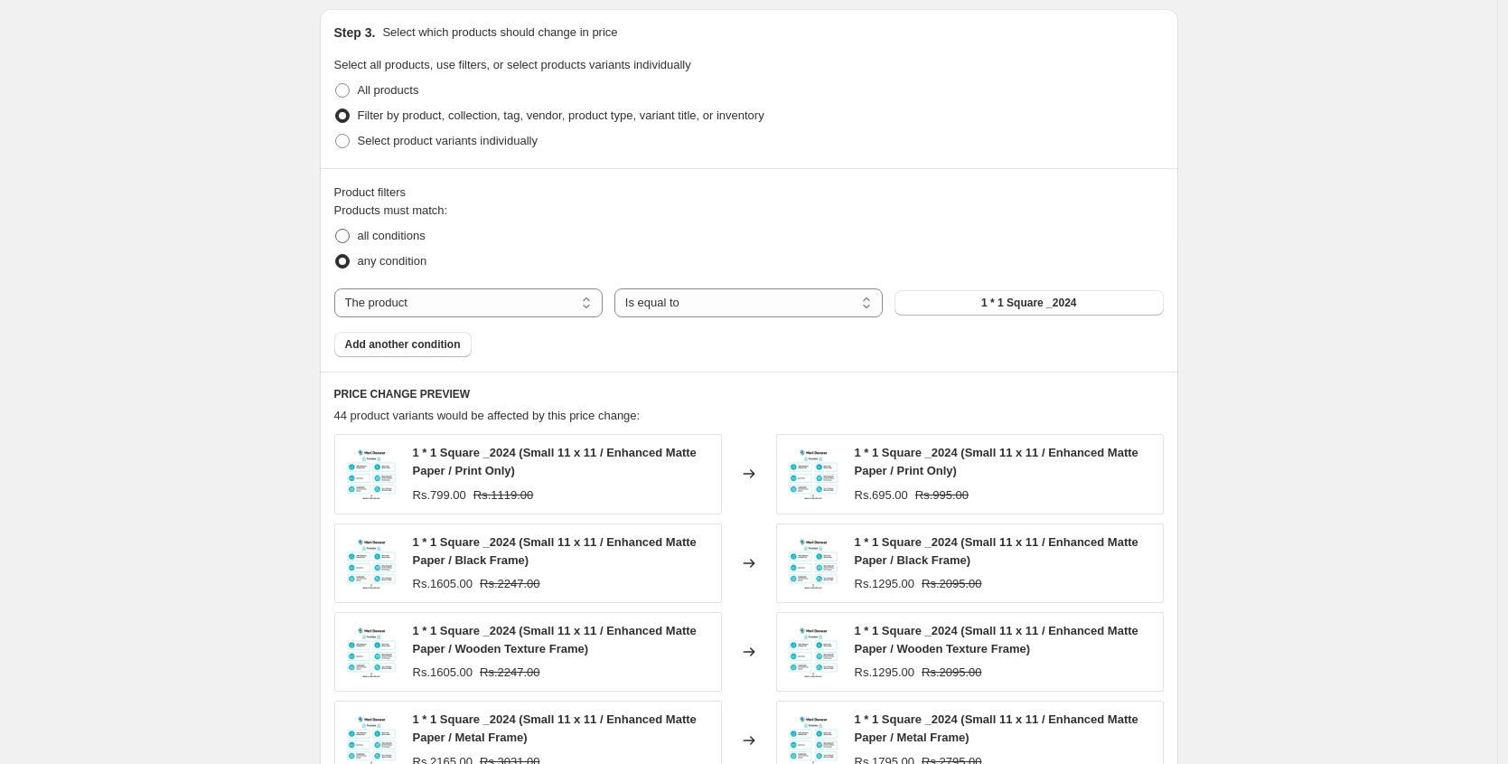
click at [388, 227] on span "all conditions" at bounding box center [392, 236] width 68 height 18
click at [336, 229] on input "all conditions" at bounding box center [335, 229] width 1 height 1
radio input "true"
click at [420, 293] on select "The product The product's collection The product's tag The product's vendor The…" at bounding box center [468, 302] width 268 height 29
select select "collection"
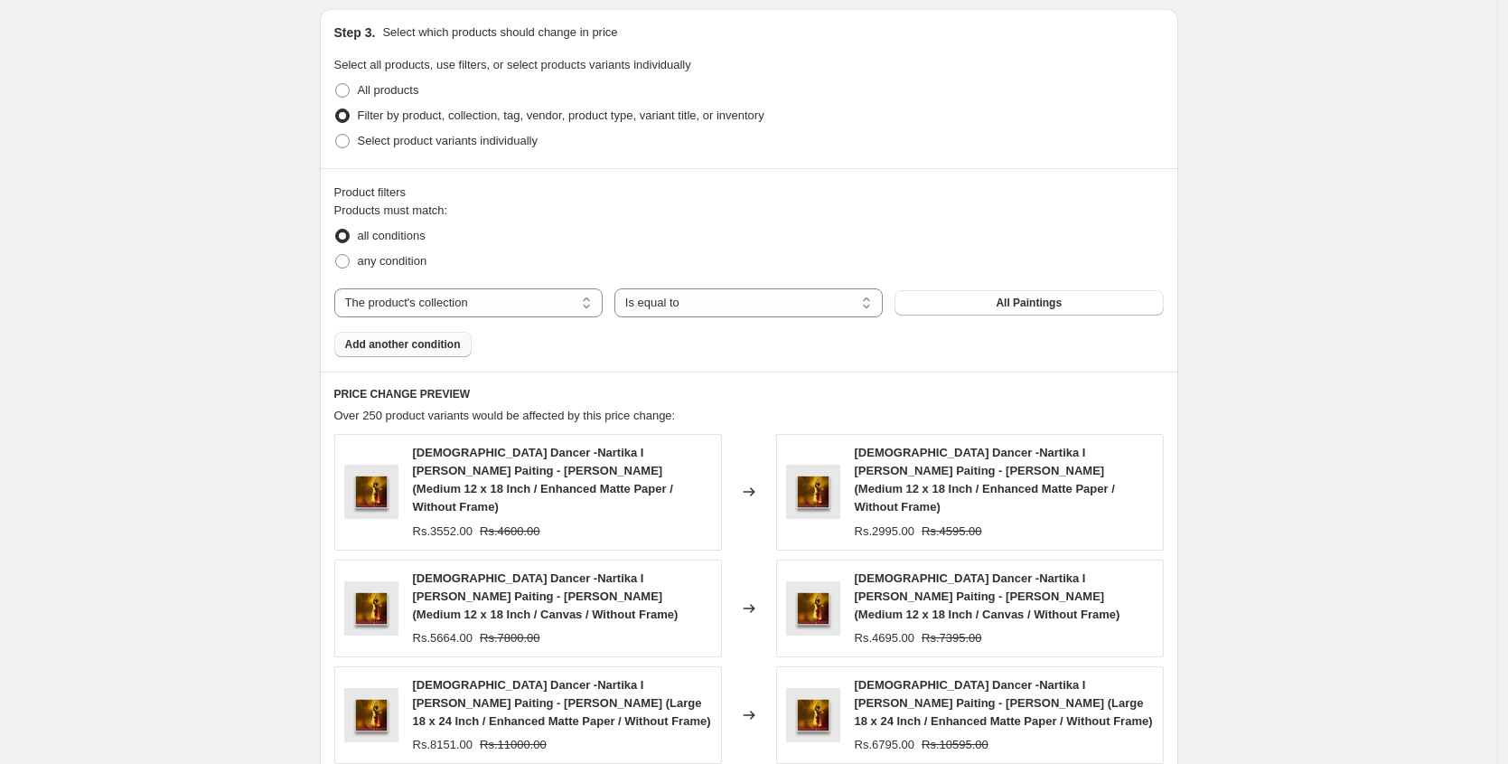
click at [418, 352] on button "Add another condition" at bounding box center [402, 344] width 137 height 25
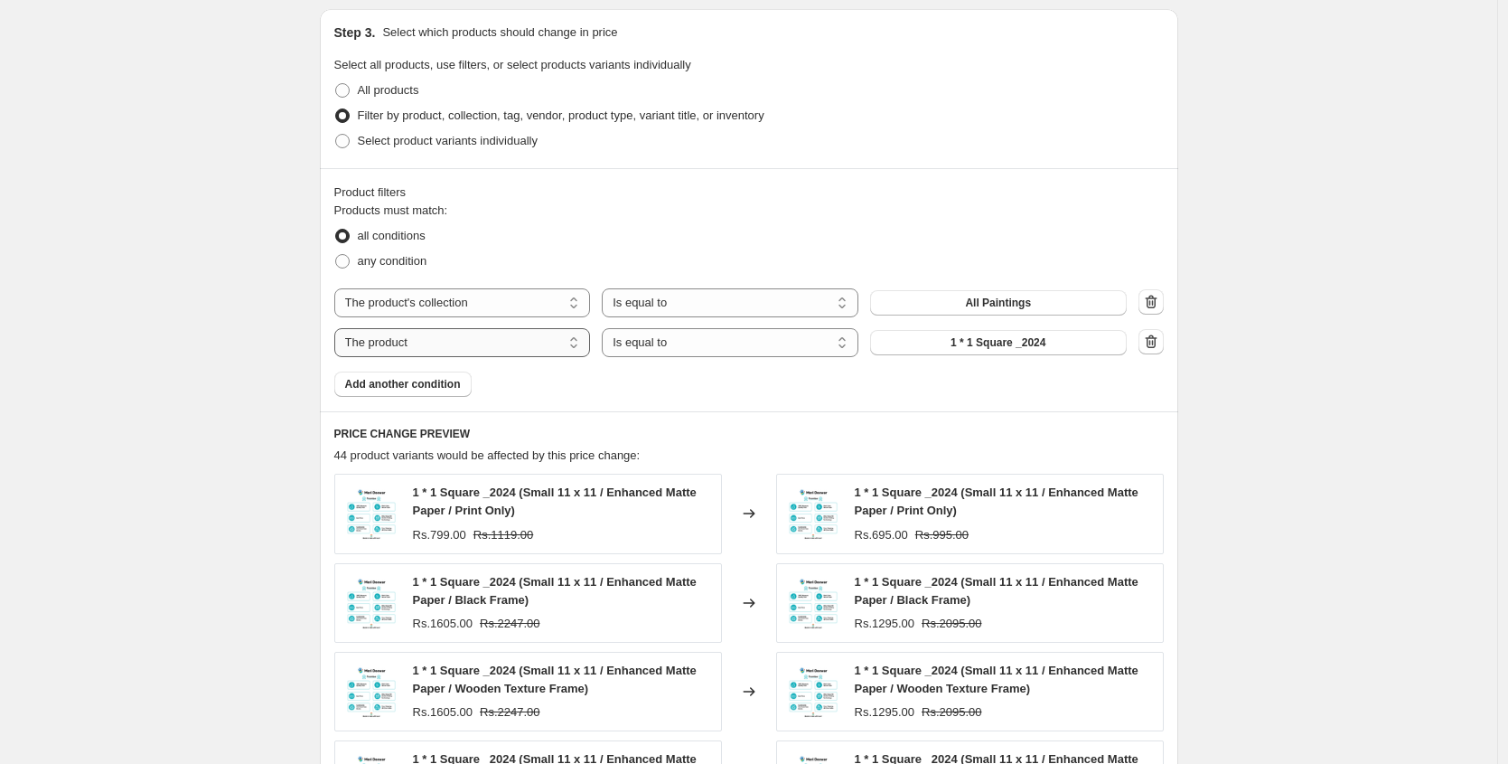
click at [459, 341] on select "The product The product's collection The product's tag The product's vendor The…" at bounding box center [462, 342] width 257 height 29
select select "title"
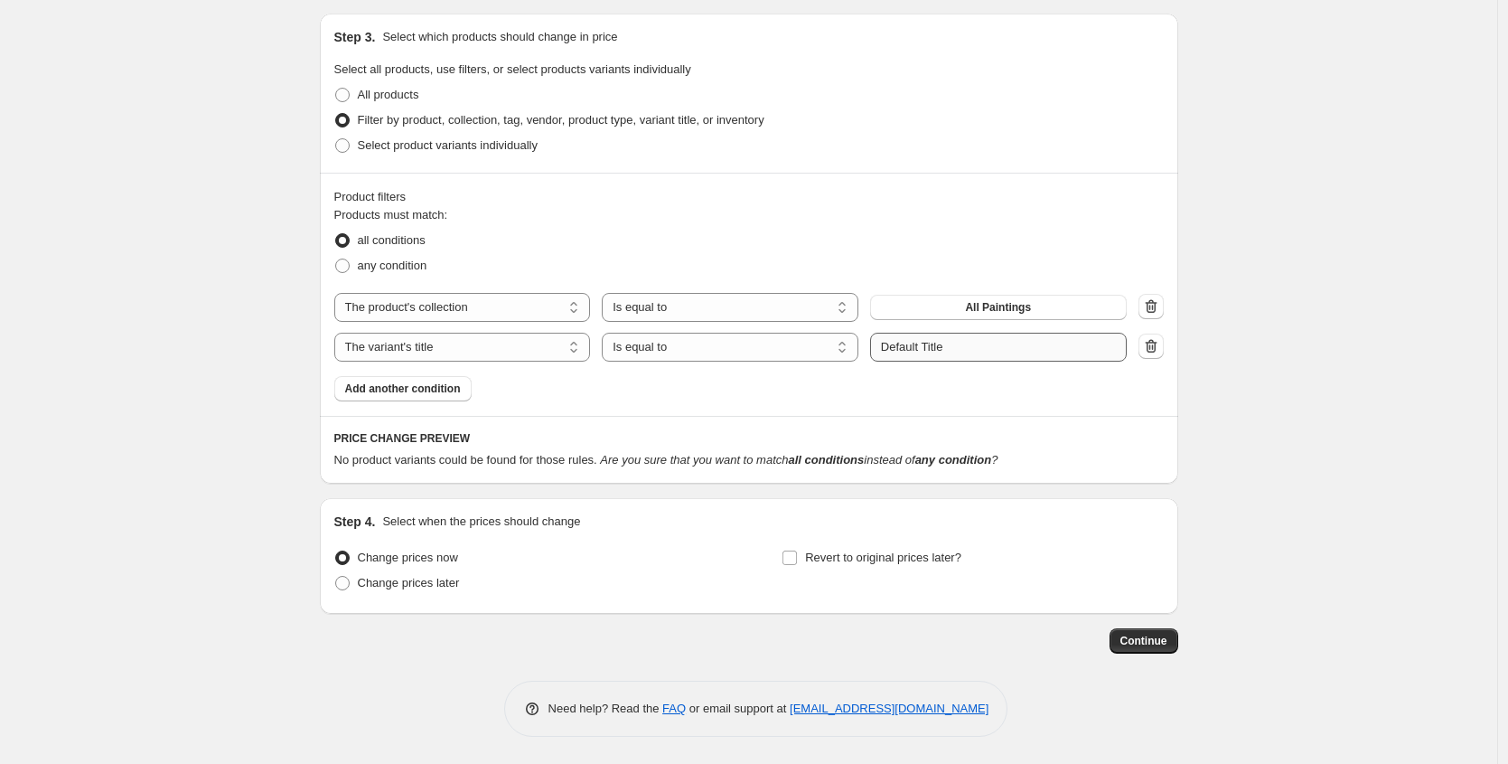
scroll to position [1513, 0]
click at [996, 335] on input "Default Title" at bounding box center [998, 347] width 257 height 29
paste input "Small 9 x 12"
paste input "text"
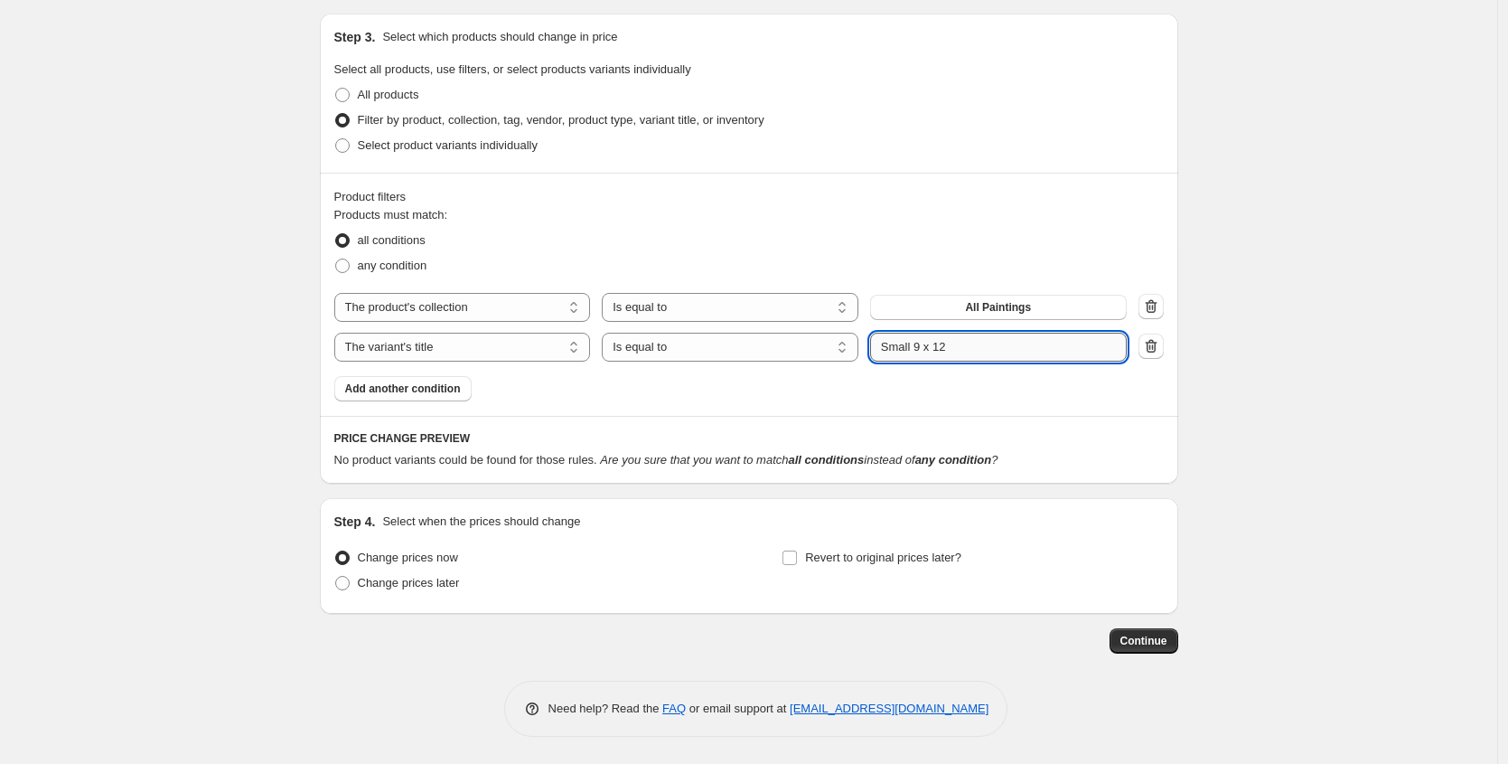
click at [924, 342] on input "Small 9 x 12" at bounding box center [998, 347] width 257 height 29
click at [969, 342] on input "Small 12 x 12" at bounding box center [998, 347] width 257 height 29
type input "Small 12 x 9"
click at [783, 391] on div "Products must match: all conditions any condition The product The product's col…" at bounding box center [749, 303] width 830 height 195
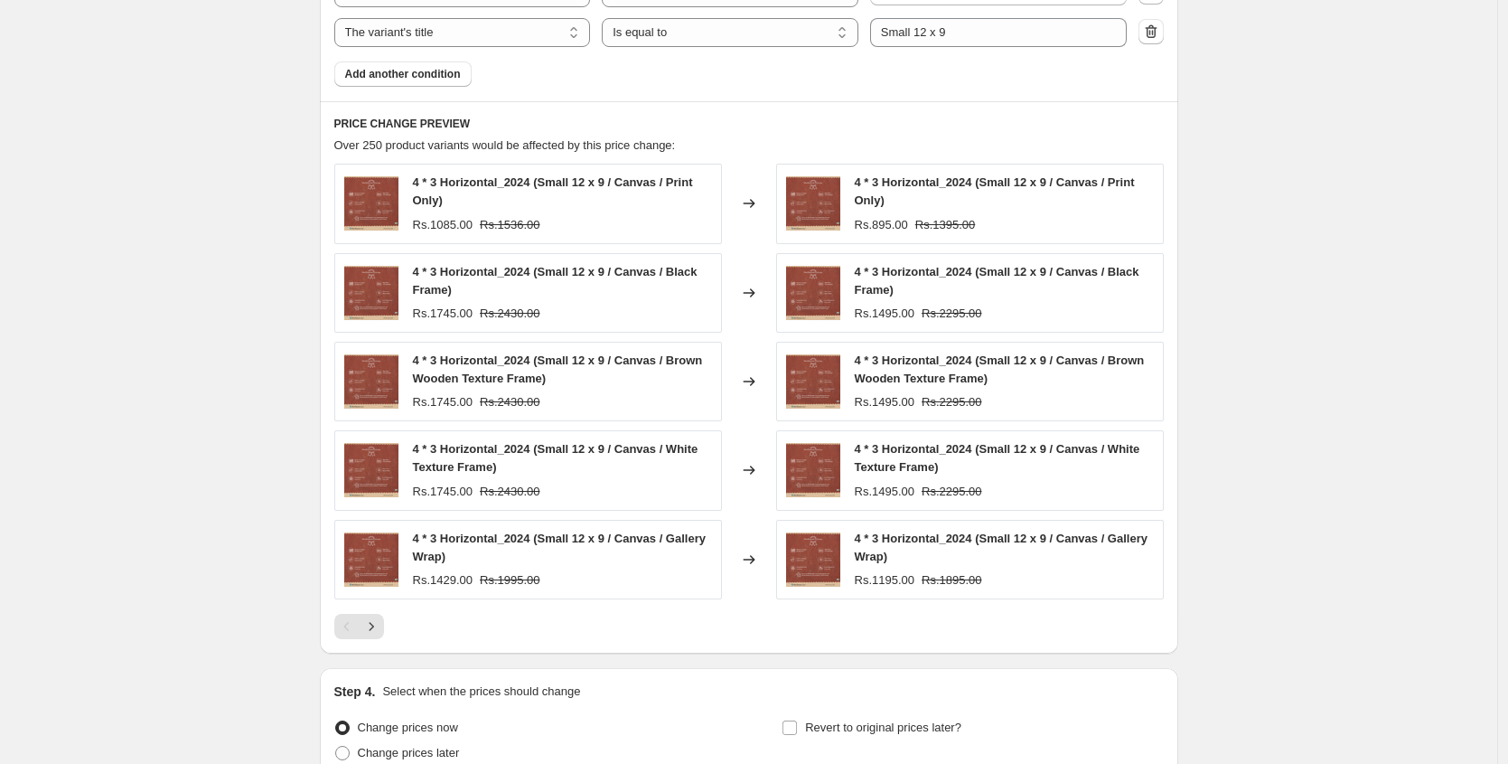
scroll to position [1830, 0]
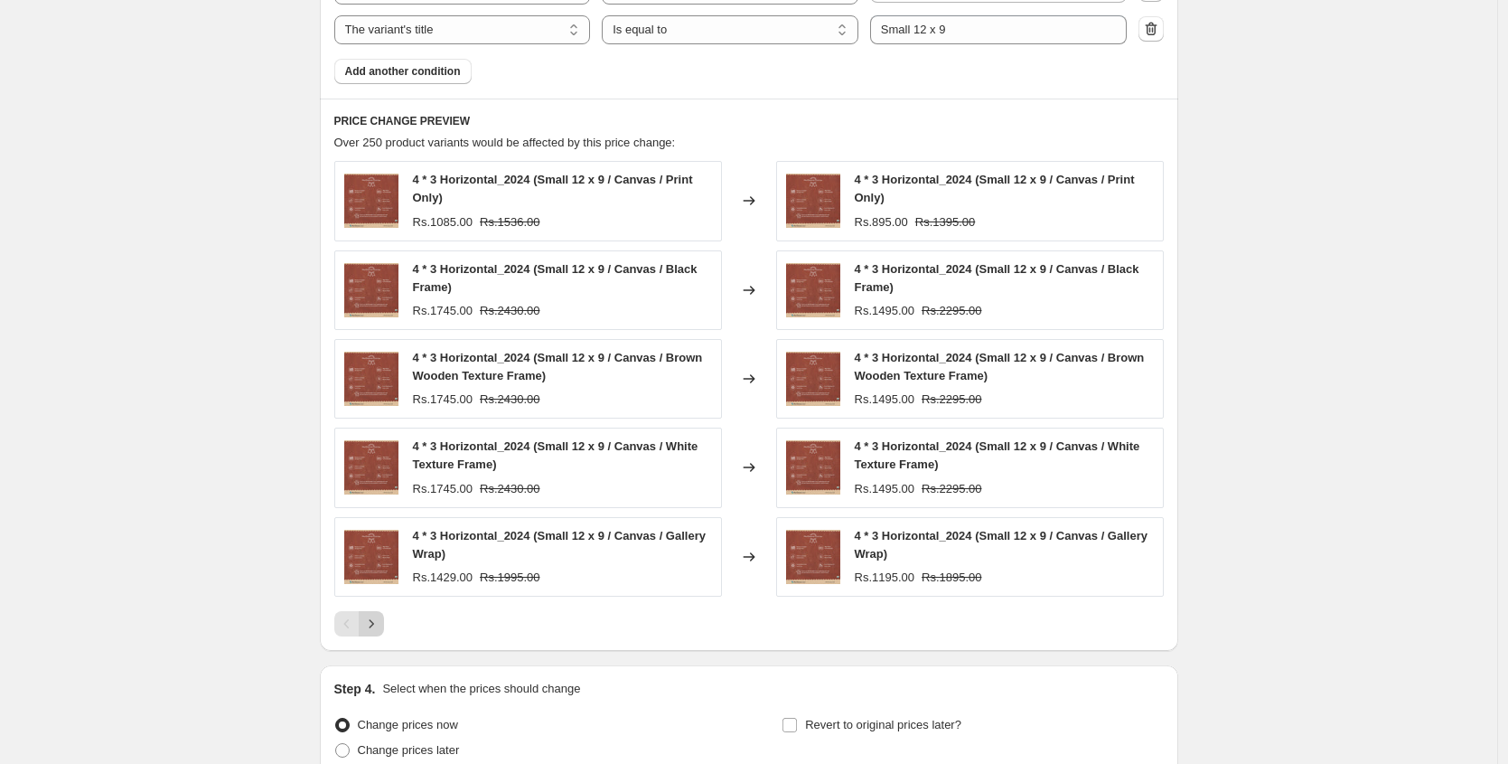
click at [377, 615] on icon "Next" at bounding box center [371, 624] width 18 height 18
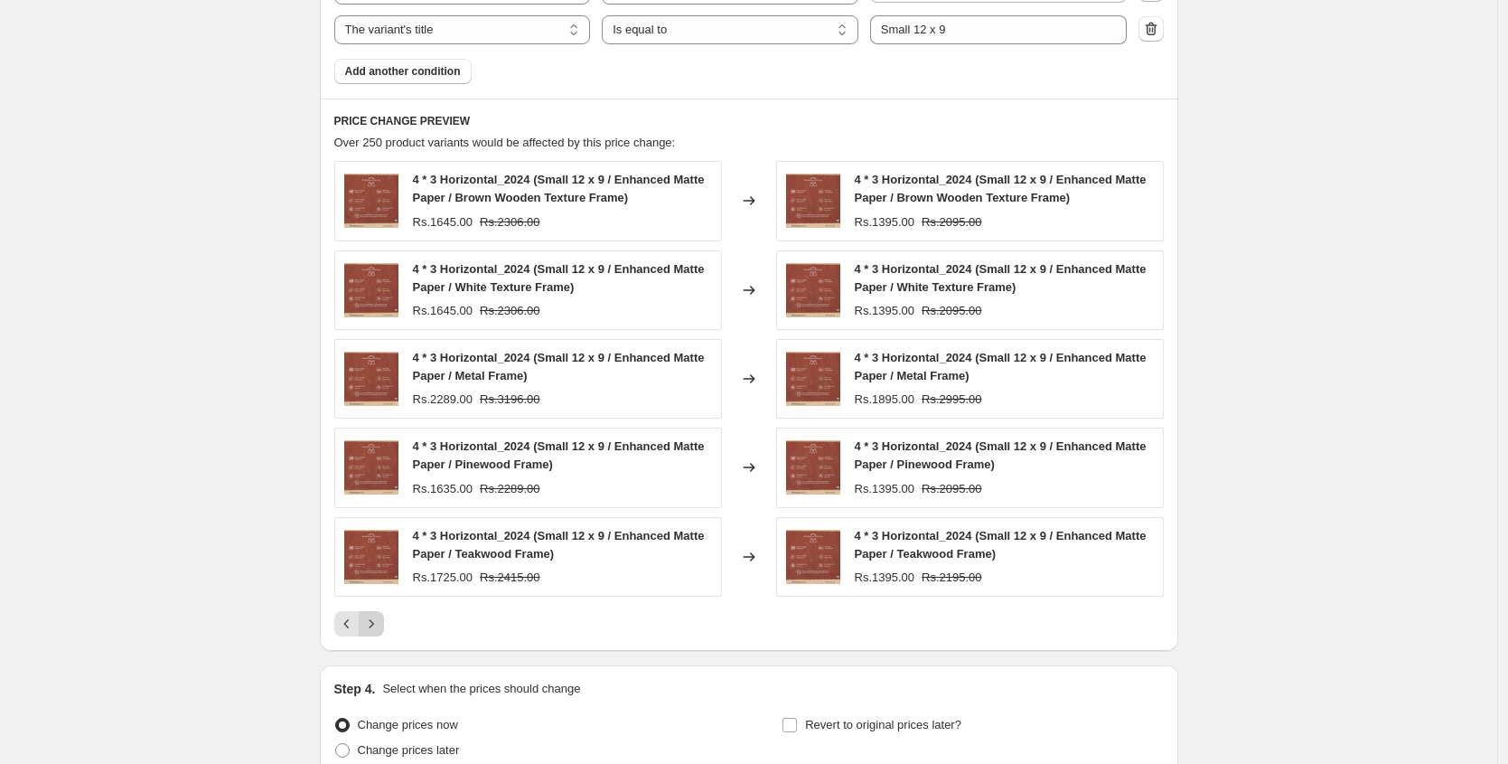
click at [380, 624] on icon "Next" at bounding box center [371, 624] width 18 height 18
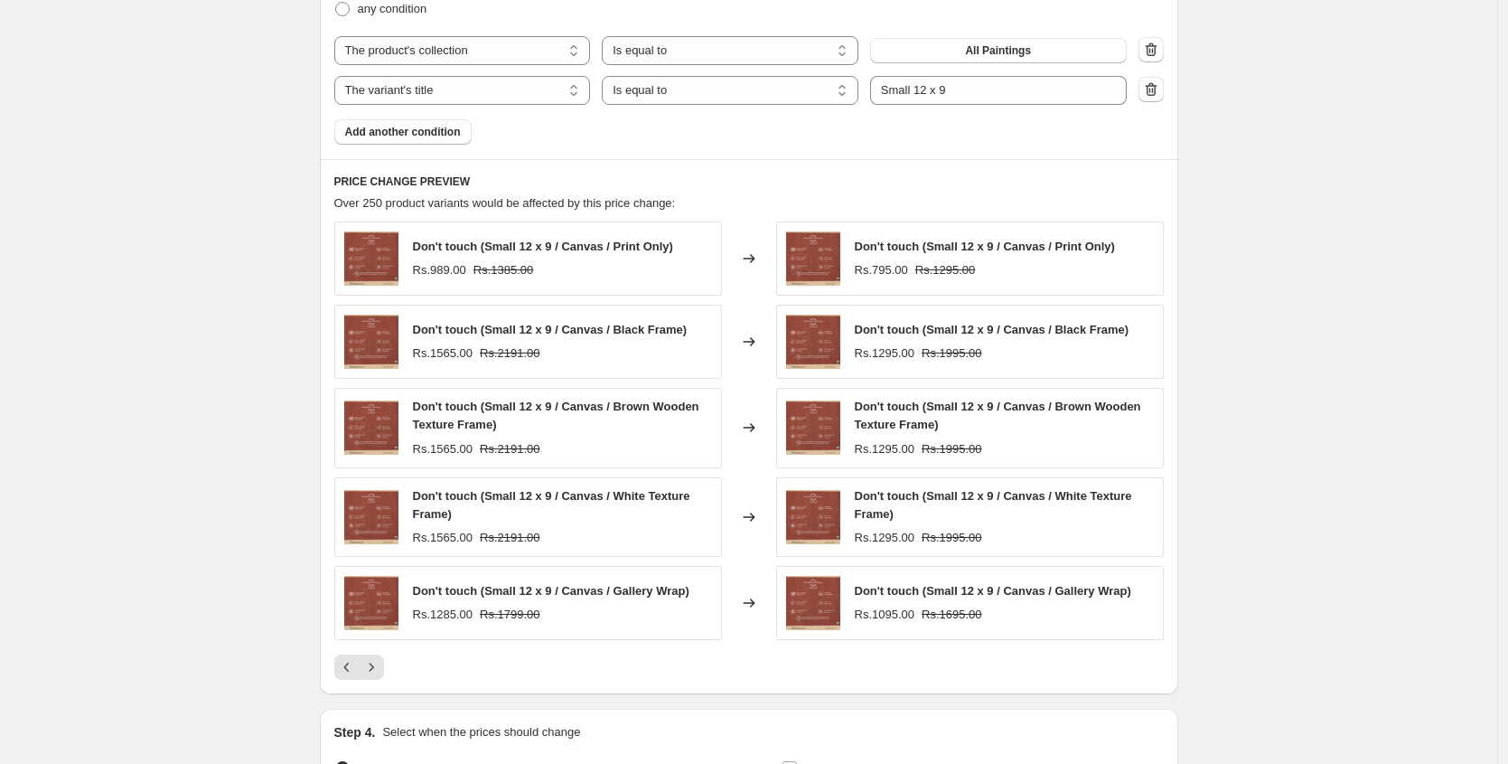
scroll to position [1956, 0]
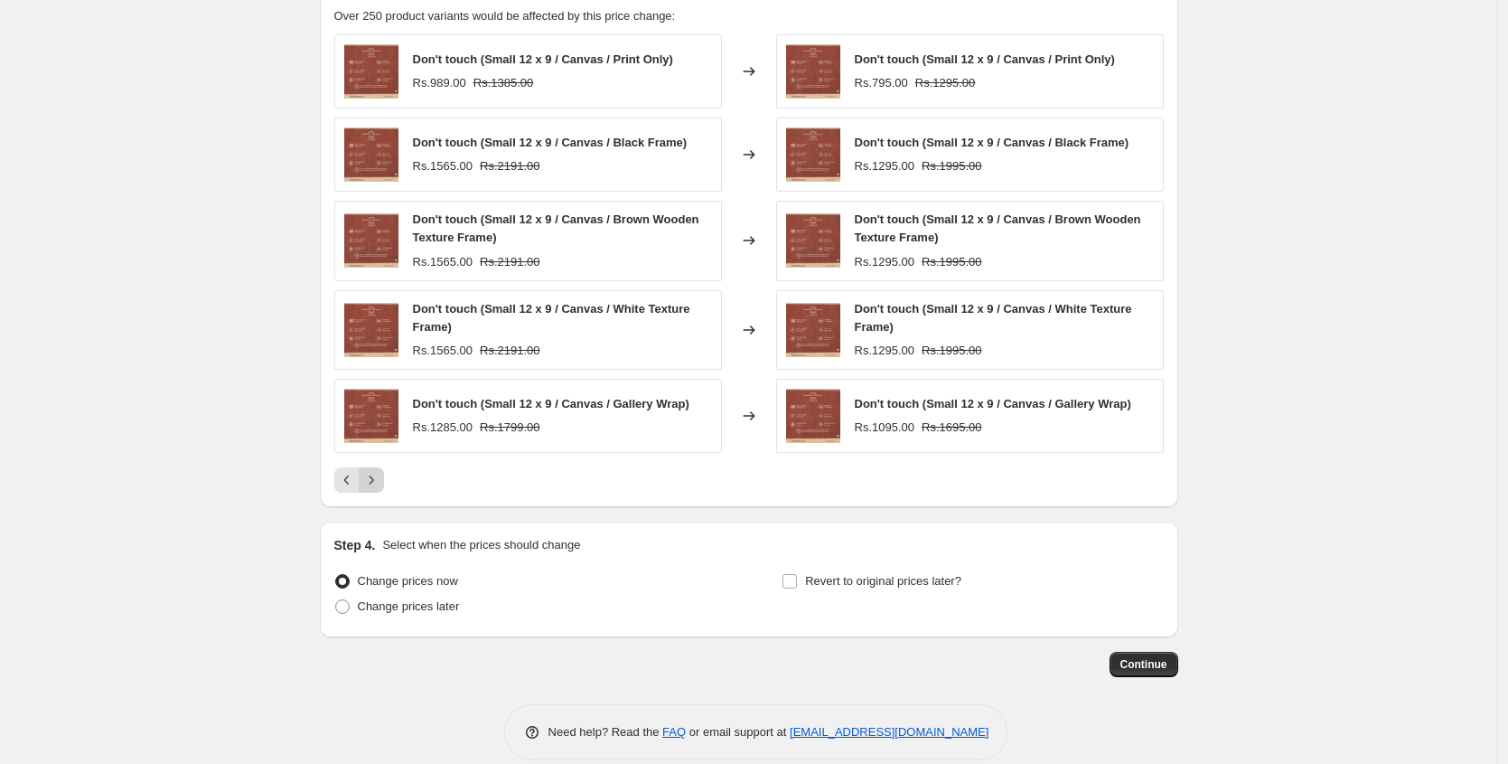
click at [375, 485] on icon "Next" at bounding box center [371, 480] width 18 height 18
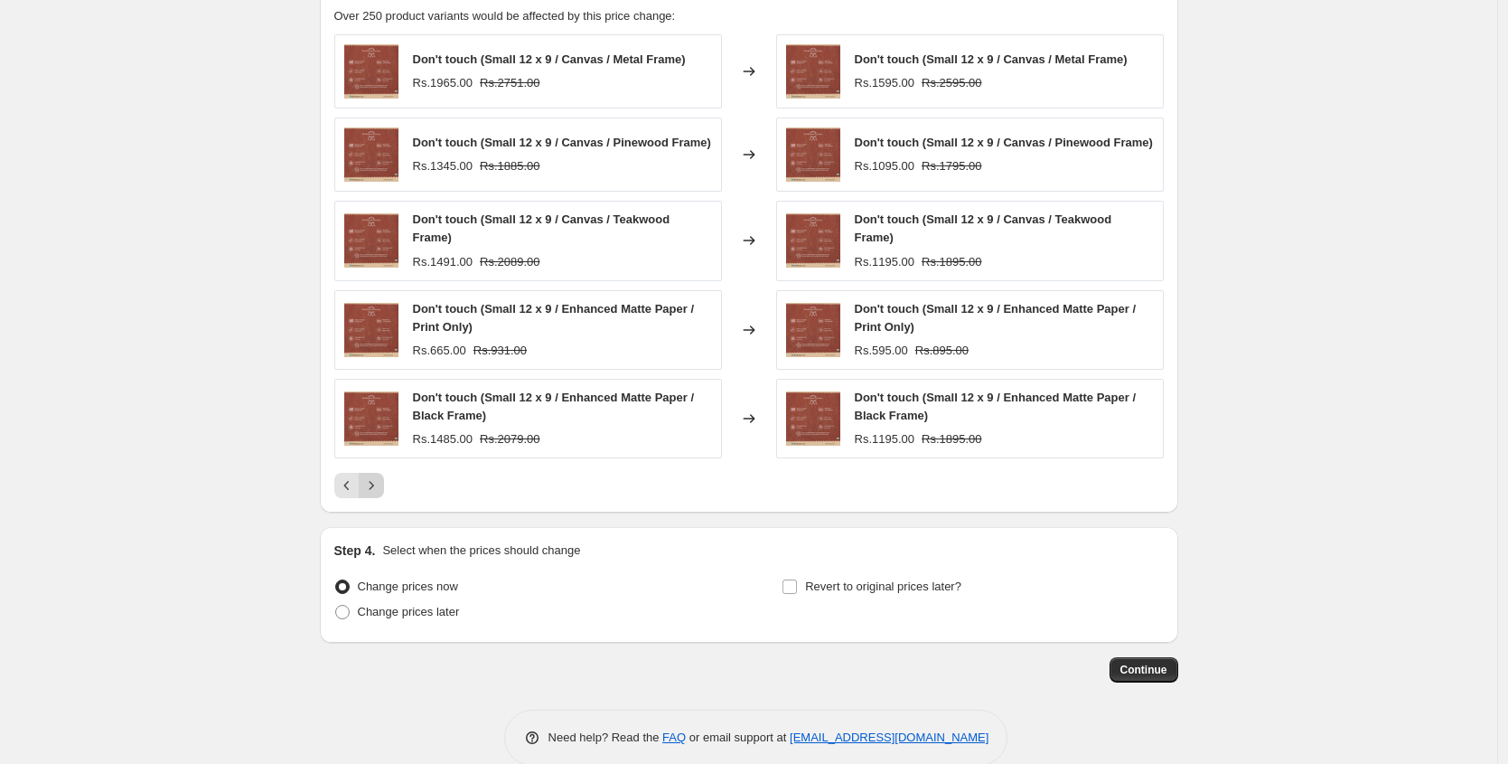
click at [375, 485] on icon "Next" at bounding box center [371, 485] width 18 height 18
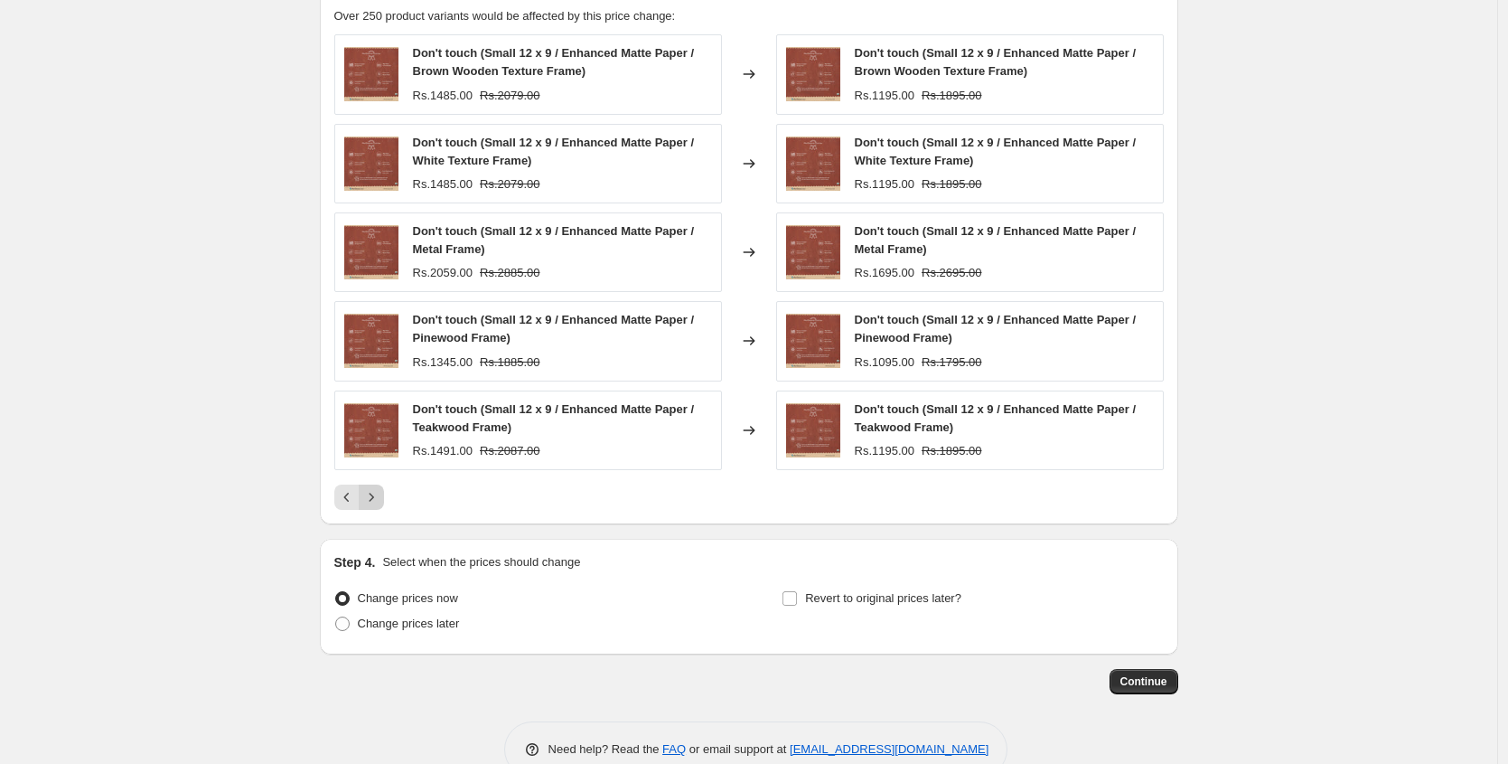
click at [375, 485] on button "Next" at bounding box center [371, 496] width 25 height 25
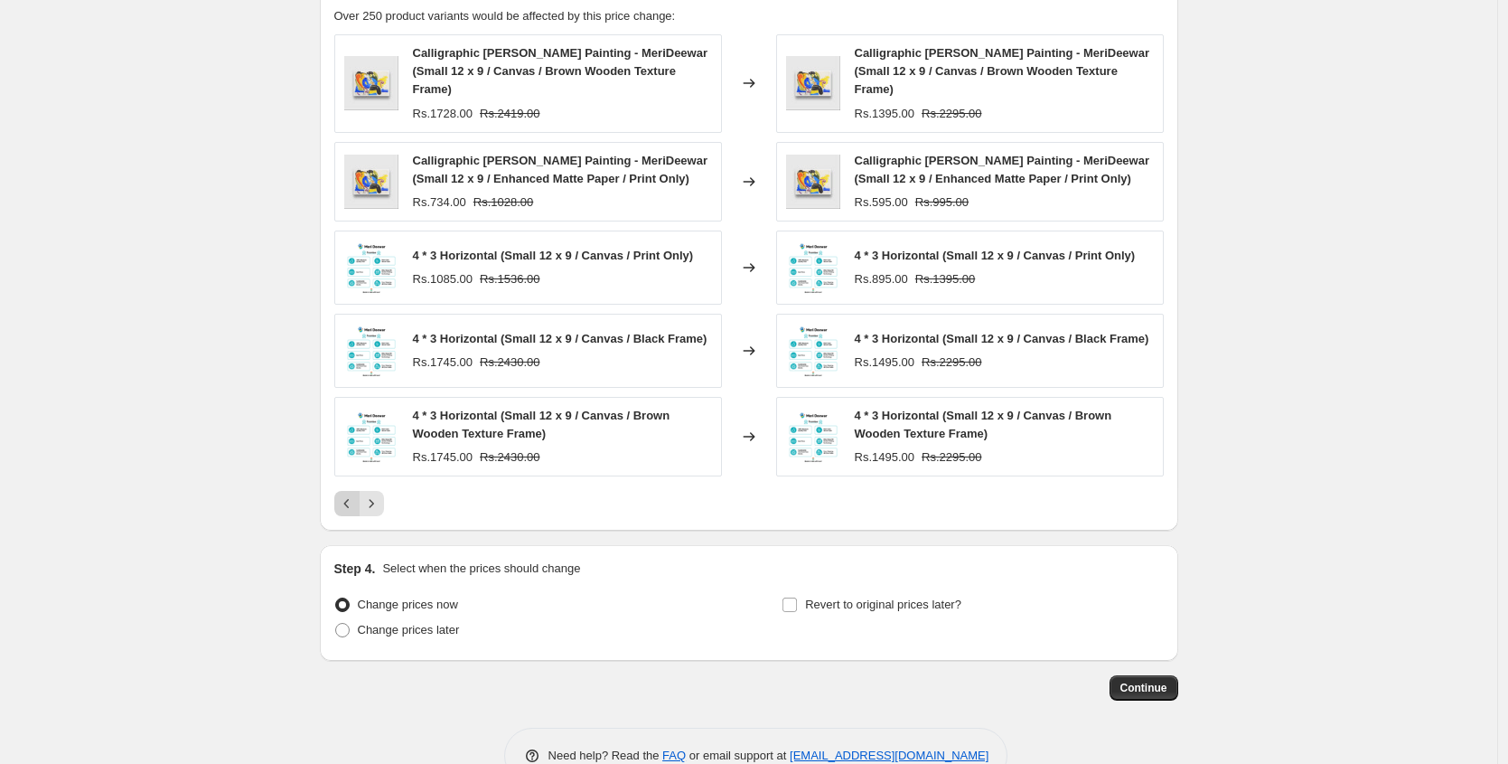
click at [344, 512] on icon "Previous" at bounding box center [347, 503] width 18 height 18
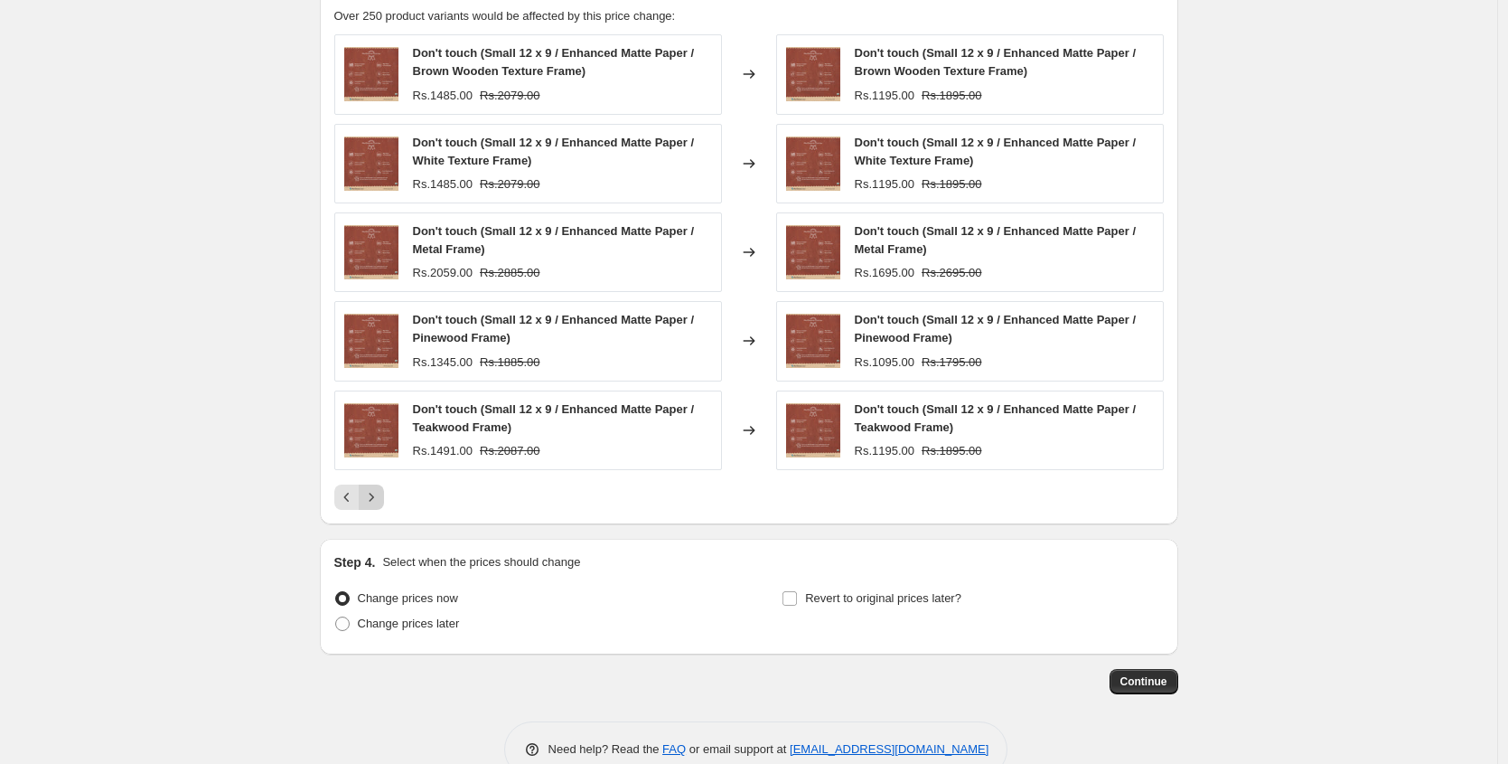
click at [383, 509] on button "Next" at bounding box center [371, 496] width 25 height 25
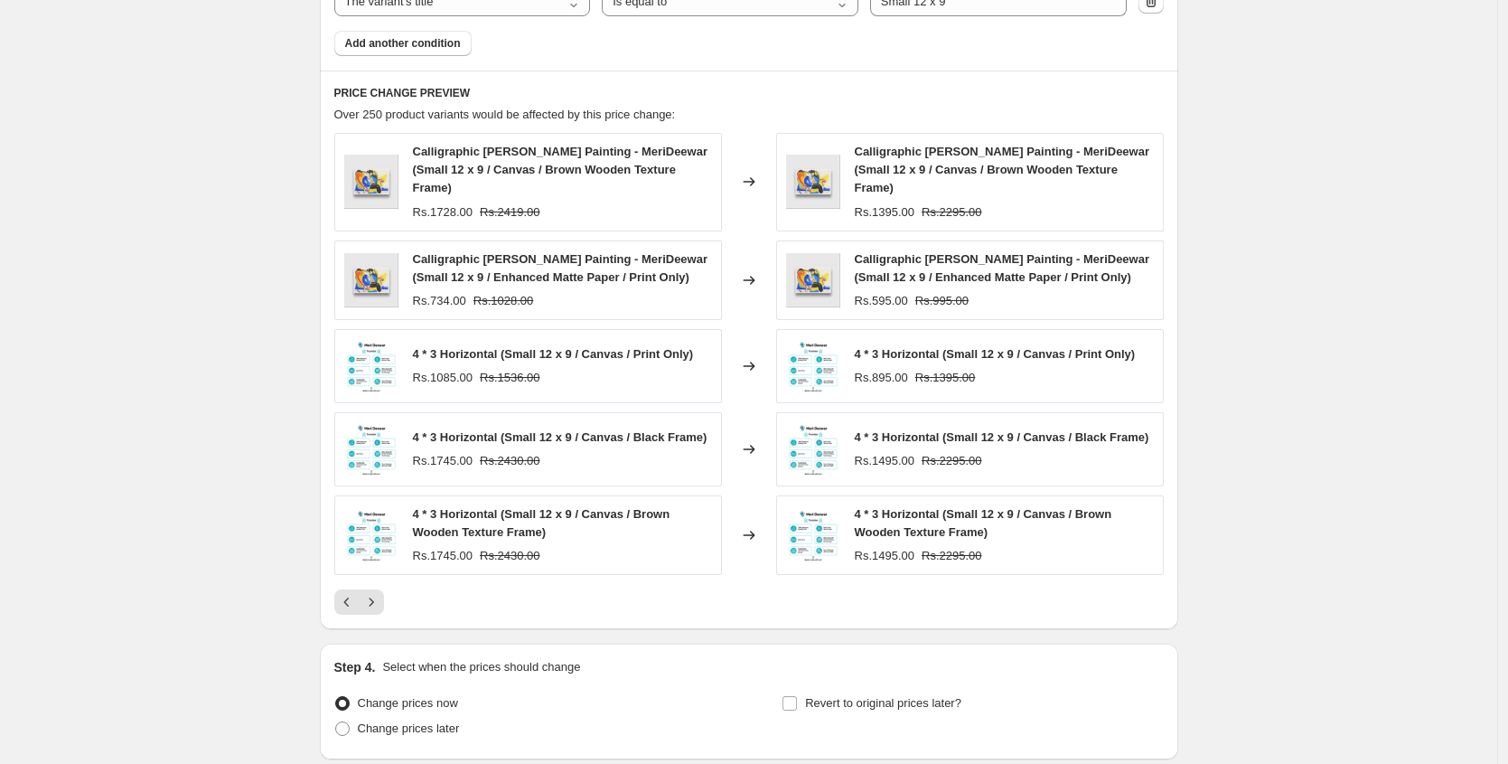
scroll to position [1993, 0]
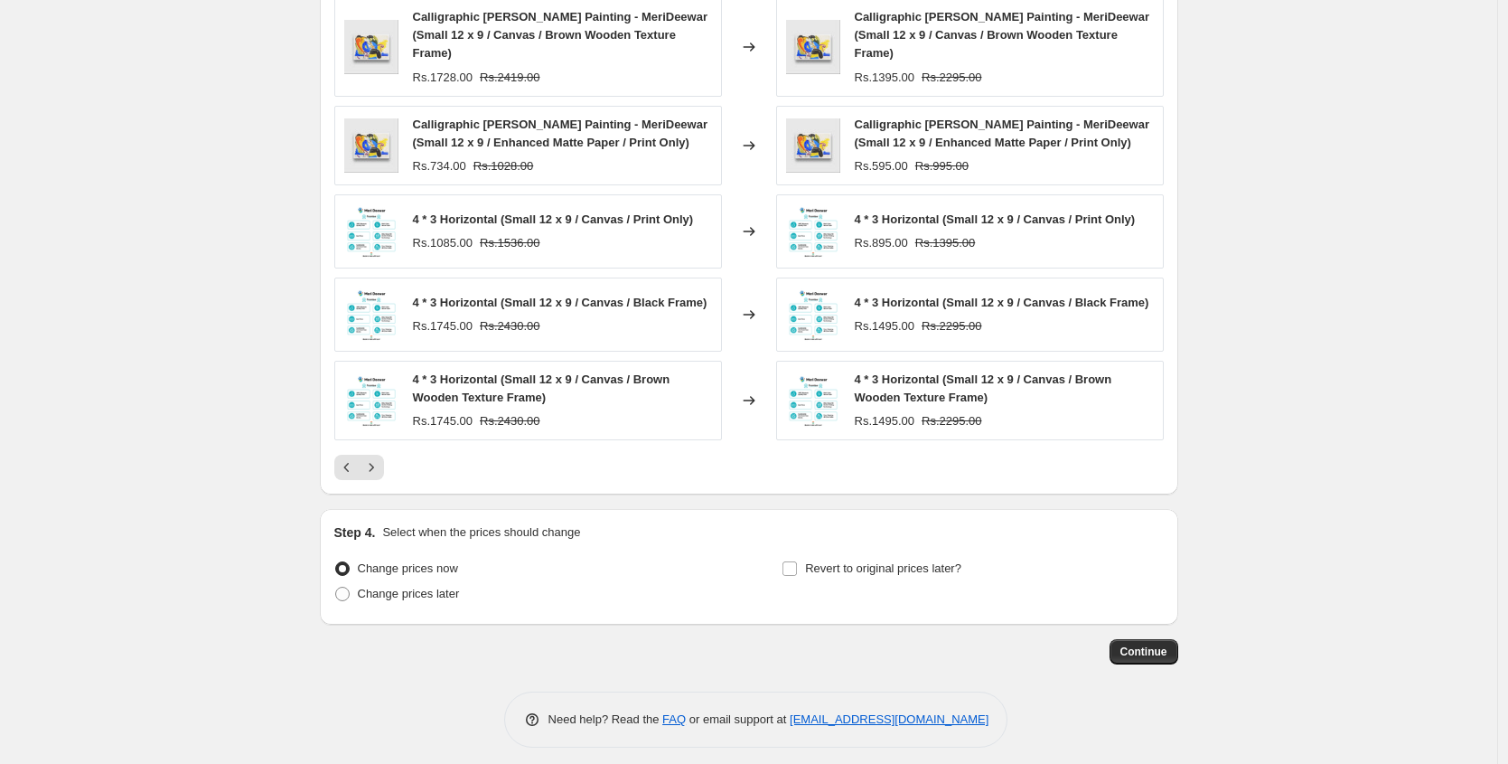
click at [515, 128] on span "Calligraphic [PERSON_NAME] Painting - MeriDeewar (Small 12 x 9 / Enhanced Matte…" at bounding box center [561, 133] width 296 height 32
click at [380, 476] on icon "Next" at bounding box center [371, 467] width 18 height 18
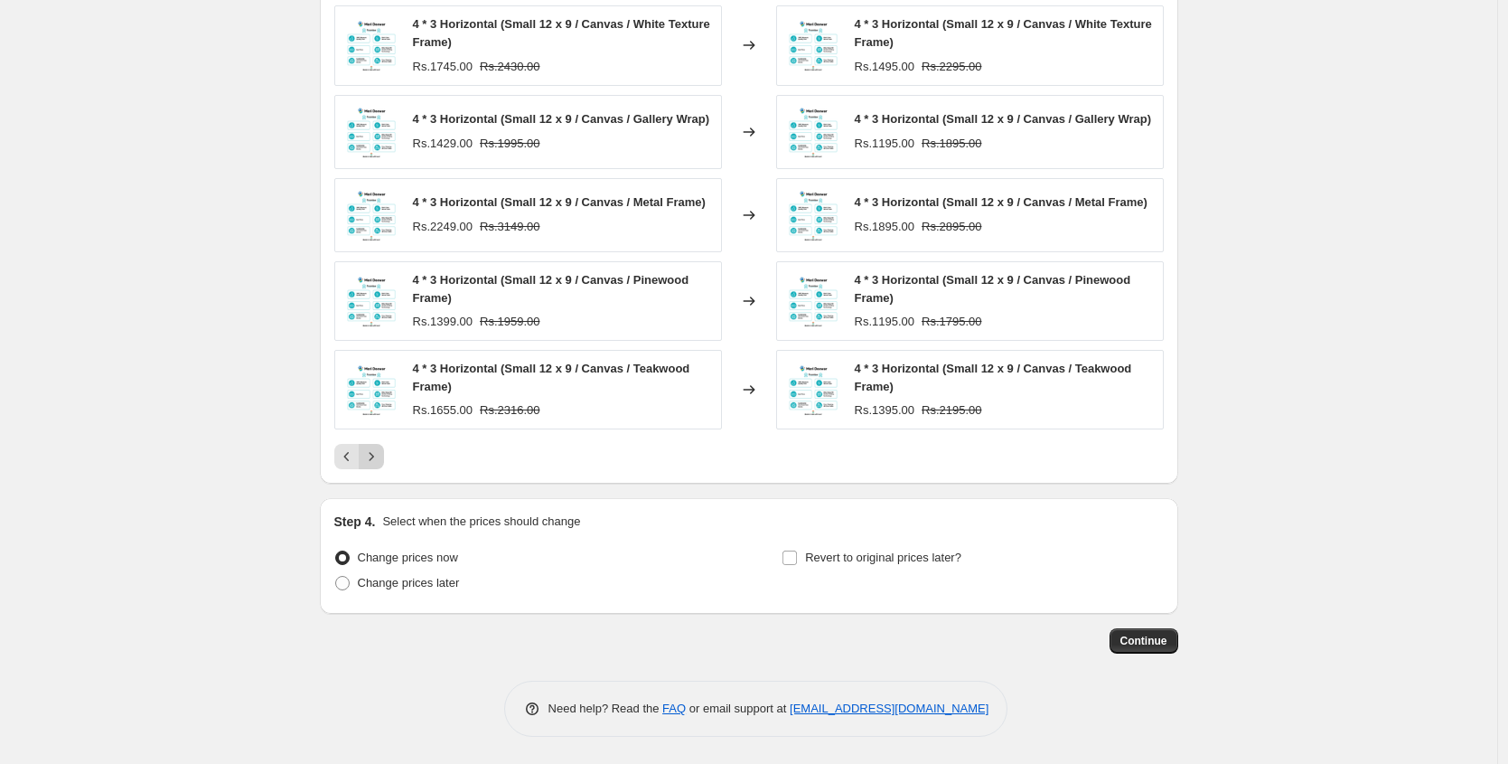
click at [380, 465] on icon "Next" at bounding box center [371, 456] width 18 height 18
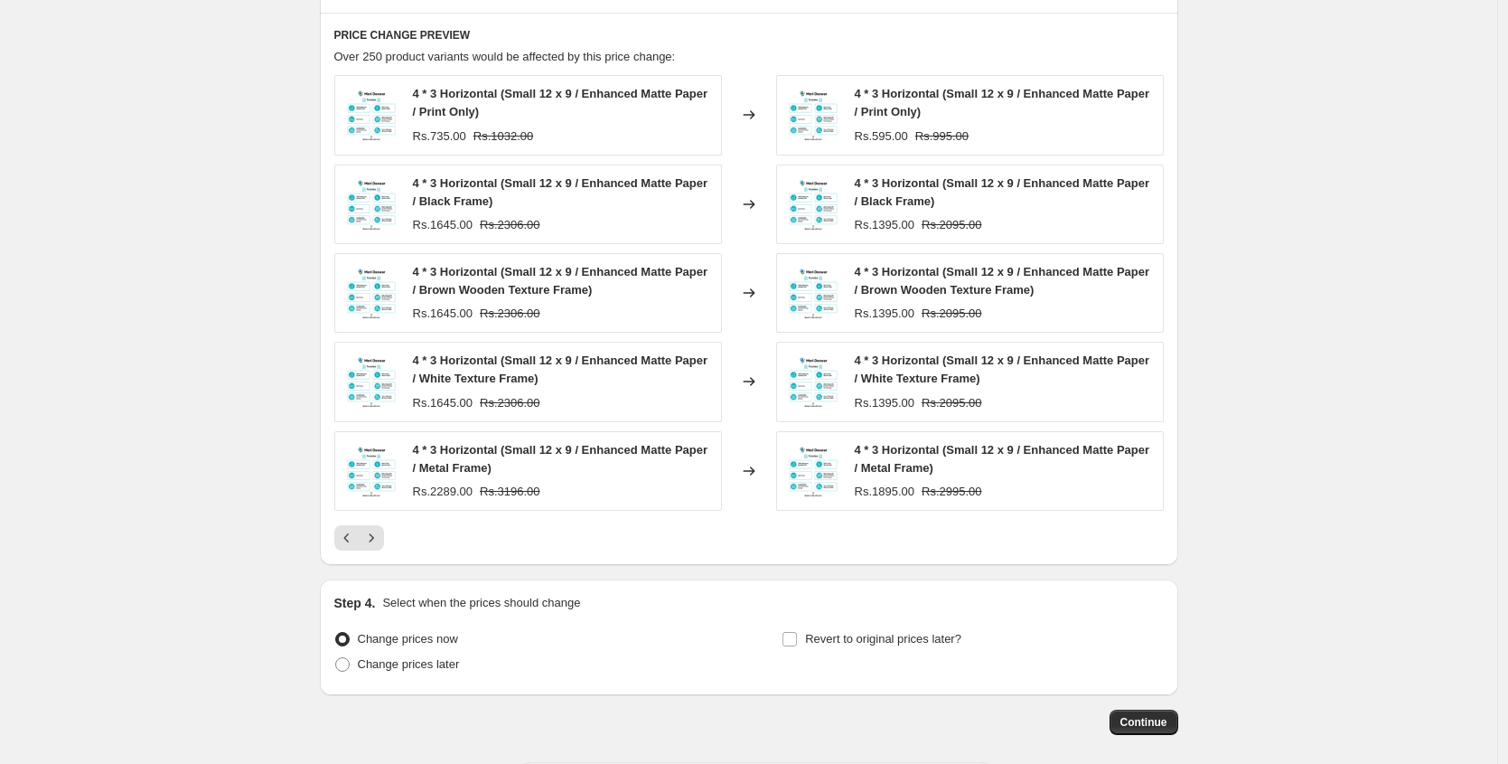
scroll to position [1915, 0]
click at [1124, 719] on span "Continue" at bounding box center [1144, 723] width 47 height 14
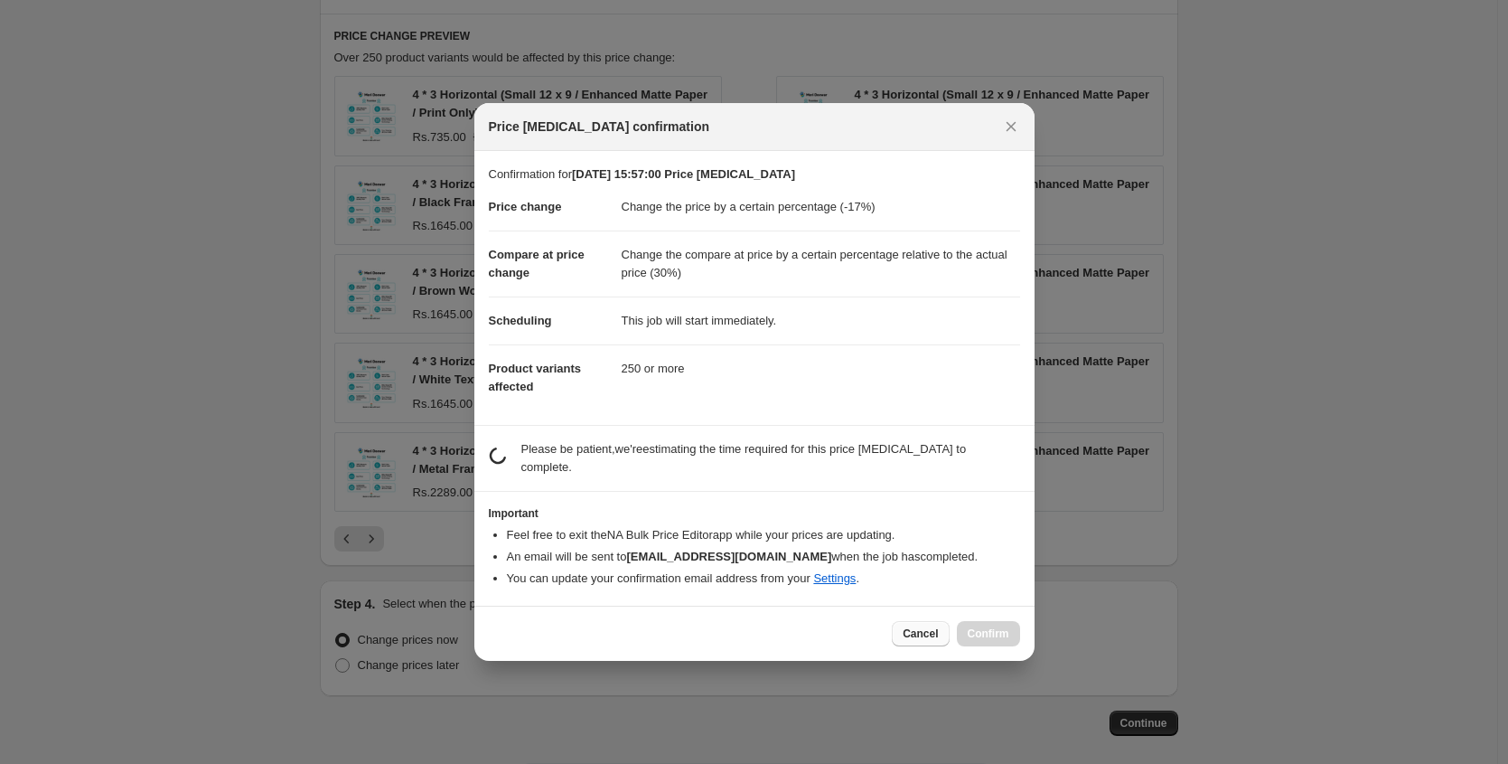
click at [922, 633] on span "Cancel" at bounding box center [920, 633] width 35 height 14
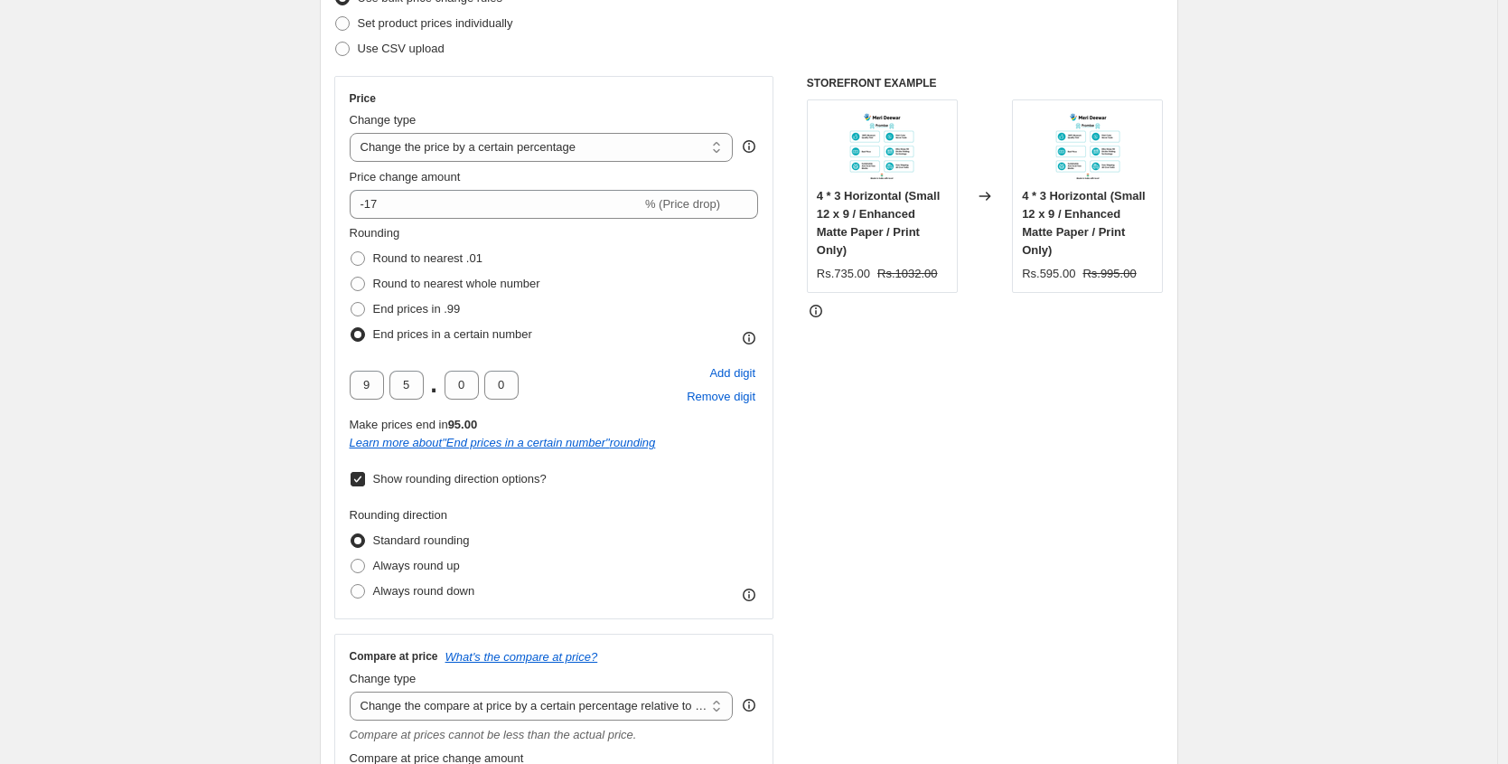
scroll to position [0, 0]
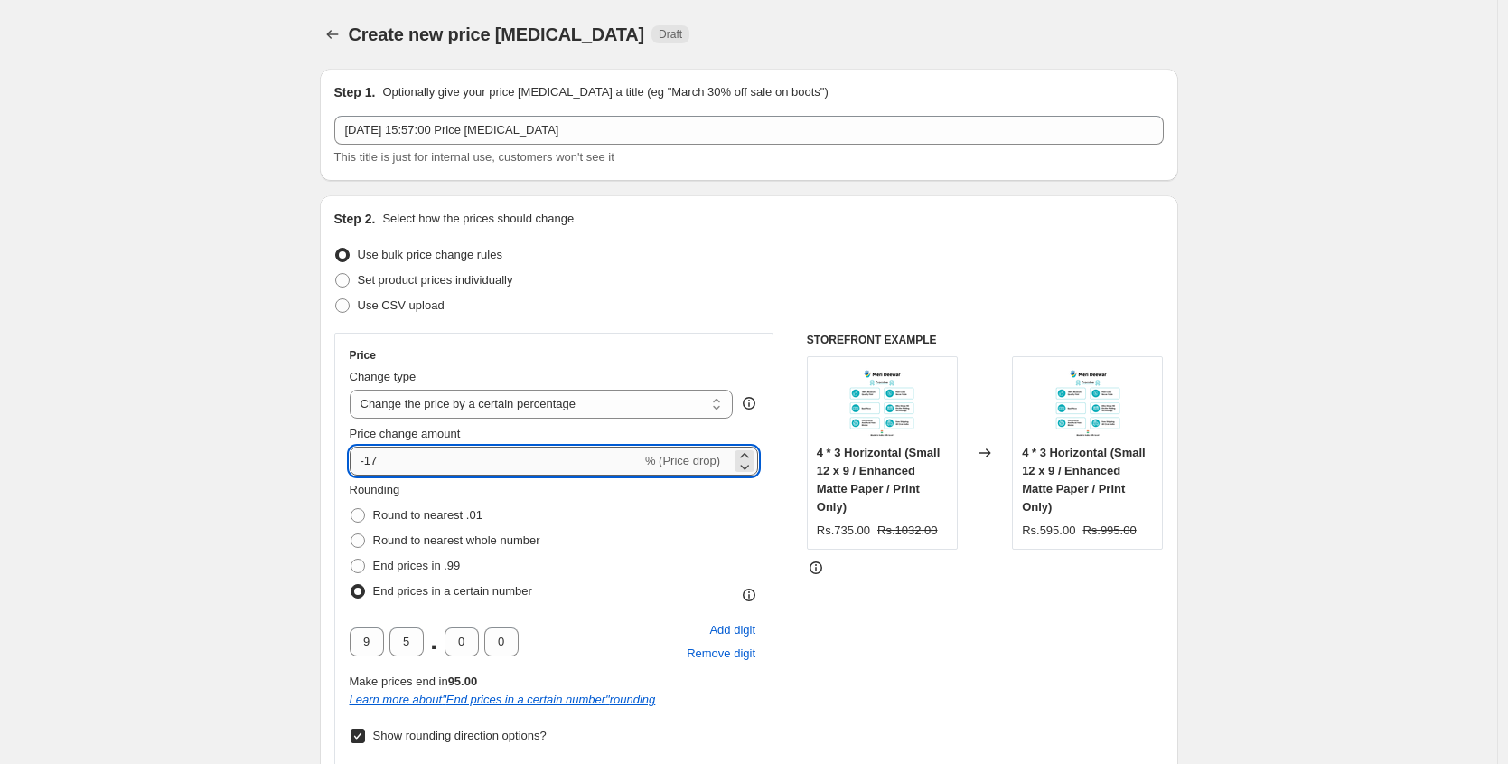
click at [455, 451] on input "-17" at bounding box center [496, 460] width 292 height 29
click at [454, 451] on input "-17" at bounding box center [496, 460] width 292 height 29
click at [449, 455] on input "-17" at bounding box center [496, 460] width 292 height 29
type input "-15"
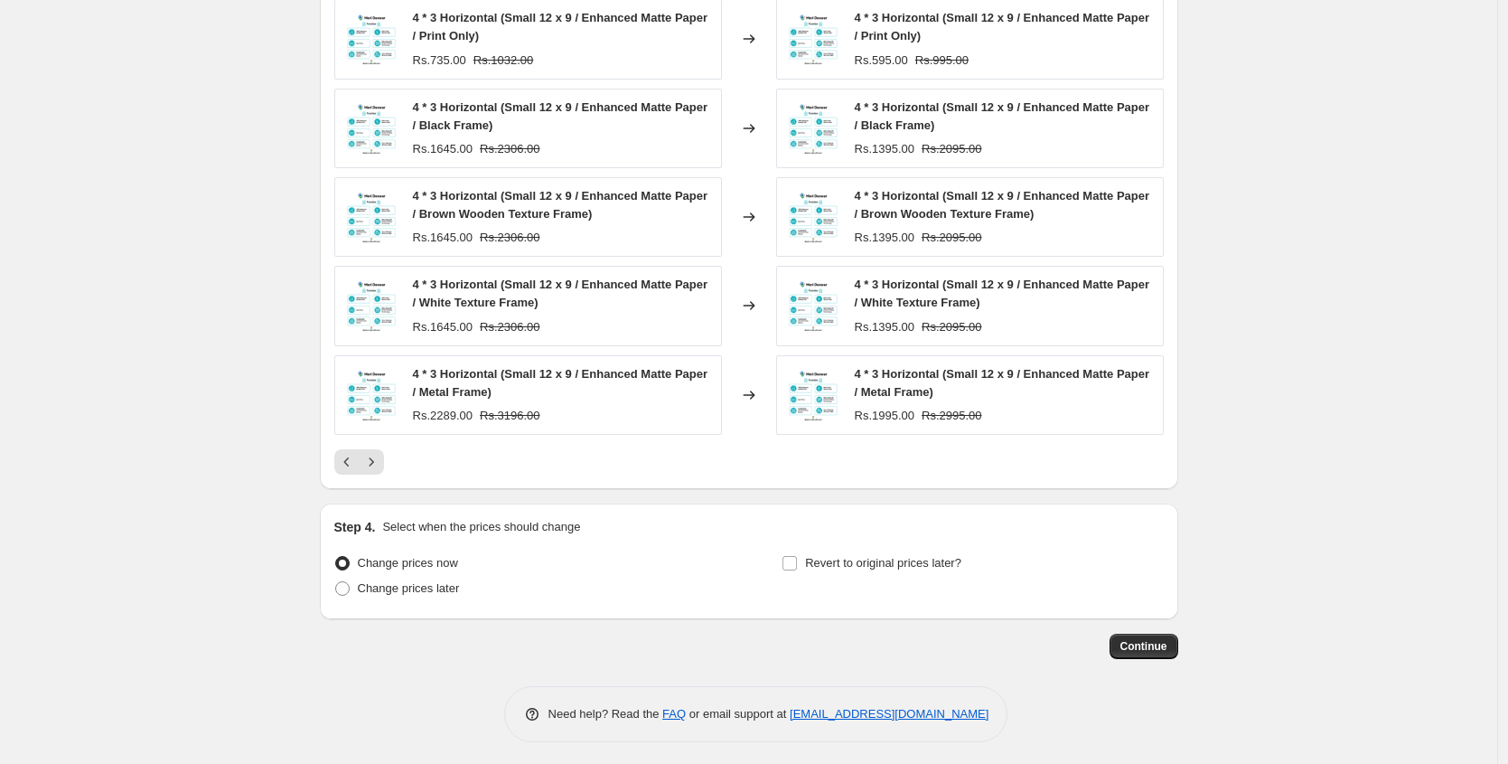
scroll to position [1997, 0]
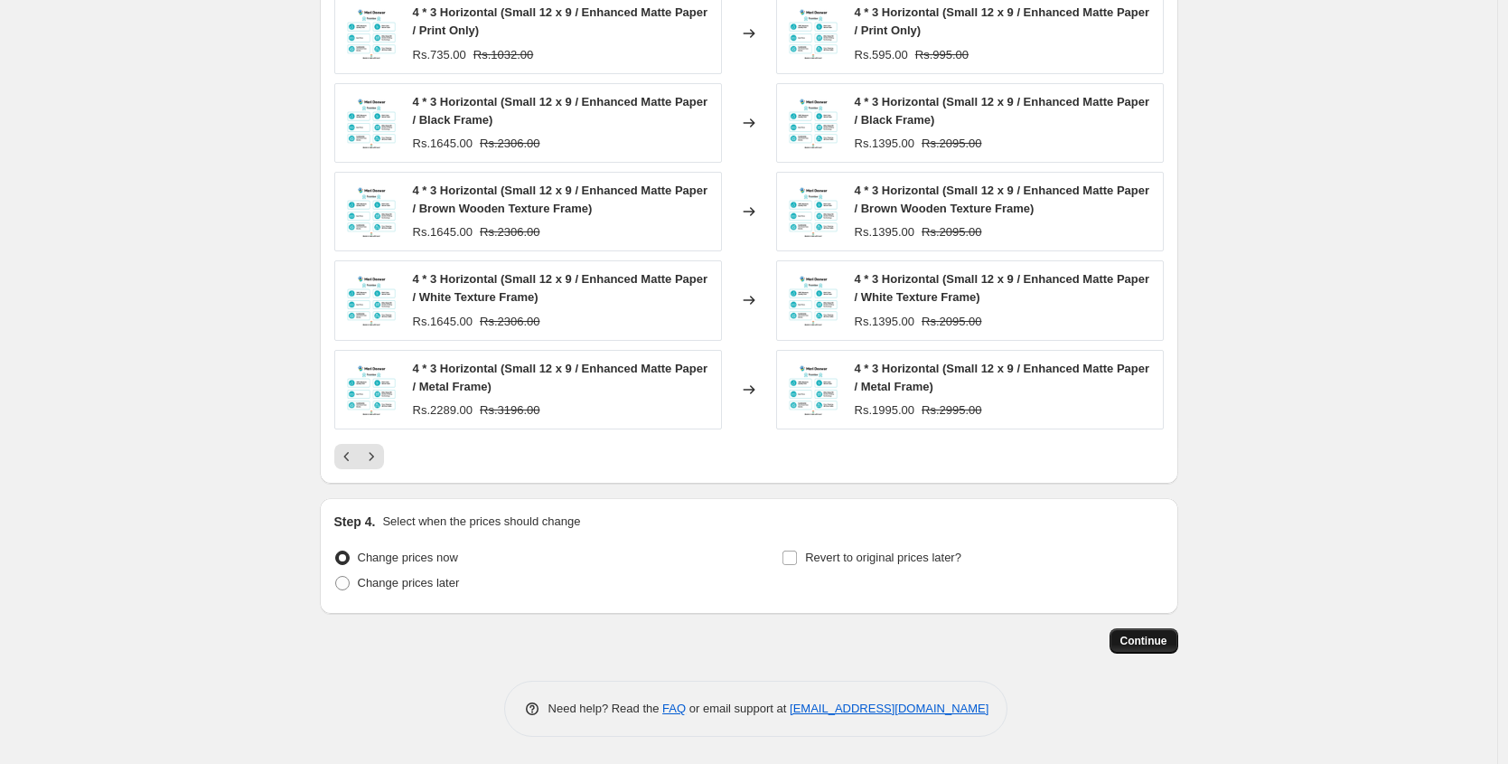
click at [1127, 643] on span "Continue" at bounding box center [1144, 640] width 47 height 14
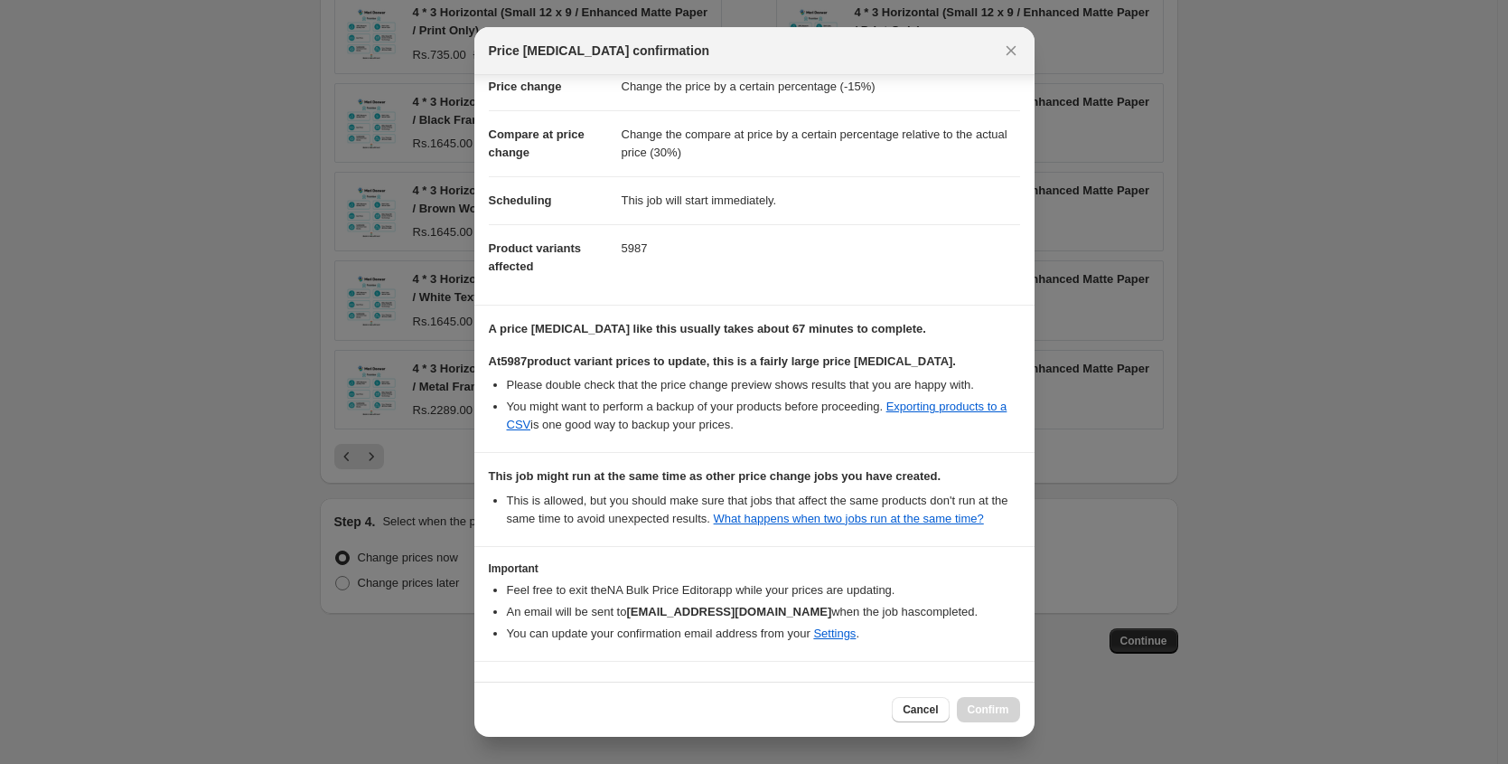
scroll to position [115, 0]
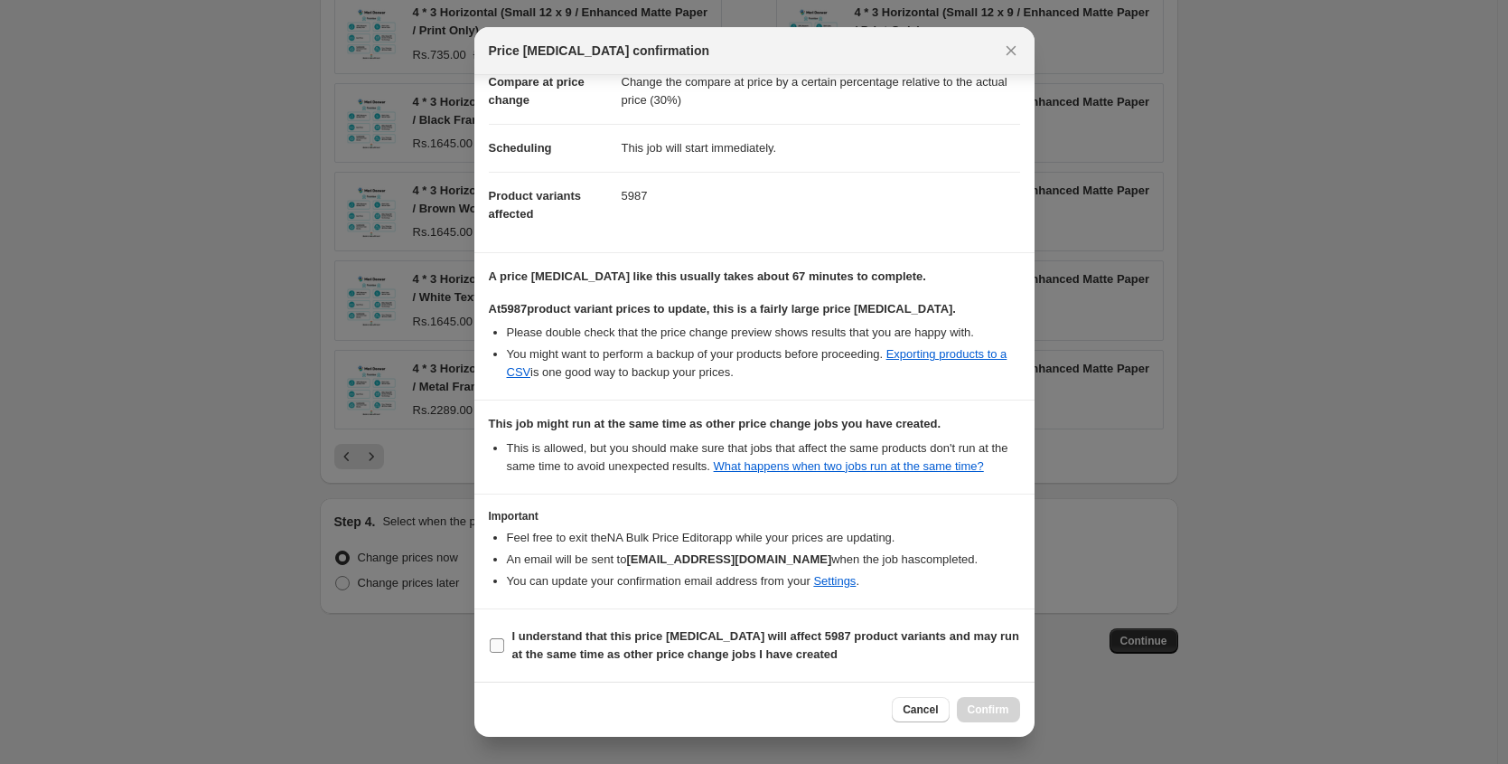
click at [543, 634] on b "I understand that this price [MEDICAL_DATA] will affect 5987 product variants a…" at bounding box center [766, 645] width 508 height 32
click at [504, 638] on input "I understand that this price [MEDICAL_DATA] will affect 5987 product variants a…" at bounding box center [497, 645] width 14 height 14
checkbox input "true"
click at [995, 706] on span "Confirm" at bounding box center [989, 709] width 42 height 14
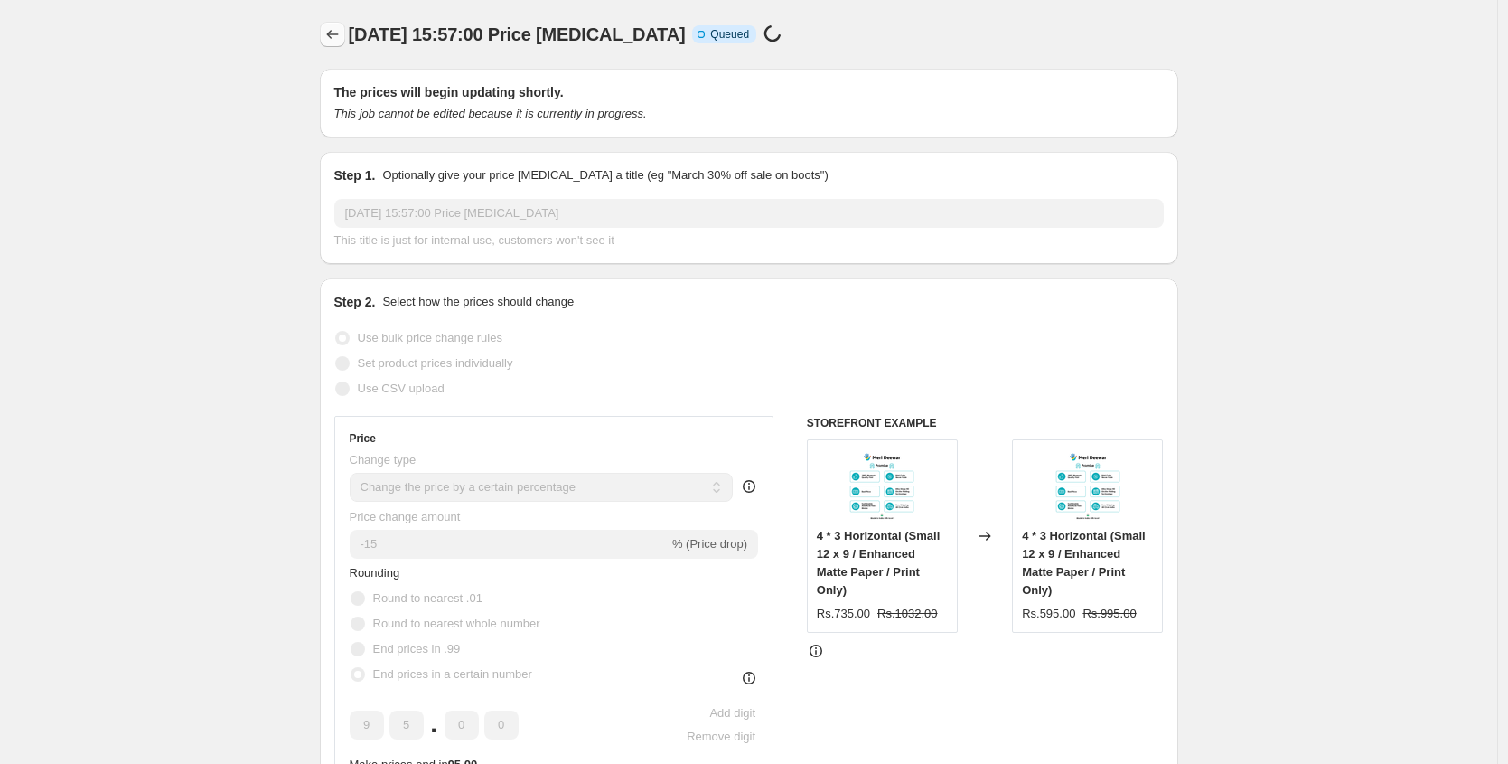
click at [327, 42] on icon "Price change jobs" at bounding box center [333, 34] width 18 height 18
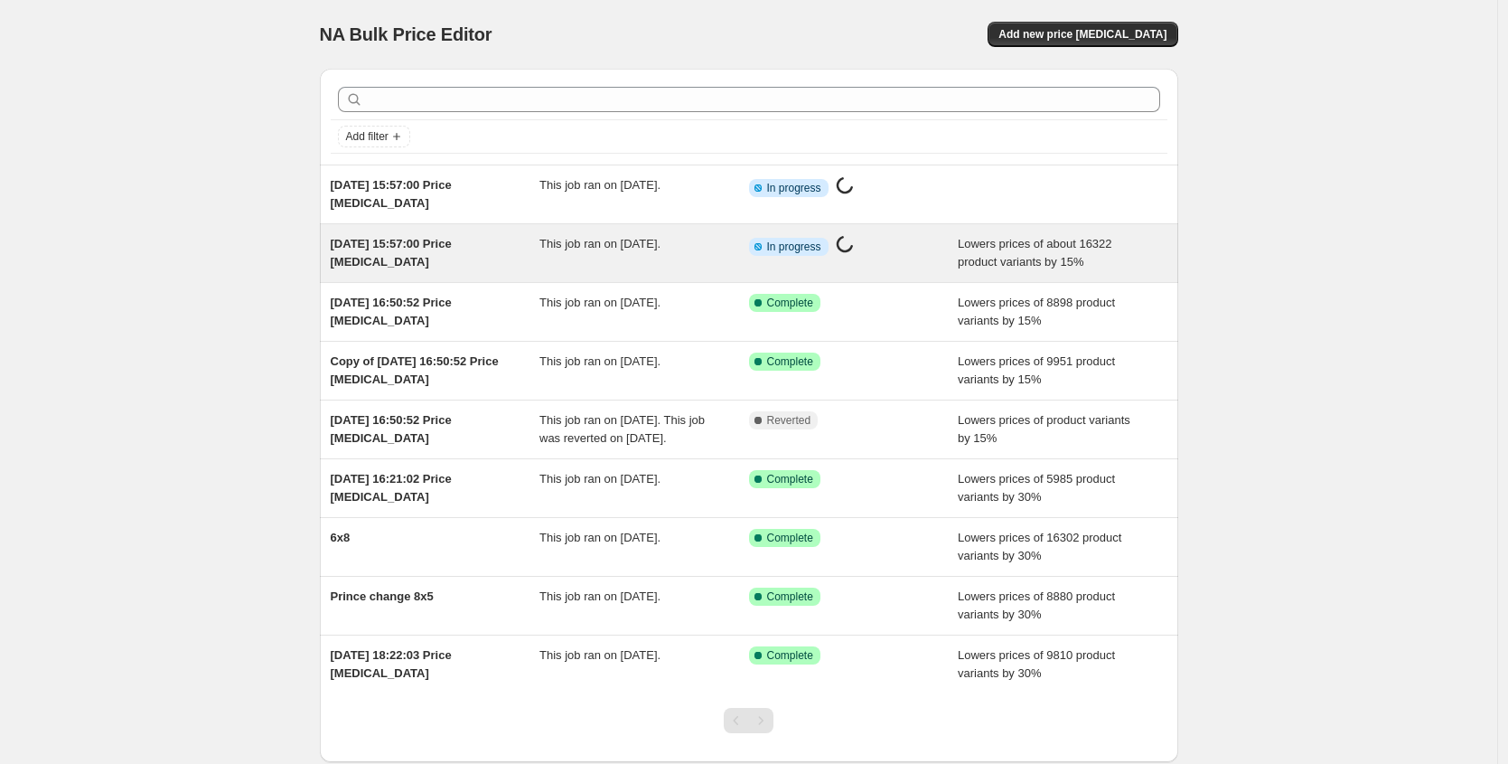
click at [436, 241] on span "[DATE] 15:57:00 Price [MEDICAL_DATA]" at bounding box center [391, 253] width 121 height 32
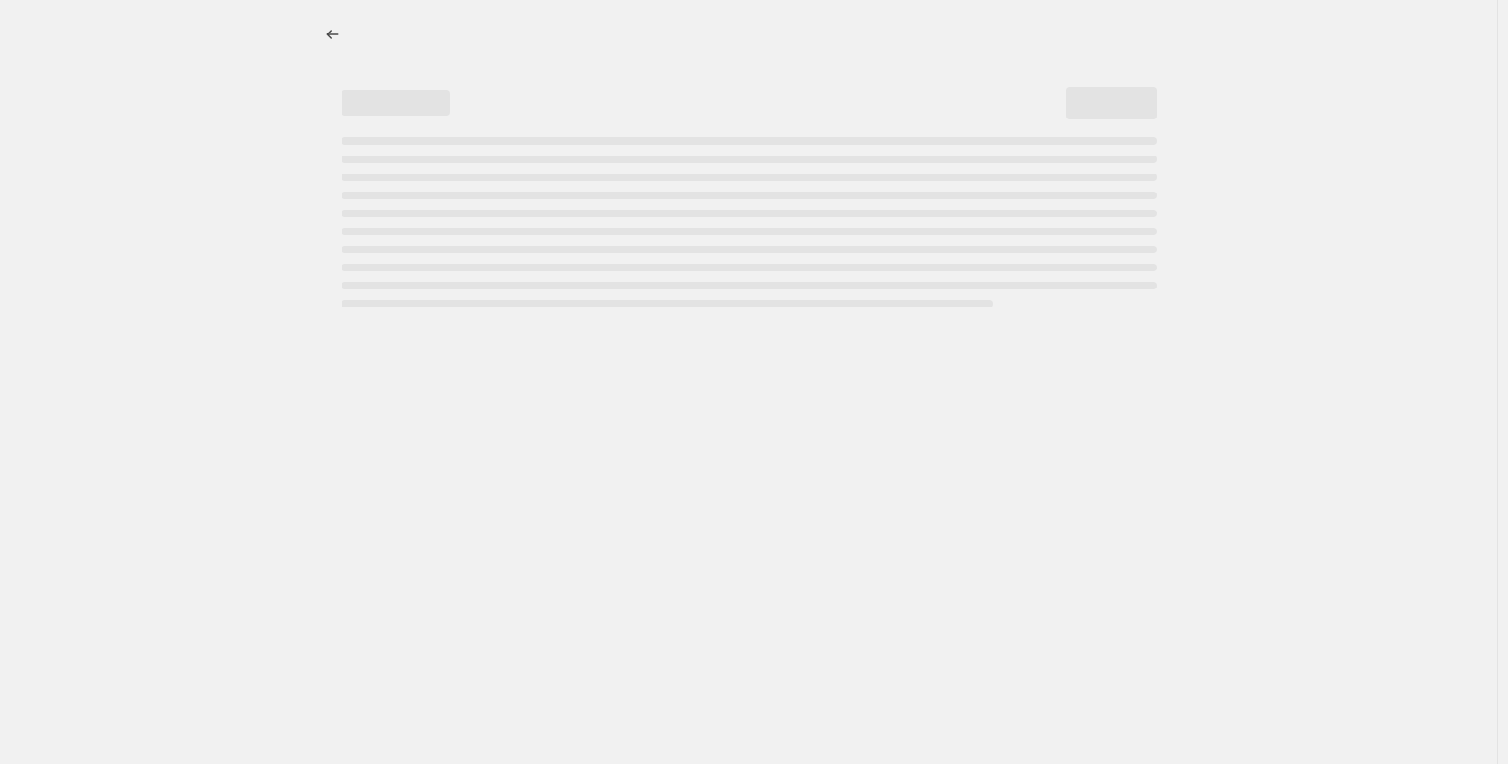
select select "percentage"
select select "pp"
select select "collection"
select select "title"
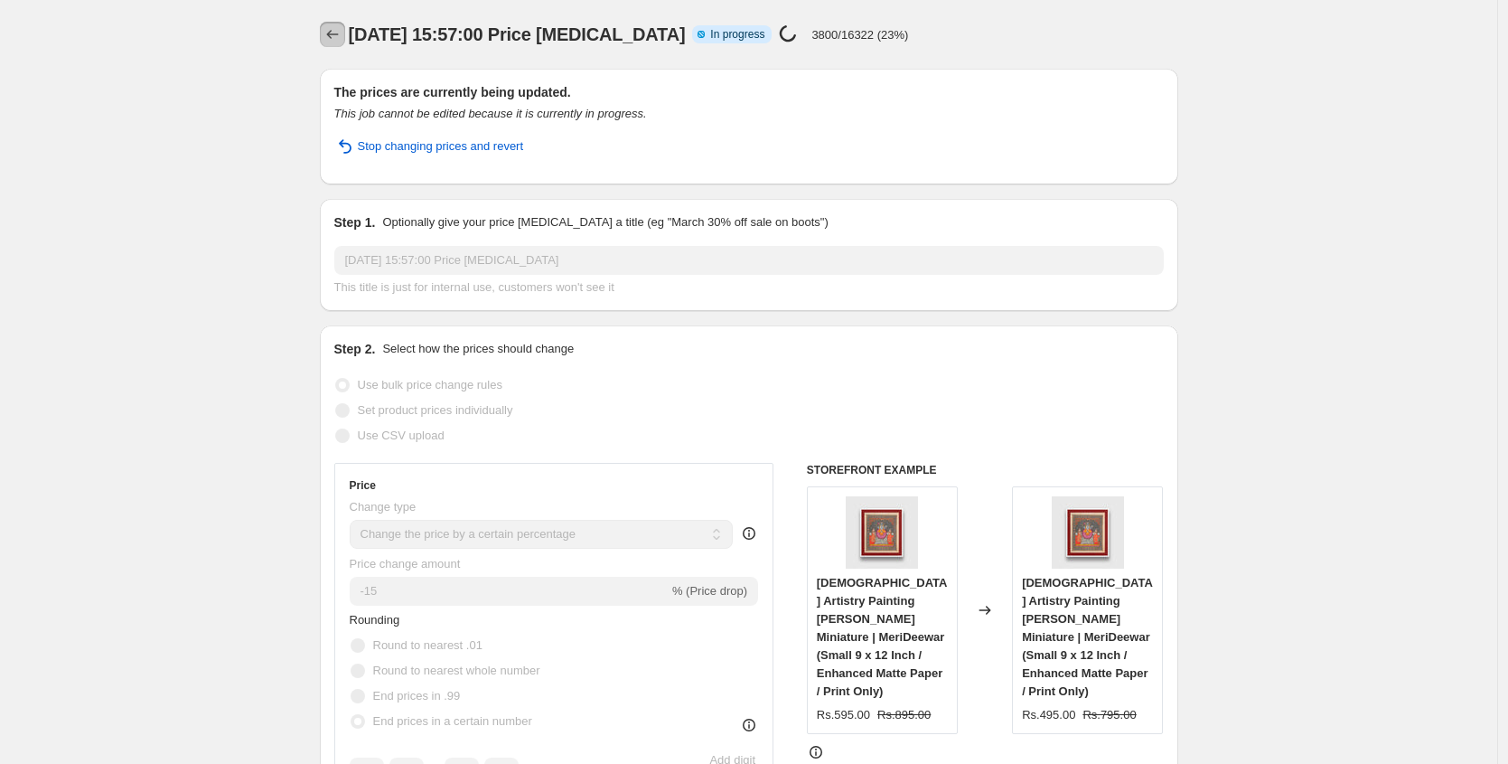
click at [342, 31] on icon "Price change jobs" at bounding box center [333, 34] width 18 height 18
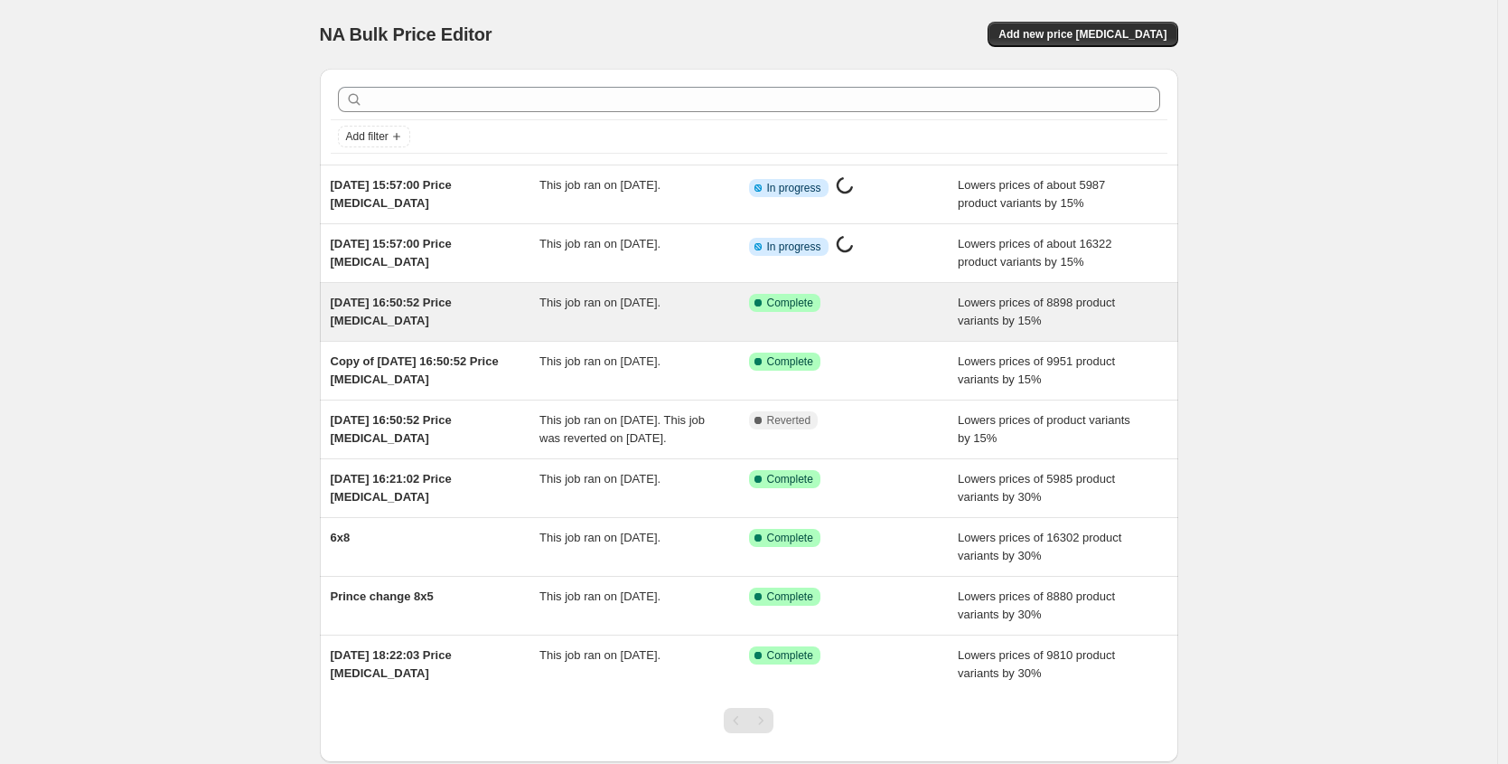
click at [483, 311] on div "[DATE] 16:50:52 Price [MEDICAL_DATA]" at bounding box center [436, 312] width 210 height 36
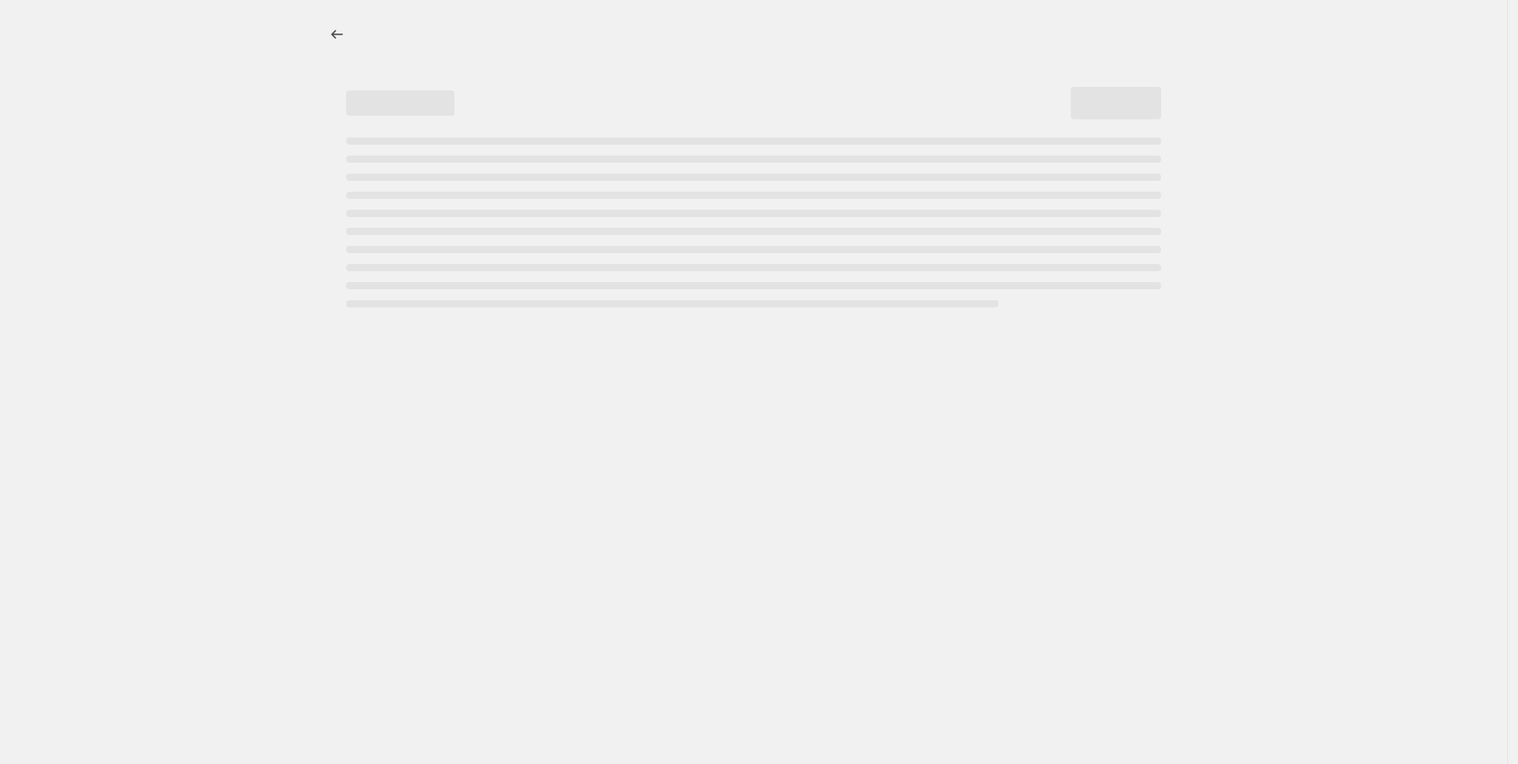
select select "percentage"
select select "pp"
select select "collection"
select select "title"
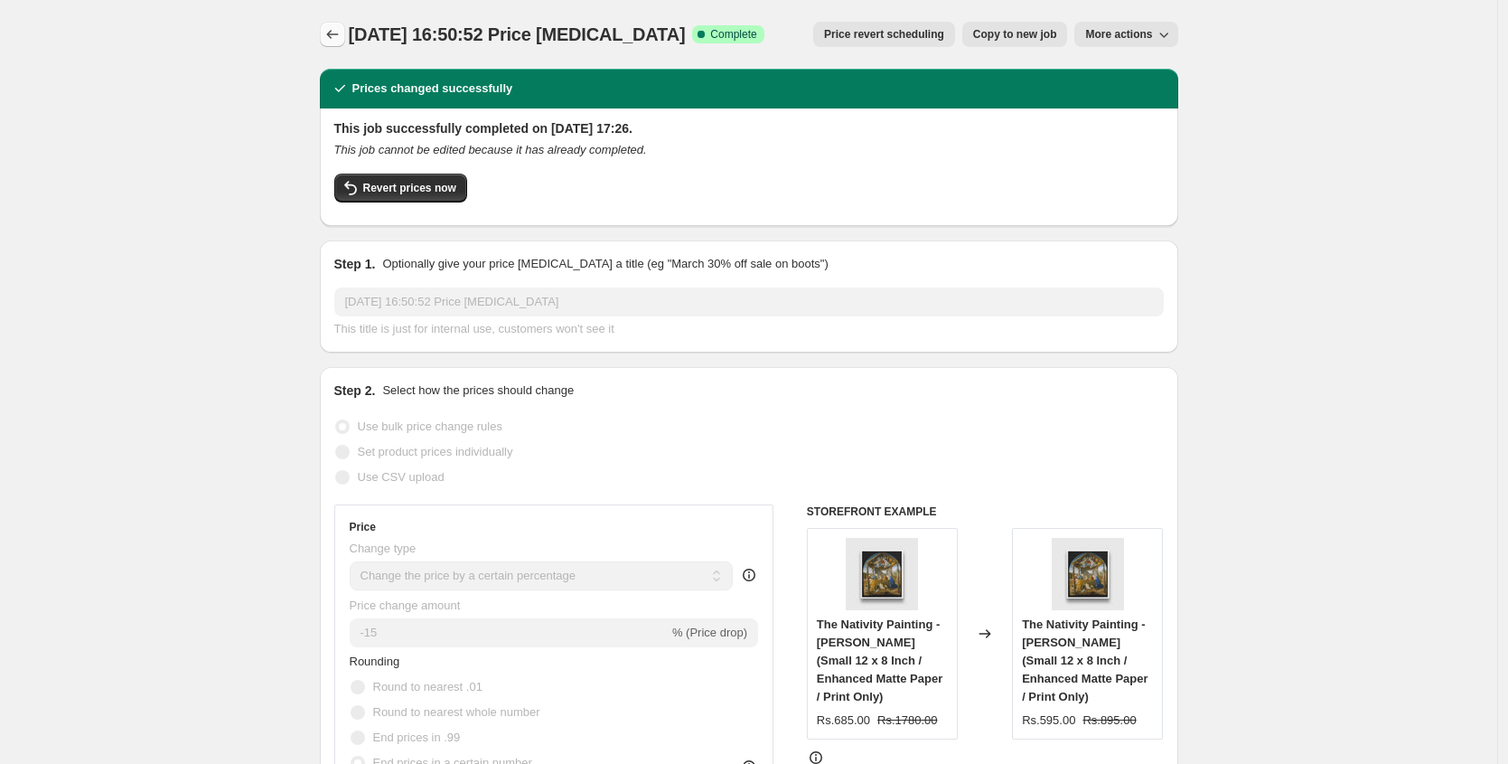
click at [336, 26] on icon "Price change jobs" at bounding box center [333, 34] width 18 height 18
